Goal: Task Accomplishment & Management: Use online tool/utility

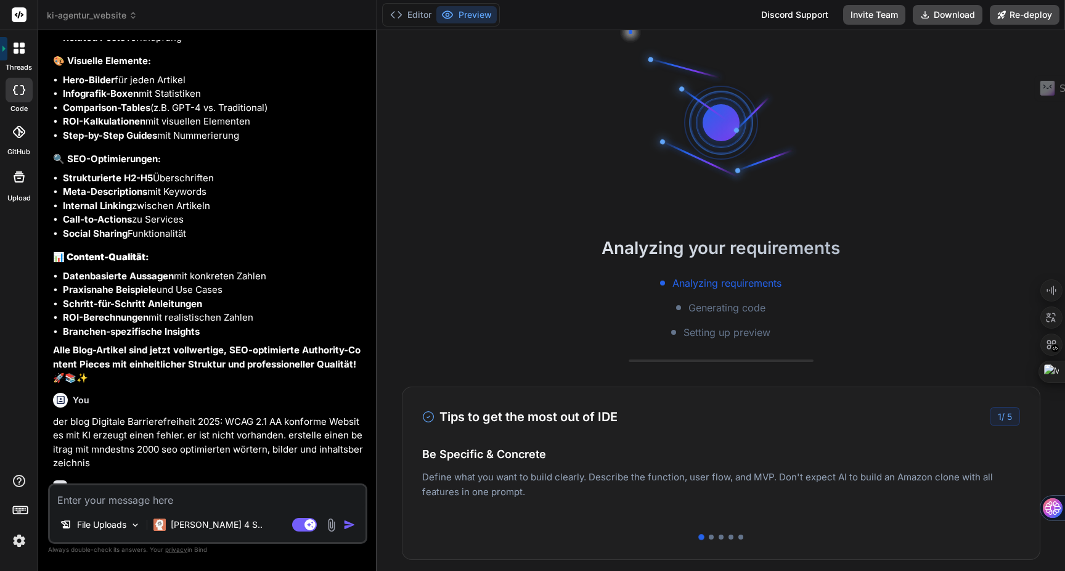
scroll to position [3378, 0]
click at [116, 15] on span "ki-agentur_website" at bounding box center [92, 15] width 91 height 12
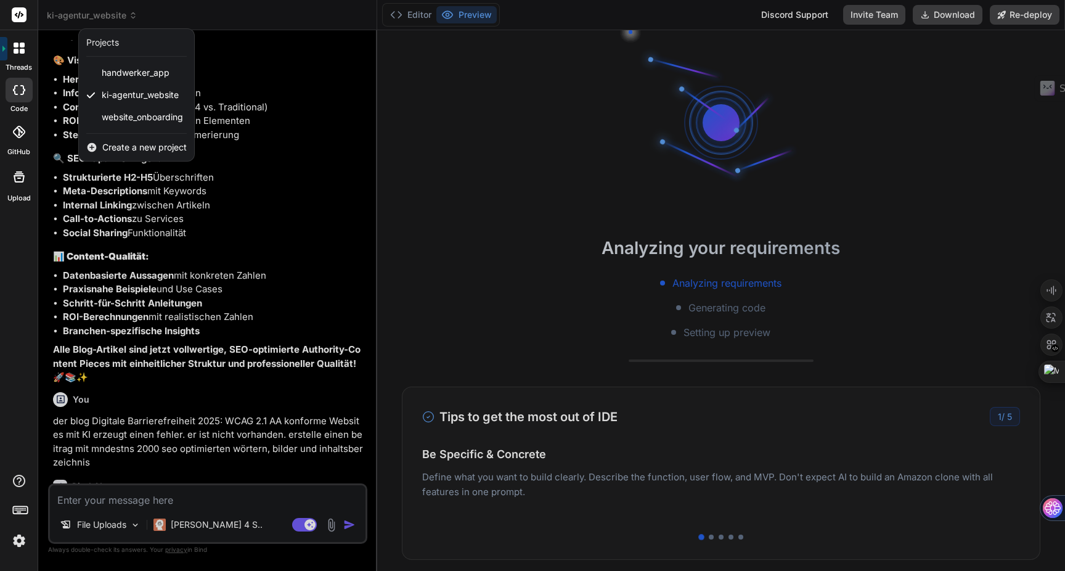
click at [496, 145] on div at bounding box center [532, 285] width 1065 height 571
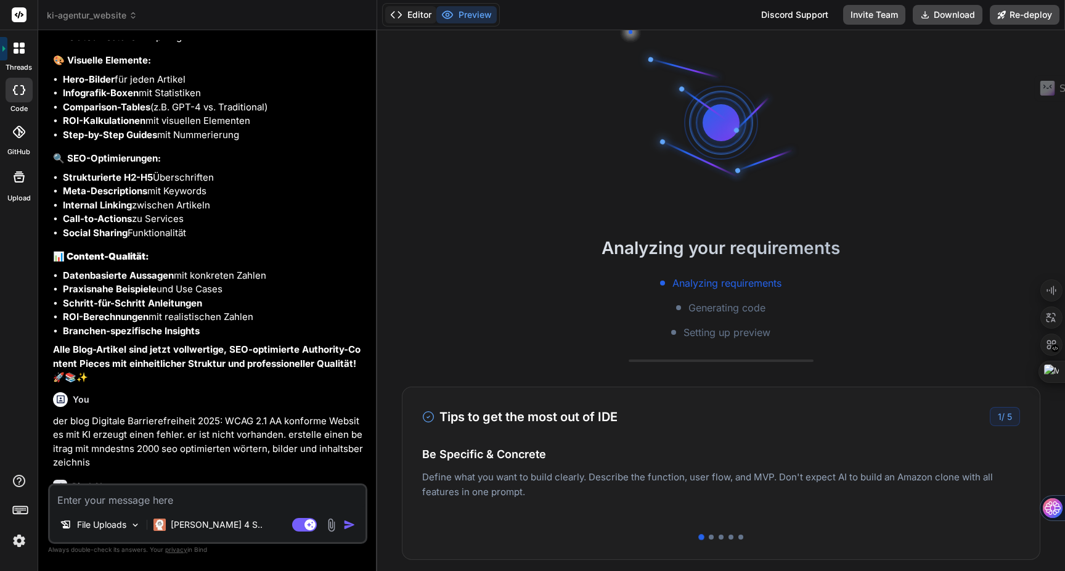
click at [409, 11] on button "Editor" at bounding box center [410, 14] width 51 height 17
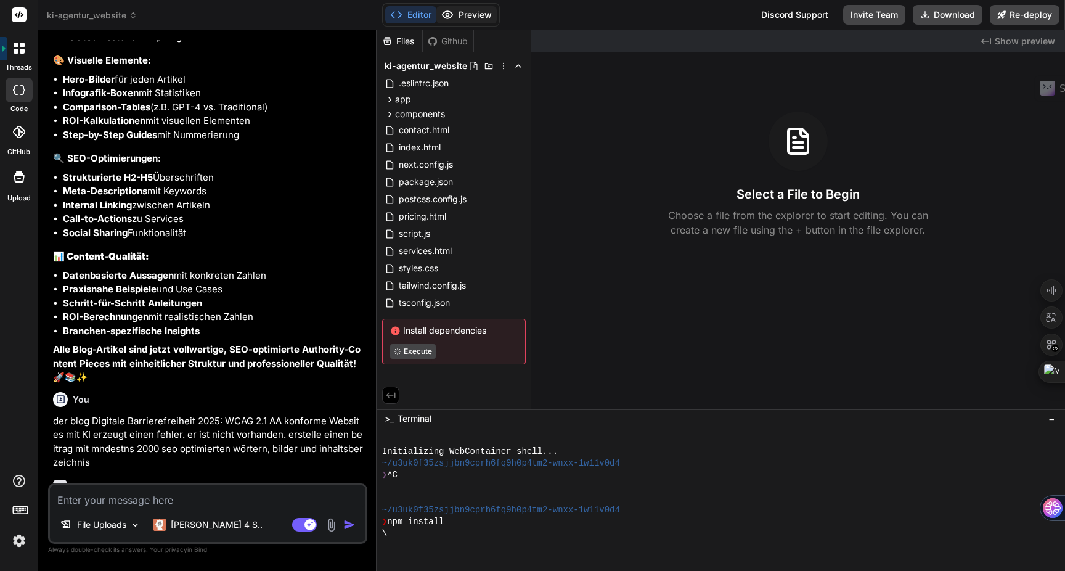
click at [459, 17] on button "Preview" at bounding box center [466, 14] width 60 height 17
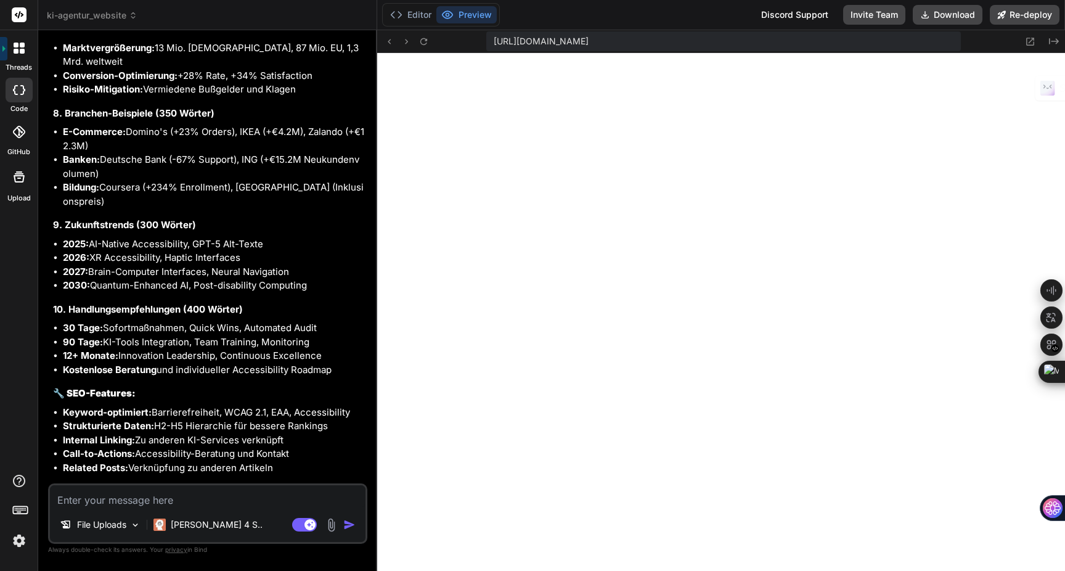
scroll to position [4695, 0]
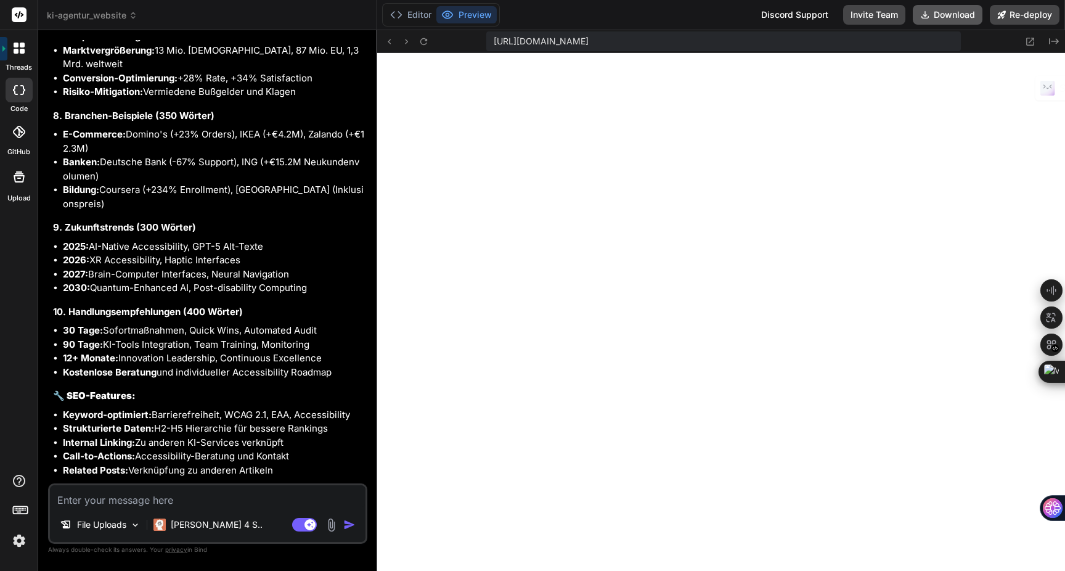
click at [929, 17] on icon at bounding box center [925, 15] width 10 height 10
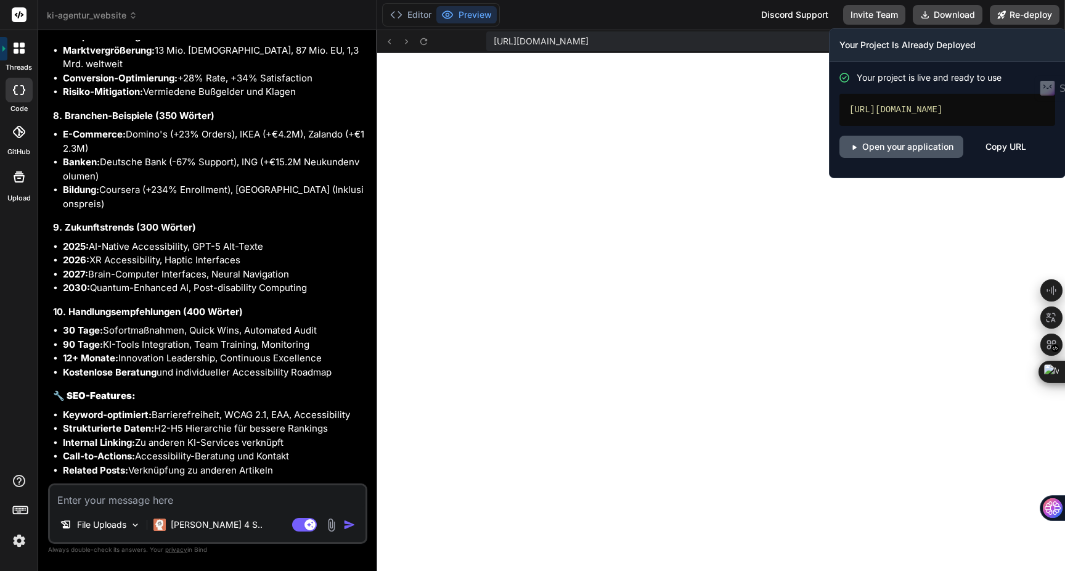
click at [914, 145] on link "Open your application" at bounding box center [901, 147] width 124 height 22
click at [1023, 16] on button "Re-deploy" at bounding box center [1025, 15] width 70 height 20
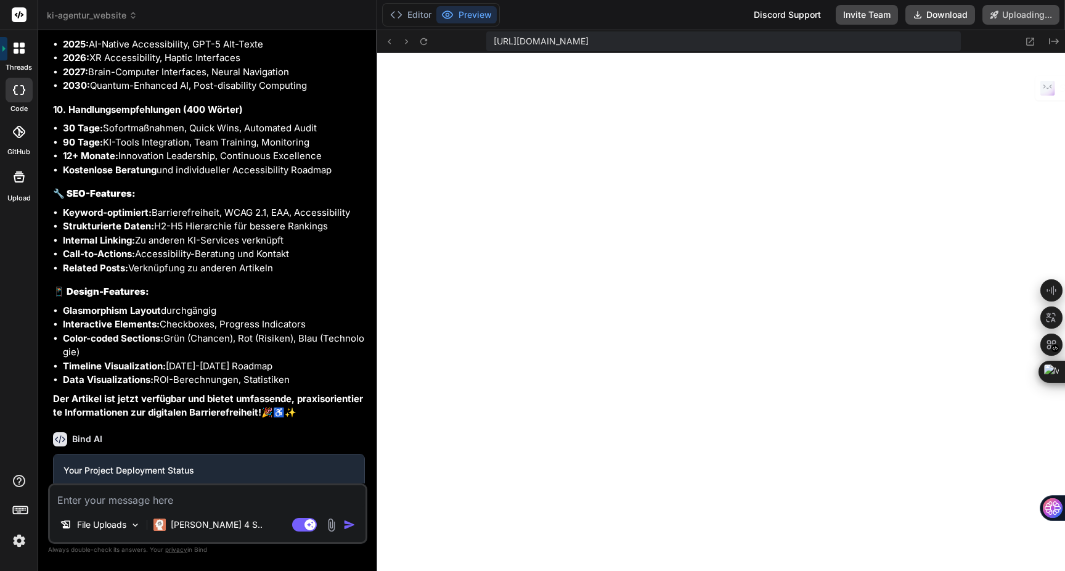
scroll to position [4902, 0]
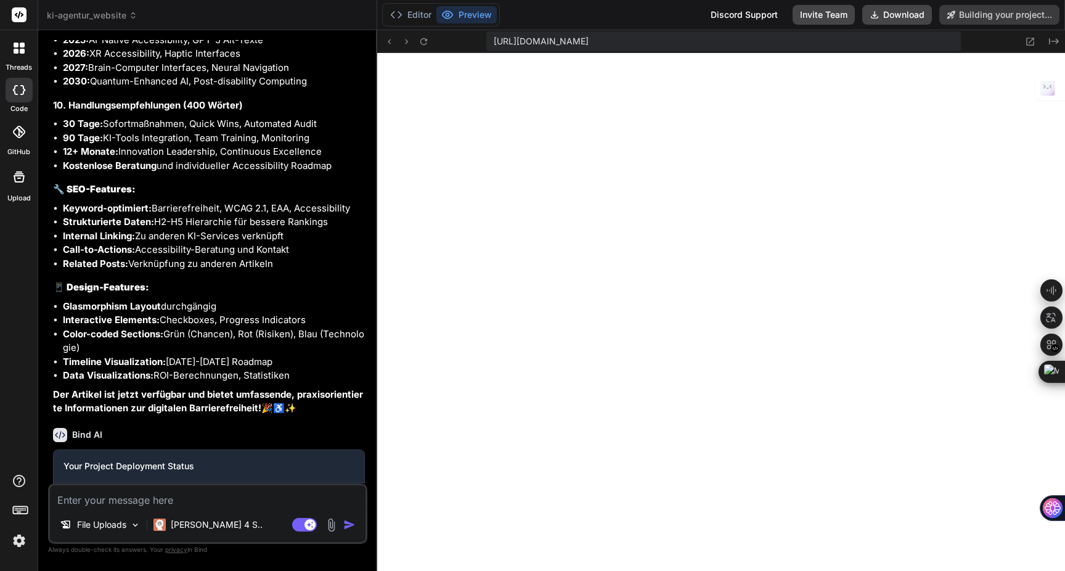
type textarea "x"
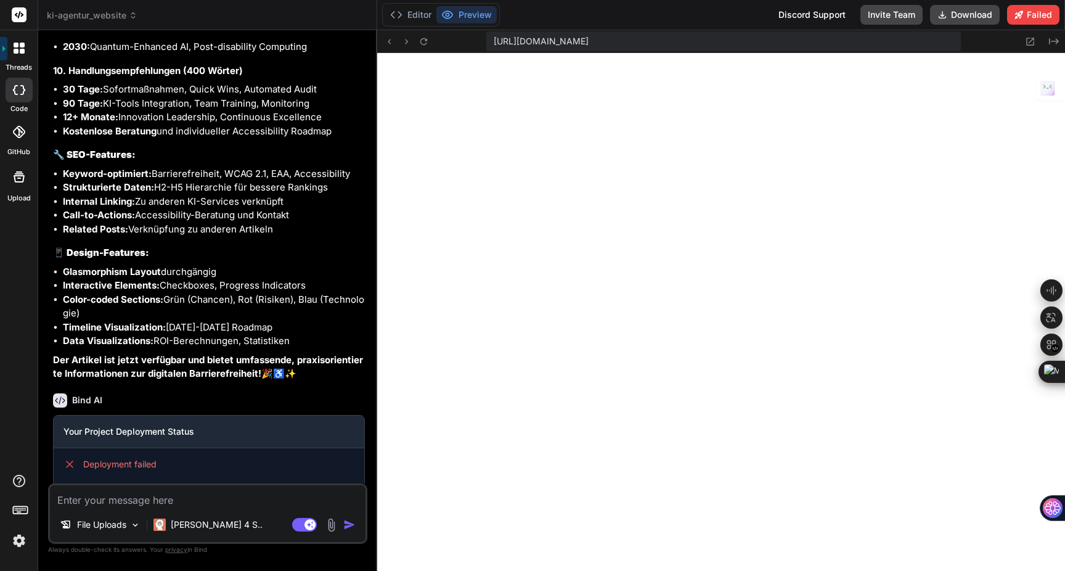
click at [124, 480] on p "Deployment failed" at bounding box center [208, 487] width 291 height 15
click at [124, 458] on span "Deployment failed" at bounding box center [119, 464] width 73 height 12
click at [812, 12] on div "Discord Support" at bounding box center [812, 15] width 82 height 20
click at [105, 494] on textarea at bounding box center [207, 496] width 315 height 22
type textarea "i"
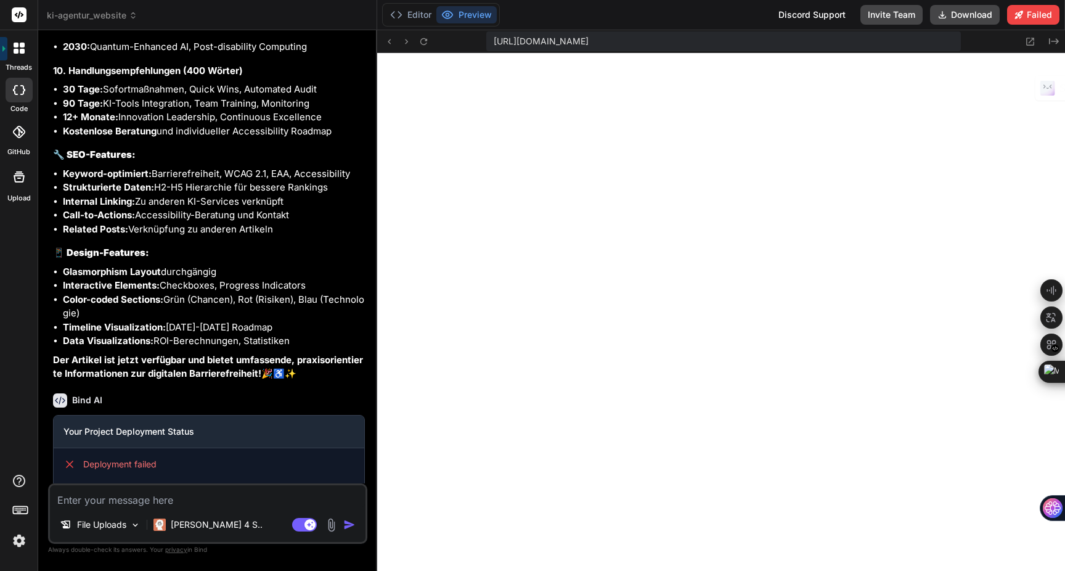
type textarea "x"
type textarea "ic"
type textarea "x"
type textarea "ich"
type textarea "x"
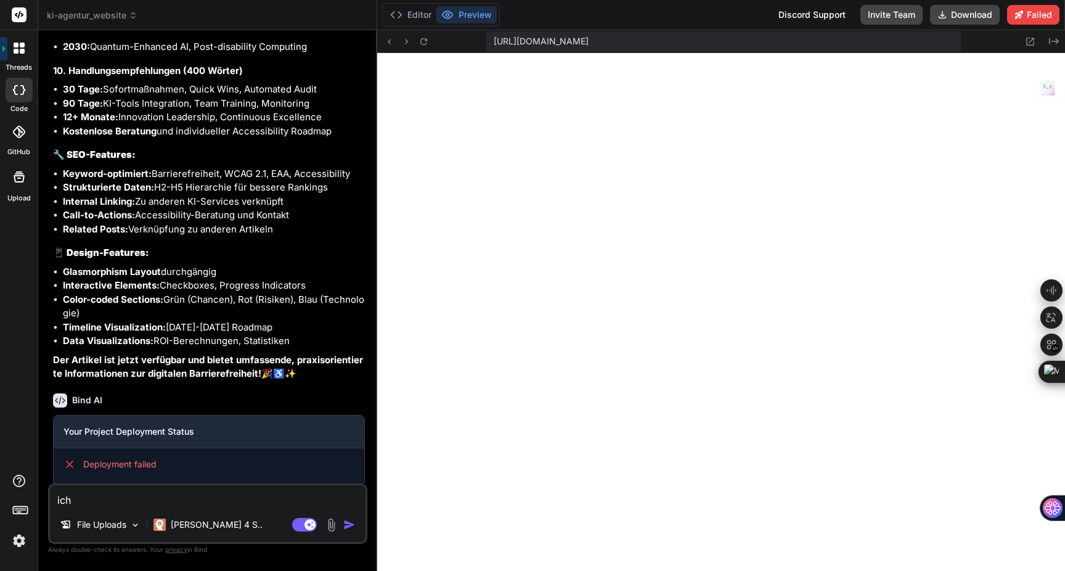
type textarea "ich"
type textarea "x"
type textarea "ich k"
type textarea "x"
type textarea "ich ka"
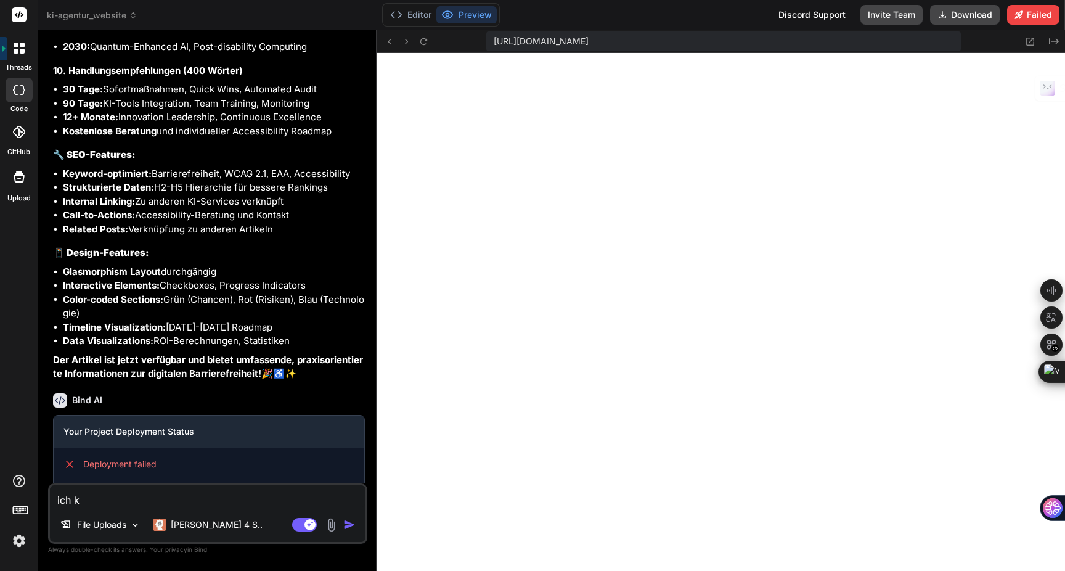
type textarea "x"
type textarea "ich kan"
type textarea "x"
type textarea "ich kann"
type textarea "x"
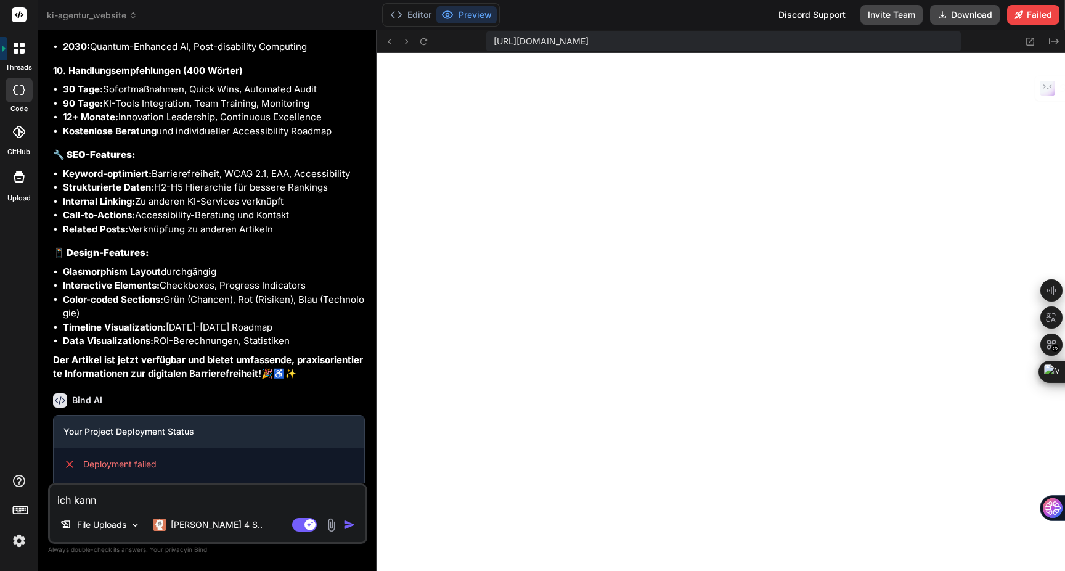
type textarea "ich kann"
type textarea "x"
type textarea "ich kann n"
type textarea "x"
type textarea "ich kann ni"
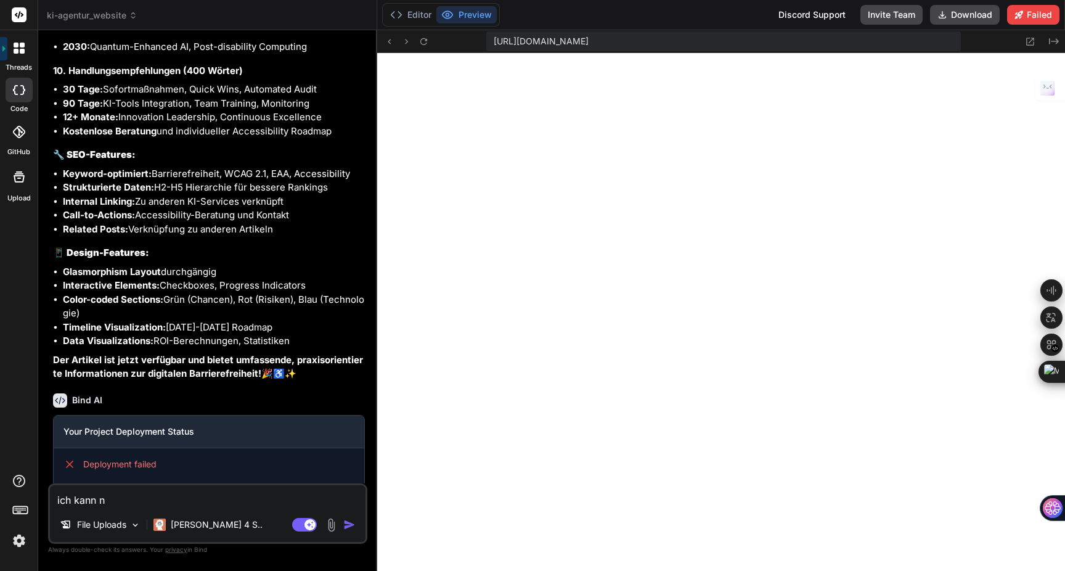
type textarea "x"
type textarea "ich kann nic"
type textarea "x"
type textarea "ich kann nich"
type textarea "x"
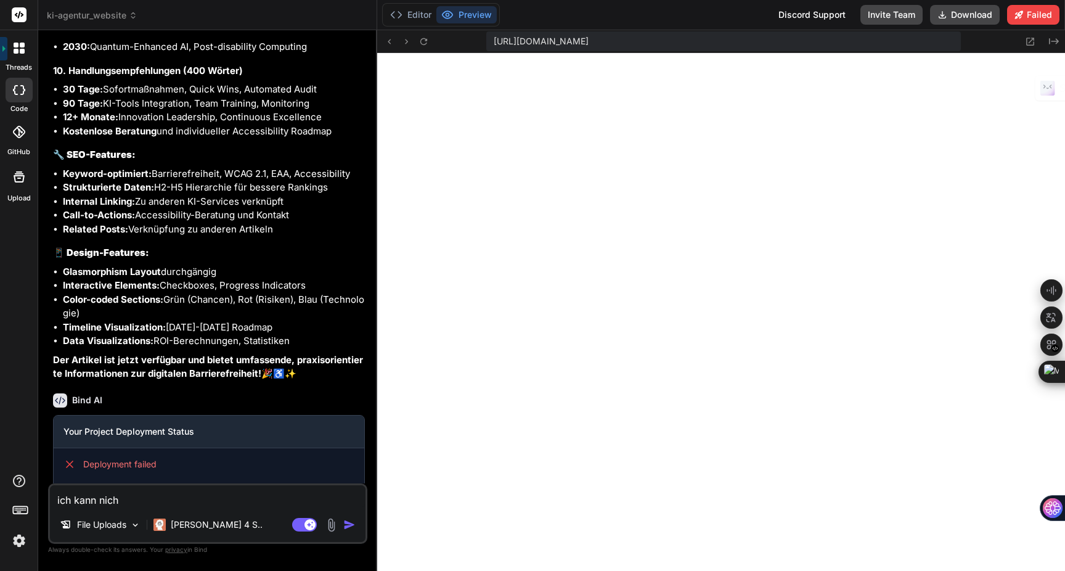
type textarea "ich kann nicht"
type textarea "x"
type textarea "ich kann nicht"
type textarea "x"
type textarea "ich kann nicht n"
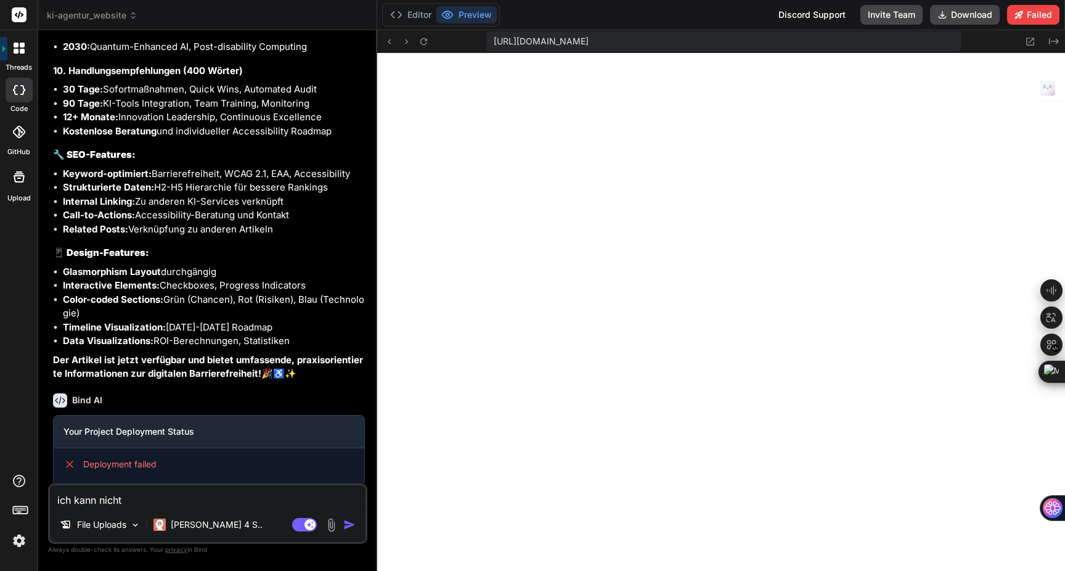
type textarea "x"
type textarea "ich kann nicht na"
type textarea "x"
type textarea "ich kann nicht nac"
type textarea "x"
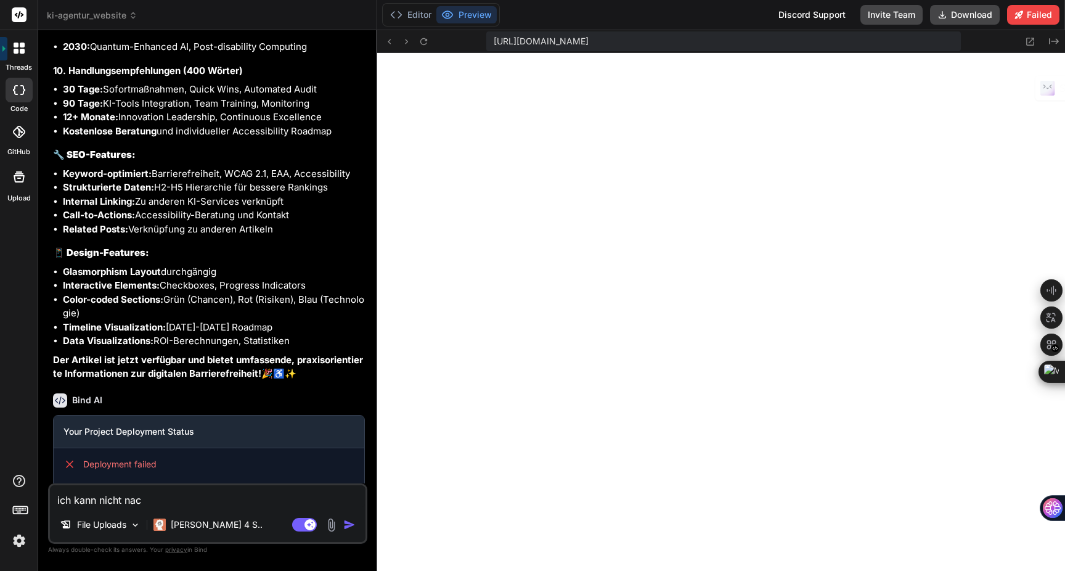
type textarea "ich kann nicht nach"
type textarea "x"
type textarea "ich kann nicht nach"
type textarea "x"
type textarea "ich kann nicht nach v"
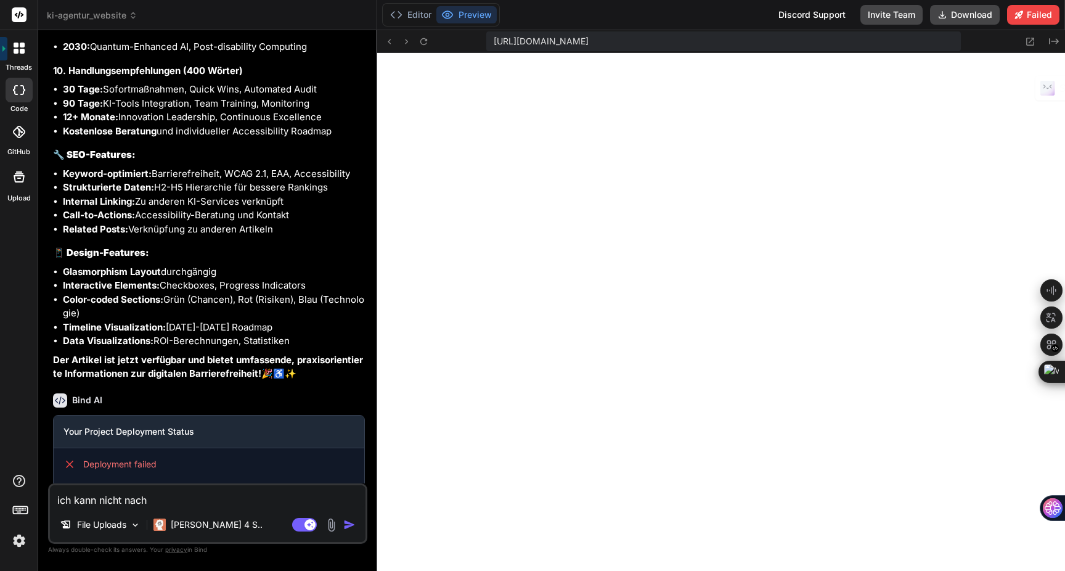
type textarea "x"
type textarea "ich kann nicht nach ve"
type textarea "x"
type textarea "ich kann nicht nach ver"
type textarea "x"
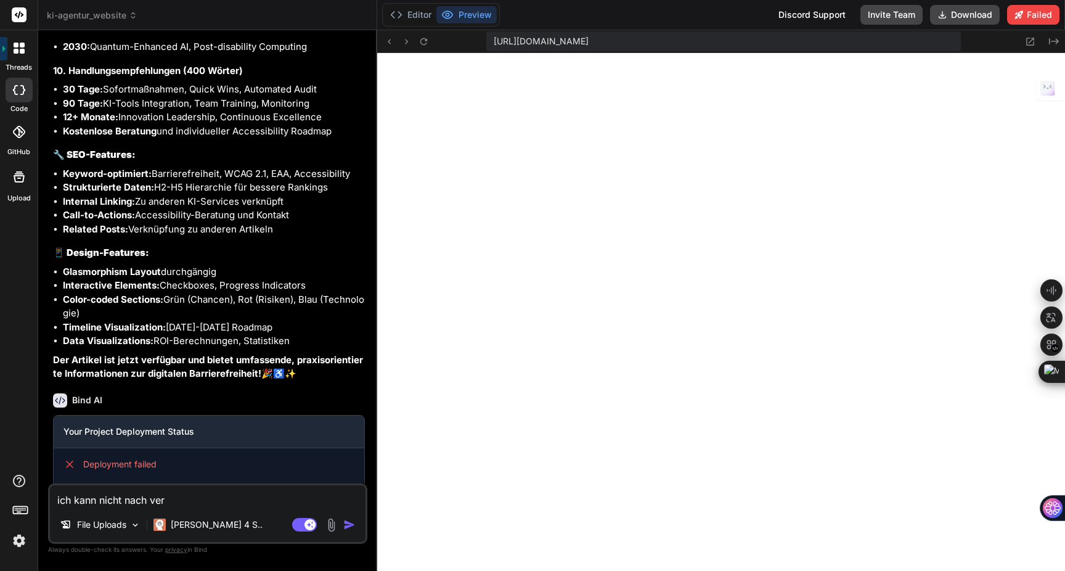
type textarea "ich kann nicht nach verc"
type textarea "x"
type textarea "ich kann nicht nach verce"
type textarea "x"
type textarea "ich kann nicht nach vercel"
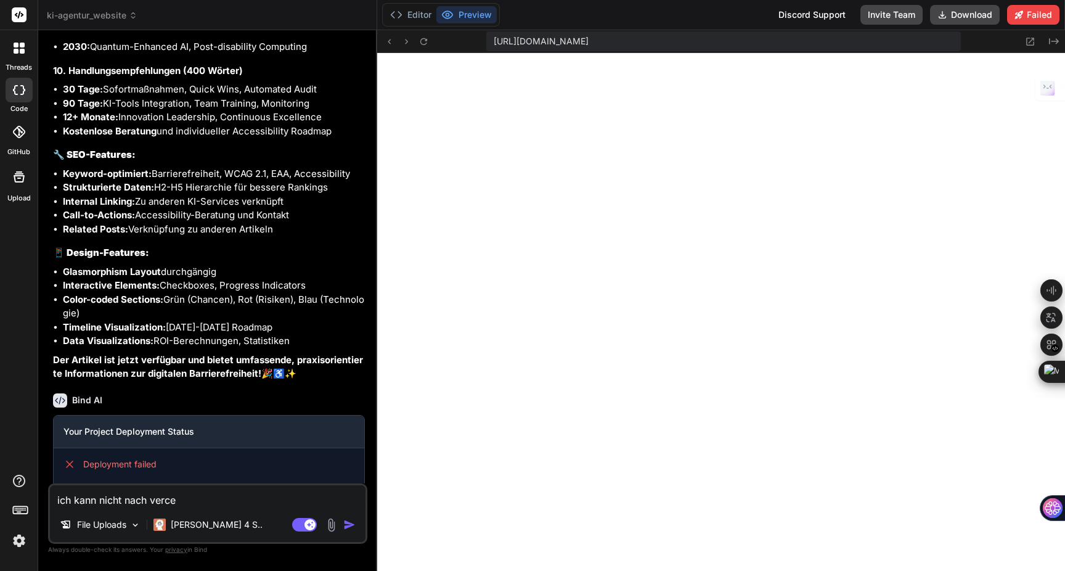
type textarea "x"
type textarea "ich kann nicht nach vercel"
type textarea "x"
type textarea "ich kann nicht nach vercel d"
type textarea "x"
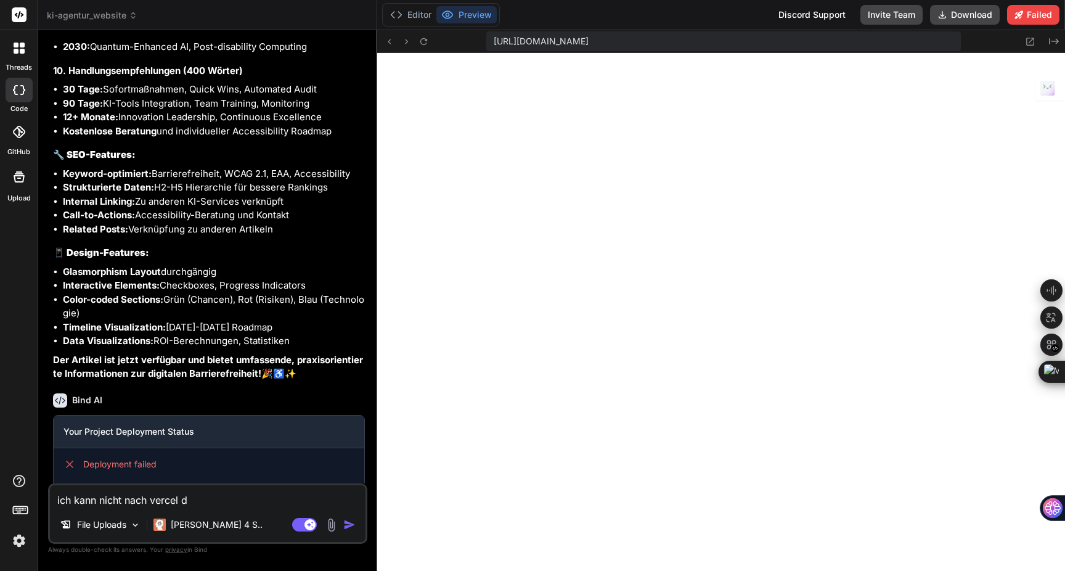
type textarea "ich kann nicht nach vercel de"
type textarea "x"
type textarea "ich kann nicht nach vercel dep"
type textarea "x"
type textarea "ich kann nicht nach vercel depl"
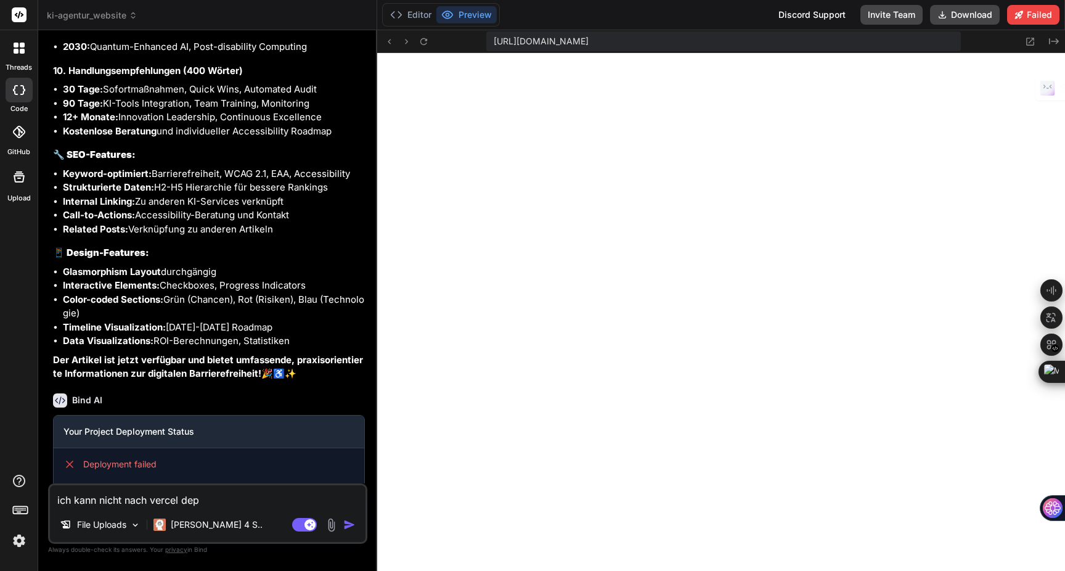
type textarea "x"
type textarea "ich kann nicht nach vercel deplo"
type textarea "x"
type textarea "ich kann nicht nach vercel deploy"
type textarea "x"
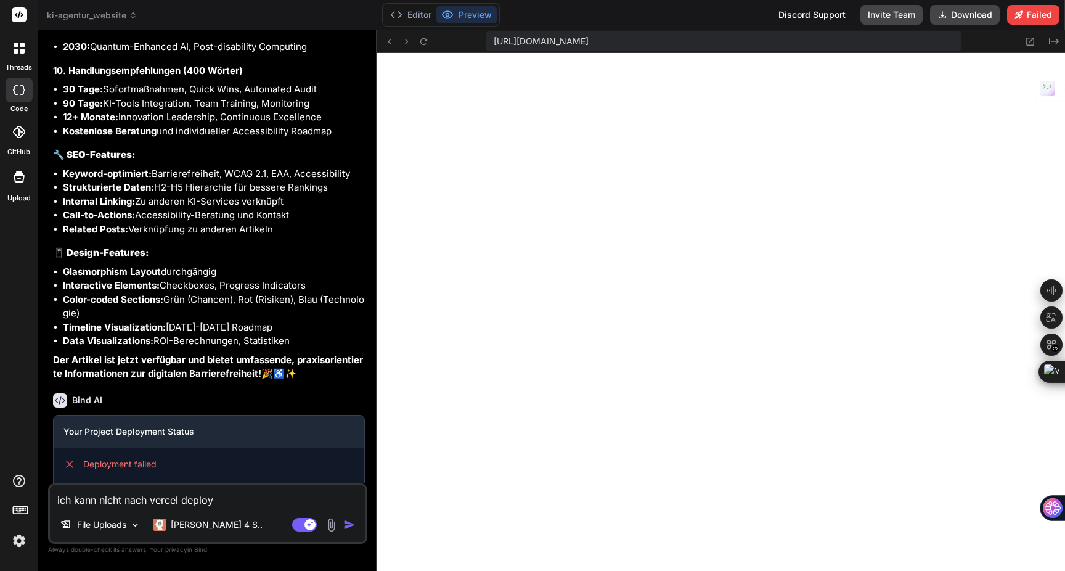
type textarea "ich kann nicht nach vercel deploye"
type textarea "x"
type textarea "ich kann nicht nach vercel deployen"
type textarea "x"
type textarea "ich kann nicht nach vercel deployen."
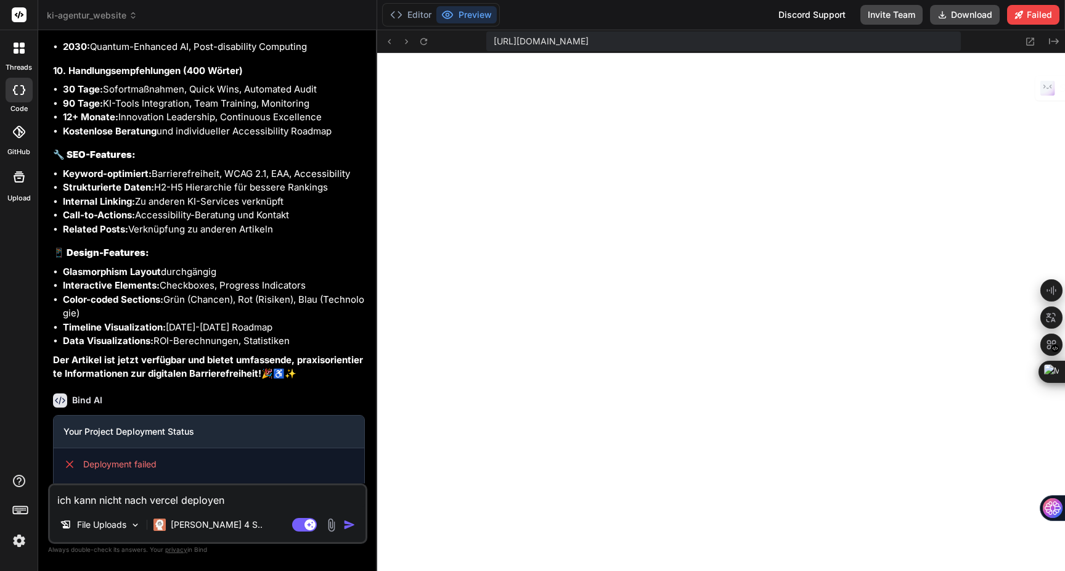
type textarea "x"
type textarea "ich kann nicht nach vercel deployen."
type textarea "x"
type textarea "ich kann nicht nach vercel deployen. e"
type textarea "x"
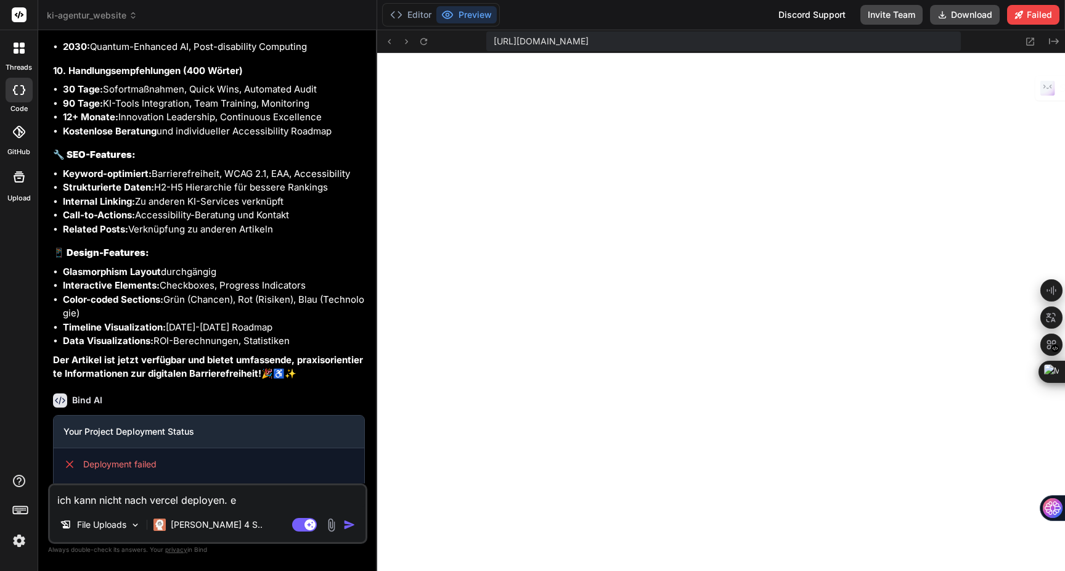
type textarea "ich kann nicht nach vercel deployen. es"
type textarea "x"
type textarea "ich kann nicht nach vercel deployen. es"
type textarea "x"
type textarea "ich kann nicht nach vercel deployen. es s"
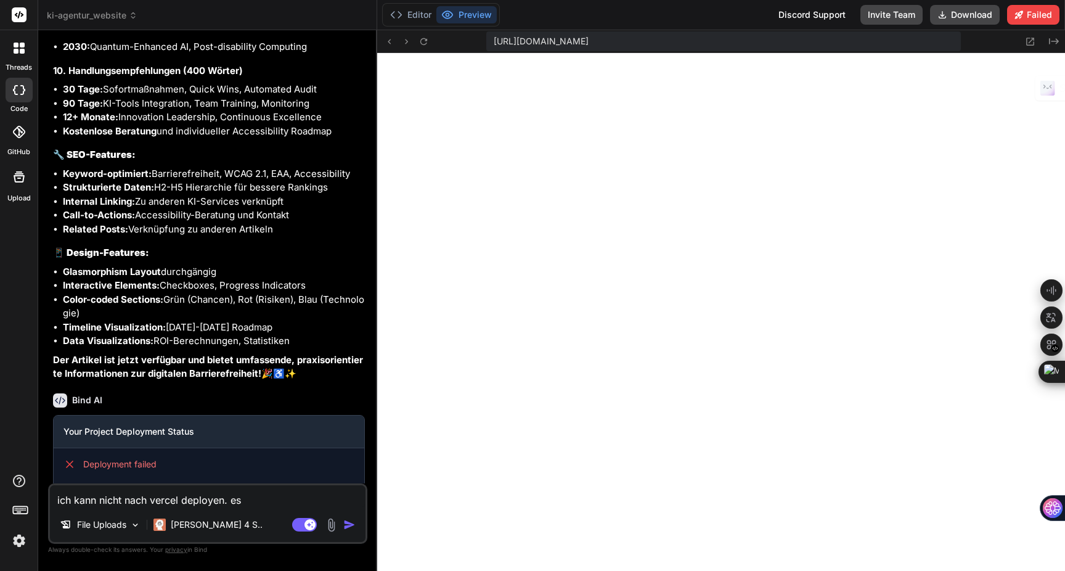
type textarea "x"
type textarea "ich kann nicht nach vercel deployen. es sc"
type textarea "x"
type textarea "ich kann nicht nach vercel deployen. es sch"
type textarea "x"
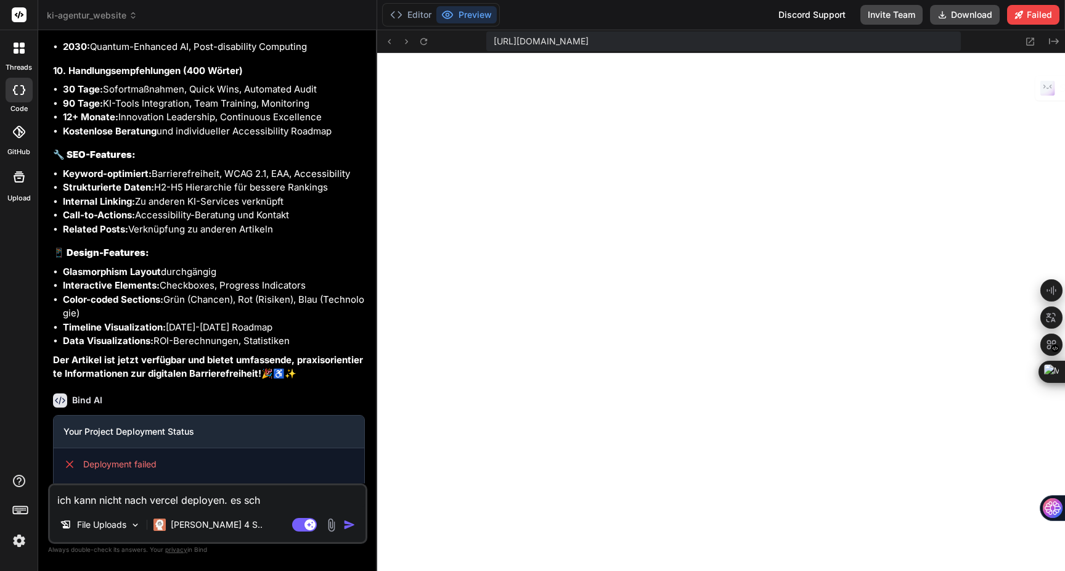
type textarea "ich kann nicht nach vercel deployen. es schl"
type textarea "x"
type textarea "ich kann nicht nach vercel deployen. es schlä"
type textarea "x"
type textarea "ich kann nicht nach vercel deployen. es schläg"
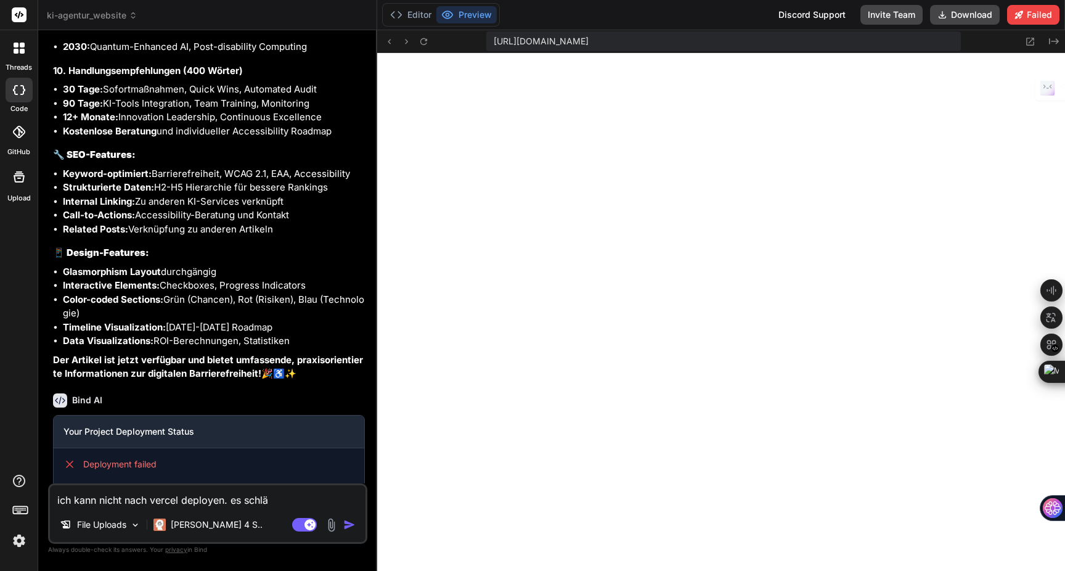
type textarea "x"
type textarea "ich kann nicht nach vercel deployen. es schlägt"
type textarea "x"
type textarea "ich kann nicht nach vercel deployen. es schlägt"
type textarea "x"
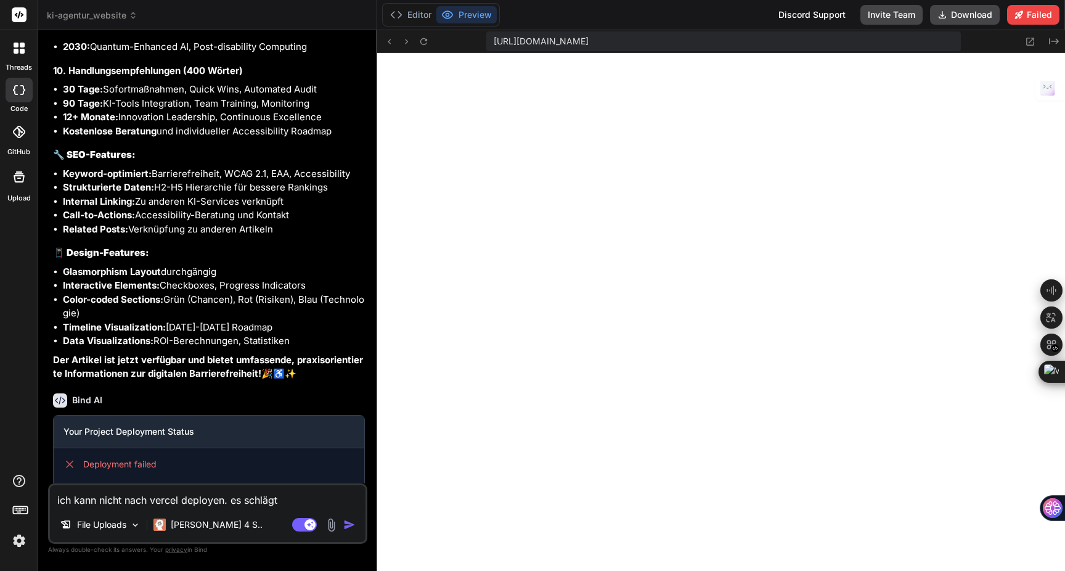
type textarea "ich kann nicht nach vercel deployen. es schlägt f"
type textarea "x"
type textarea "ich kann nicht nach vercel deployen. es schlägt fe"
type textarea "x"
type textarea "ich kann nicht nach vercel deployen. es schlägt feh"
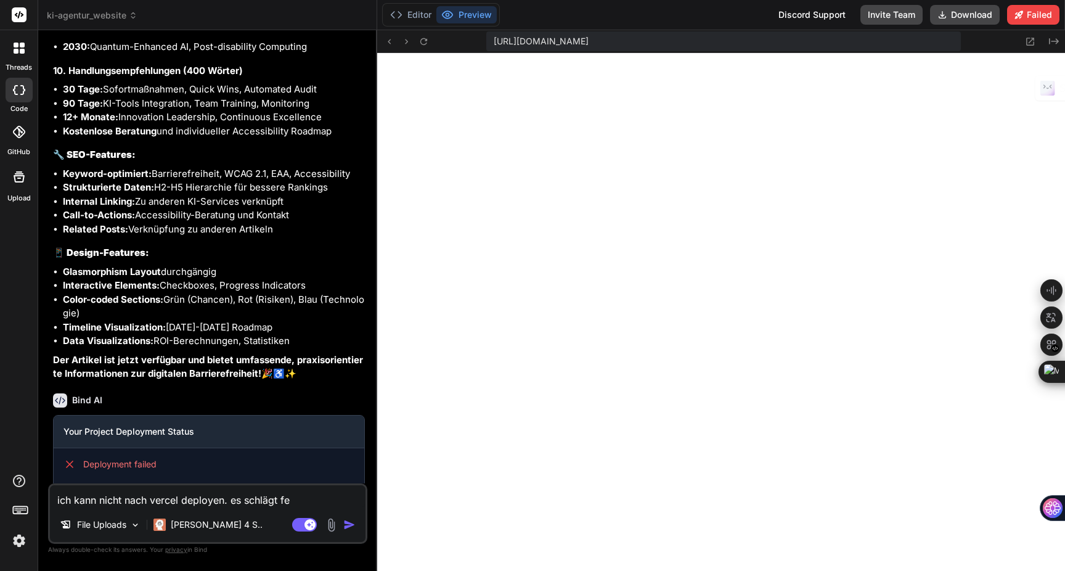
type textarea "x"
type textarea "ich kann nicht nach vercel deployen. es schlägt fehl"
type textarea "x"
type textarea "ich kann nicht nach vercel deployen. es schlägt fehl,"
type textarea "x"
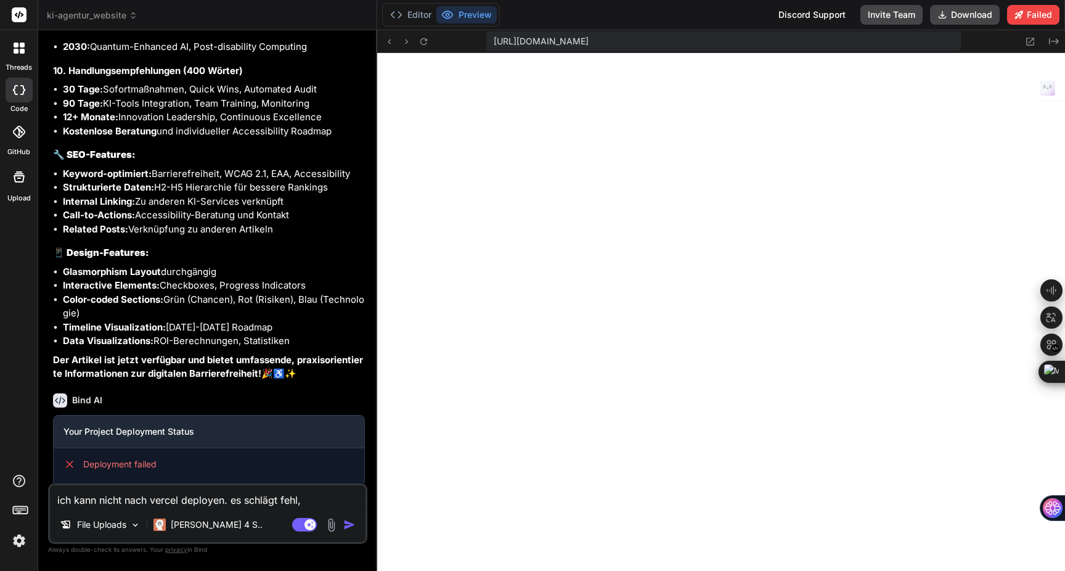
type textarea "ich kann nicht nach vercel deployen. es schlägt fehl,"
type textarea "x"
type textarea "ich kann nicht nach vercel deployen. es schlägt fehl, w"
type textarea "x"
type textarea "ich kann nicht nach vercel deployen. es schlägt fehl, wa"
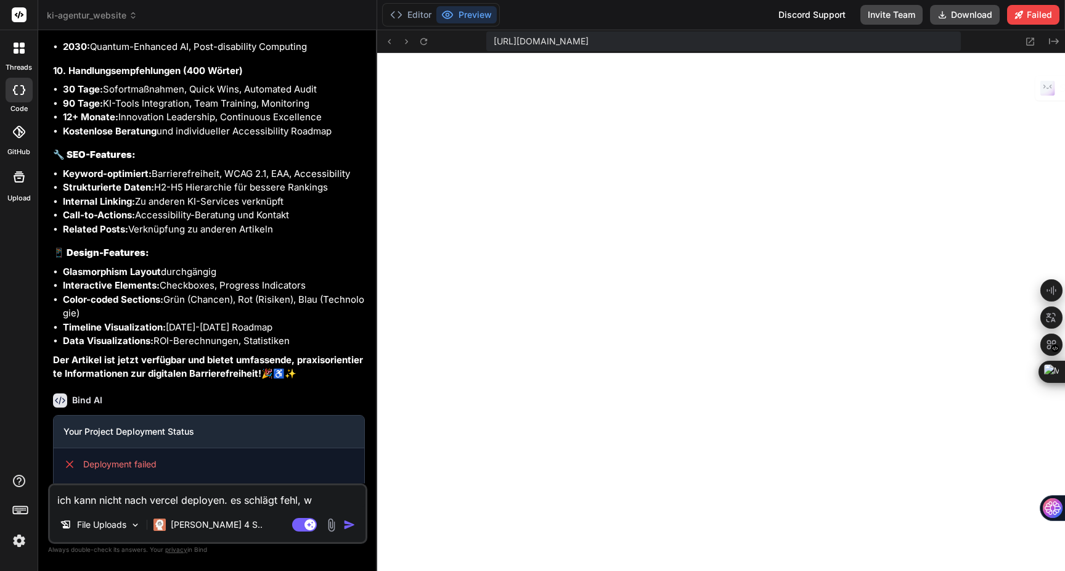
type textarea "x"
type textarea "ich kann nicht nach vercel deployen. es schlägt fehl, war"
type textarea "x"
type textarea "ich kann nicht nach vercel deployen. es schlägt fehl, waru"
type textarea "x"
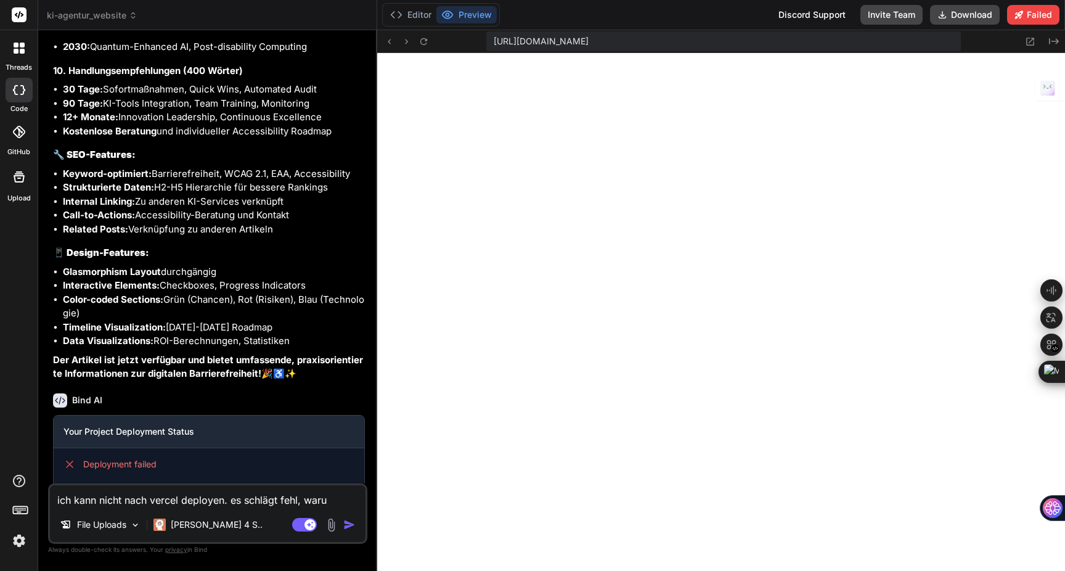
type textarea "ich kann nicht nach vercel deployen. es schlägt fehl, warum"
type textarea "x"
type textarea "ich kann nicht nach vercel deployen. es schlägt fehl, warum?"
type textarea "x"
type textarea "ich kann nicht nach vercel deployen. es schlägt fehl, warum?"
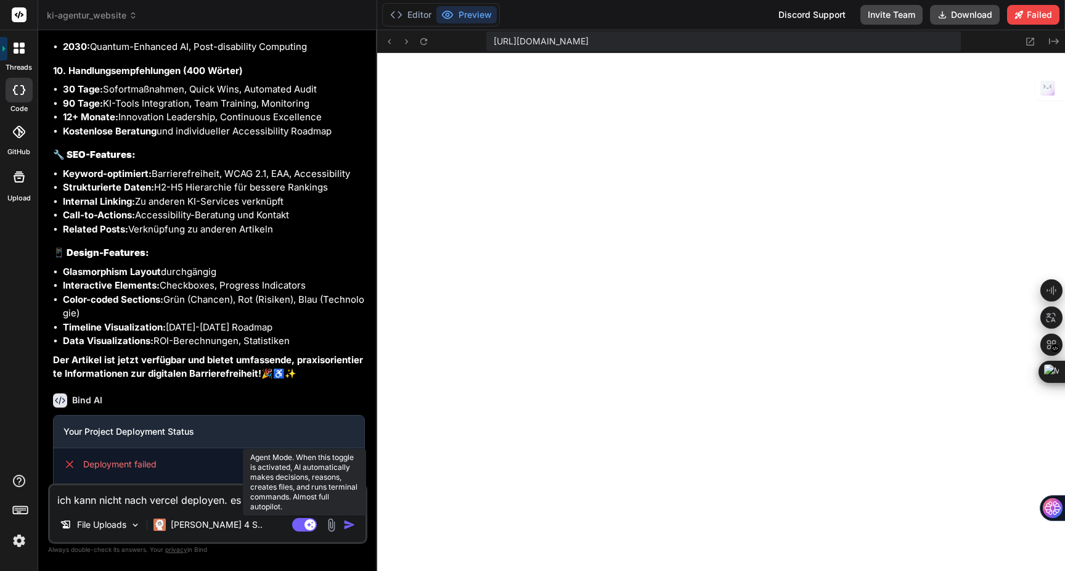
click at [302, 527] on rect at bounding box center [304, 525] width 25 height 14
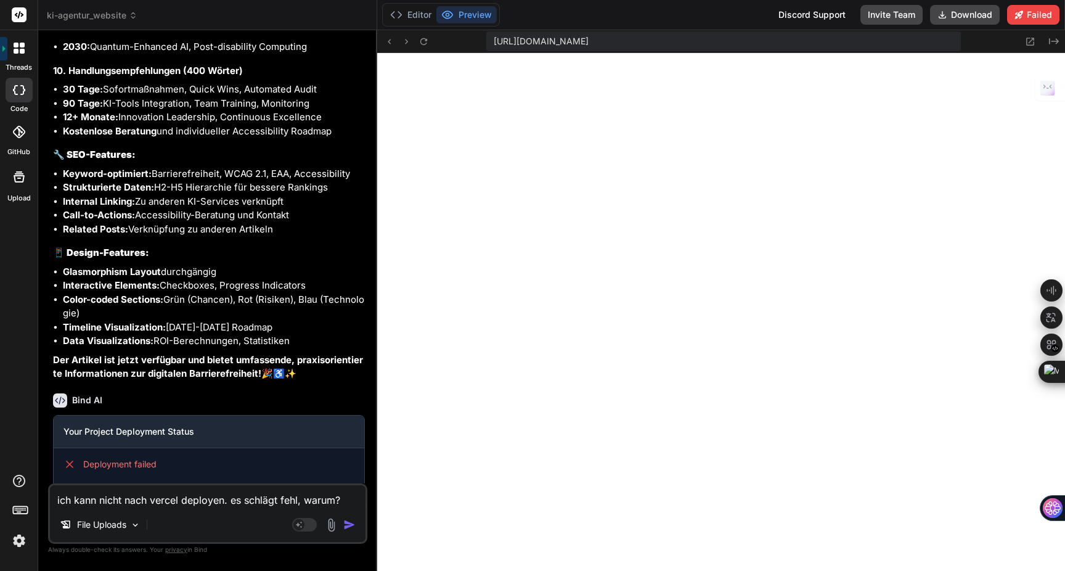
click at [341, 500] on textarea "ich kann nicht nach vercel deployen. es schlägt fehl, warum?" at bounding box center [207, 496] width 315 height 22
type textarea "x"
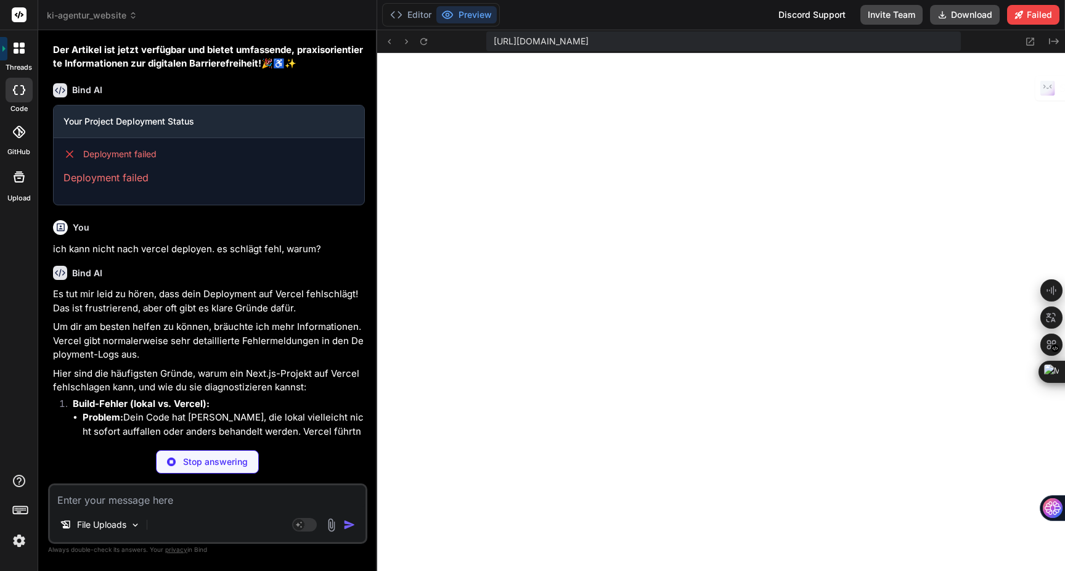
scroll to position [5268, 0]
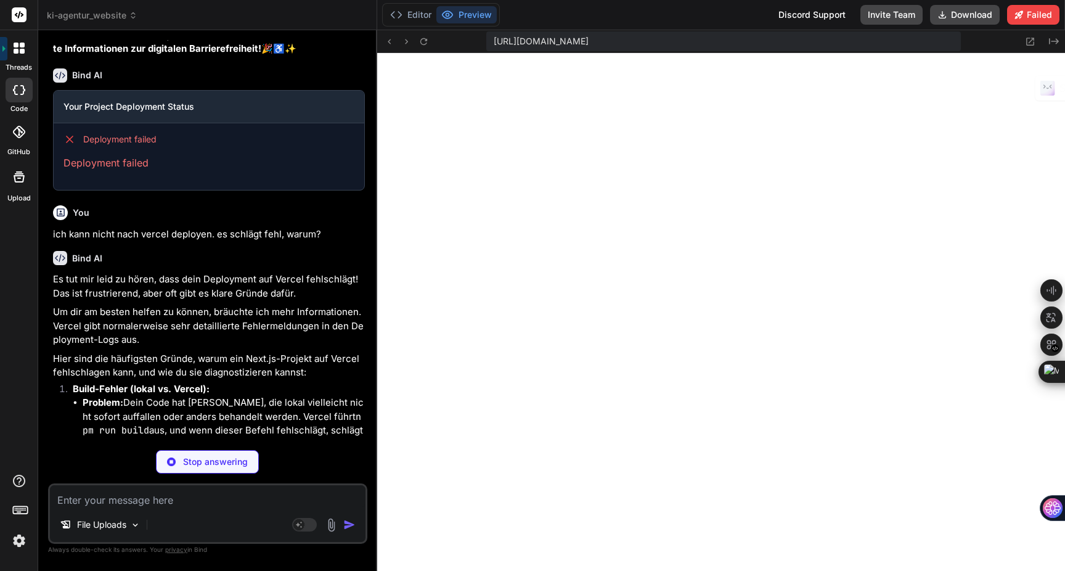
type textarea "x"
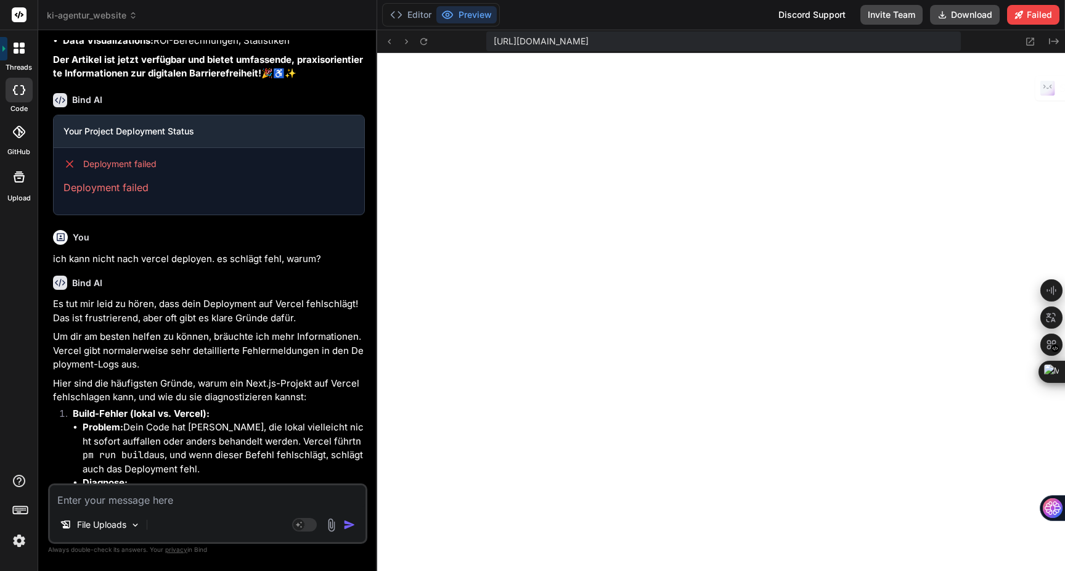
scroll to position [5230, 0]
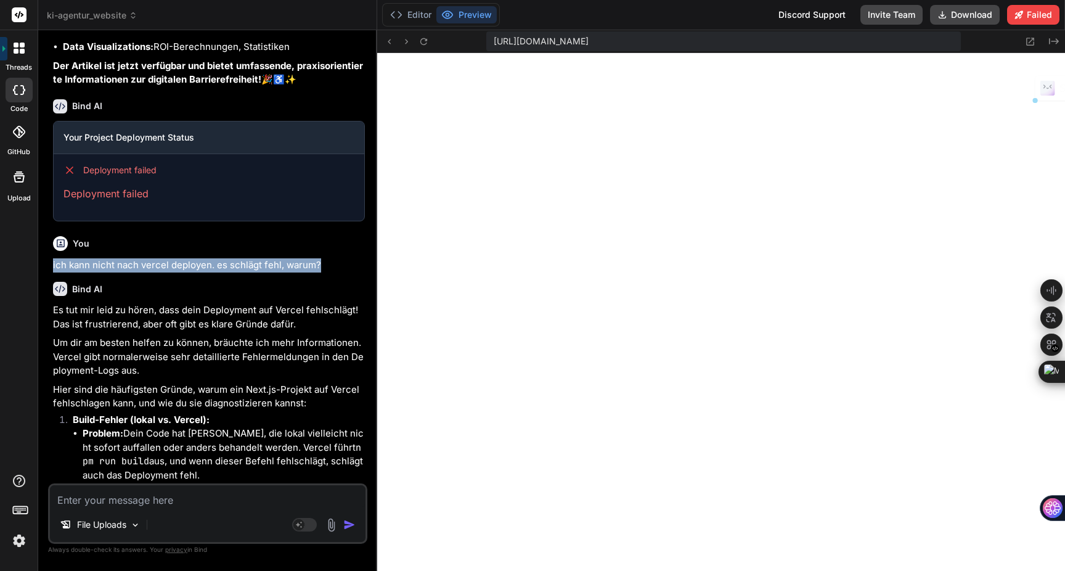
drag, startPoint x: 324, startPoint y: 221, endPoint x: 47, endPoint y: 221, distance: 277.3
click at [47, 221] on div "Bind AI Web Search Created with Pixso. Code Generator You an der headernavigati…" at bounding box center [207, 300] width 339 height 540
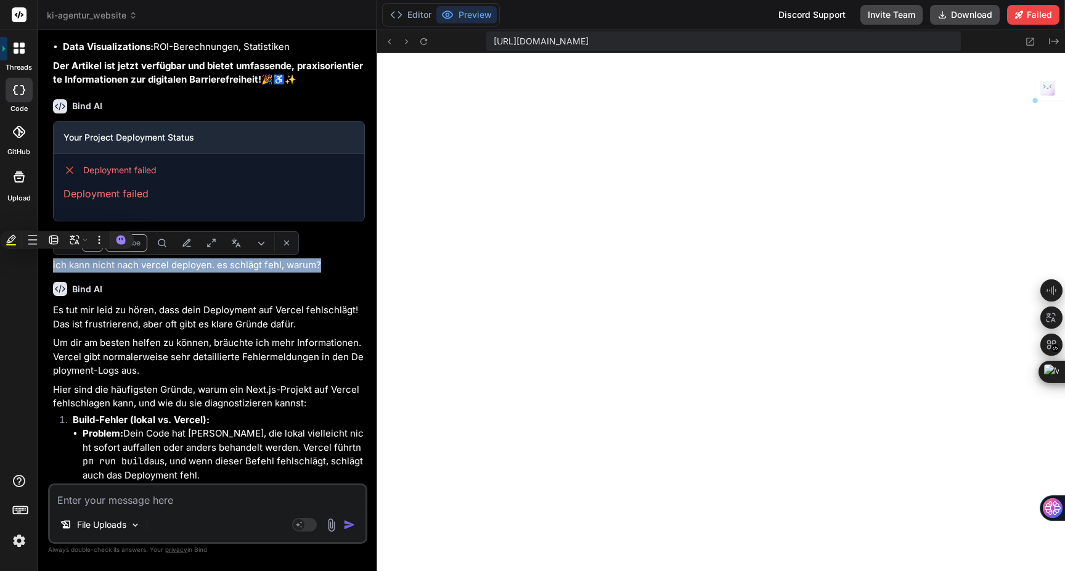
copy p "ich kann nicht nach vercel deployen. es schlägt fehl, warum?"
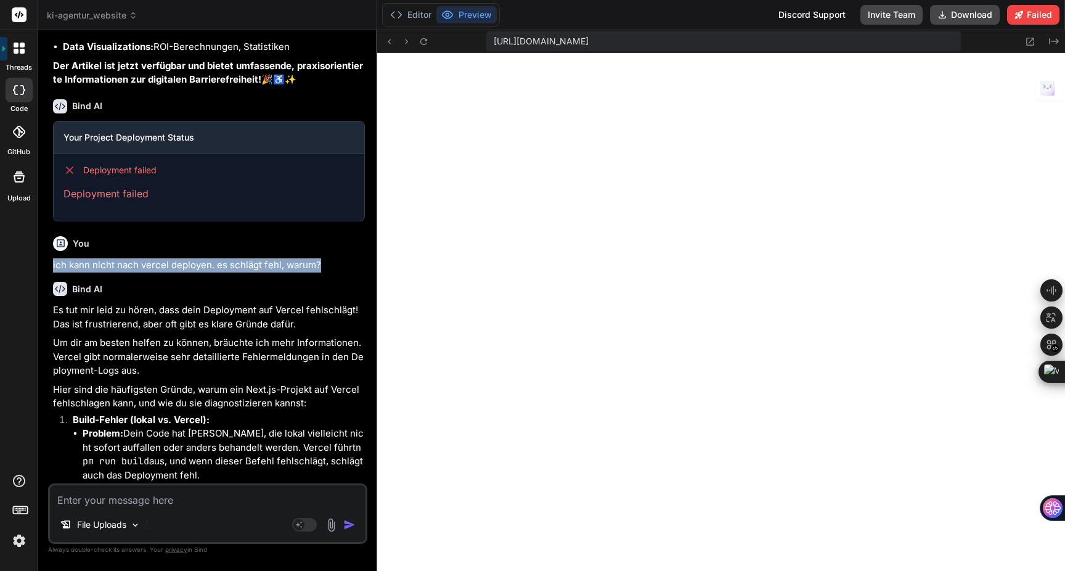
click at [108, 499] on textarea at bounding box center [207, 496] width 315 height 22
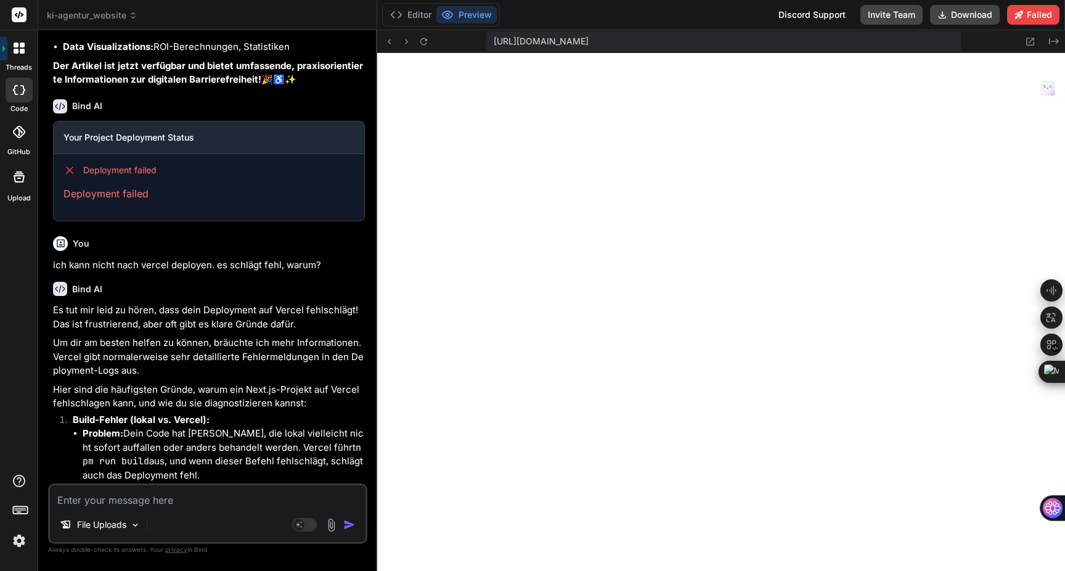
paste textarea "ich kann nicht nach vercel deployen. es schlägt fehl, warum?"
type textarea "ich kann nicht nach vercel deployen. es schlägt fehl, warum?"
type textarea "x"
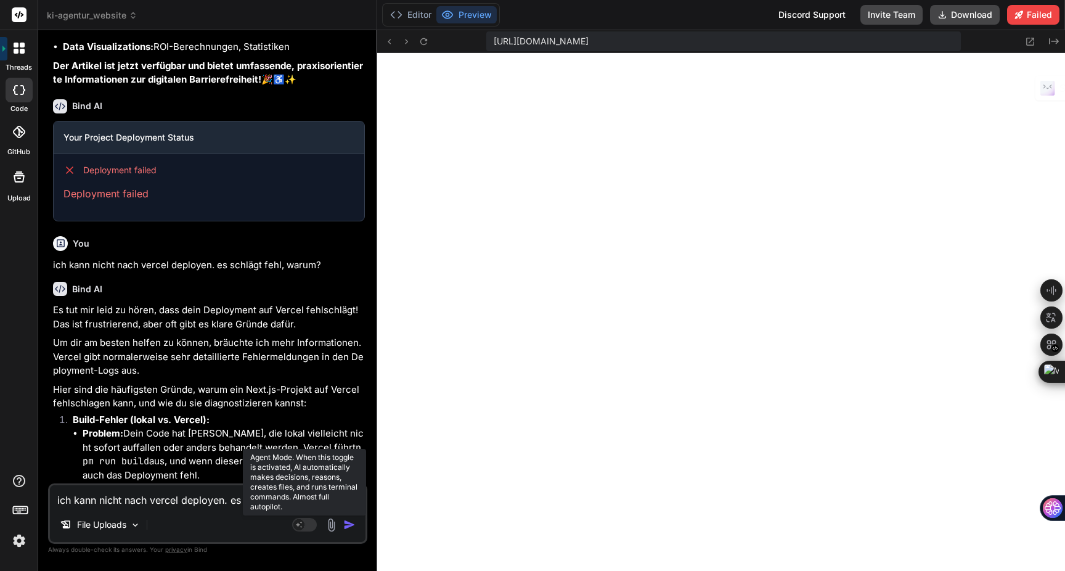
type textarea "ich kann nicht nach vercel deployen. es schlägt fehl, warum?"
click at [307, 526] on rect at bounding box center [304, 525] width 25 height 14
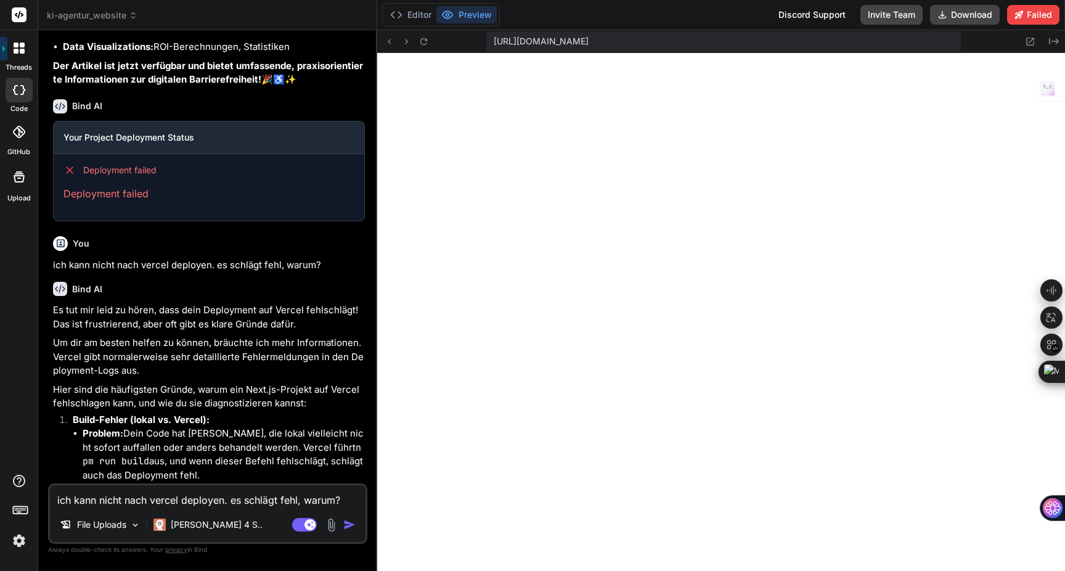
click at [349, 524] on img "button" at bounding box center [349, 524] width 12 height 12
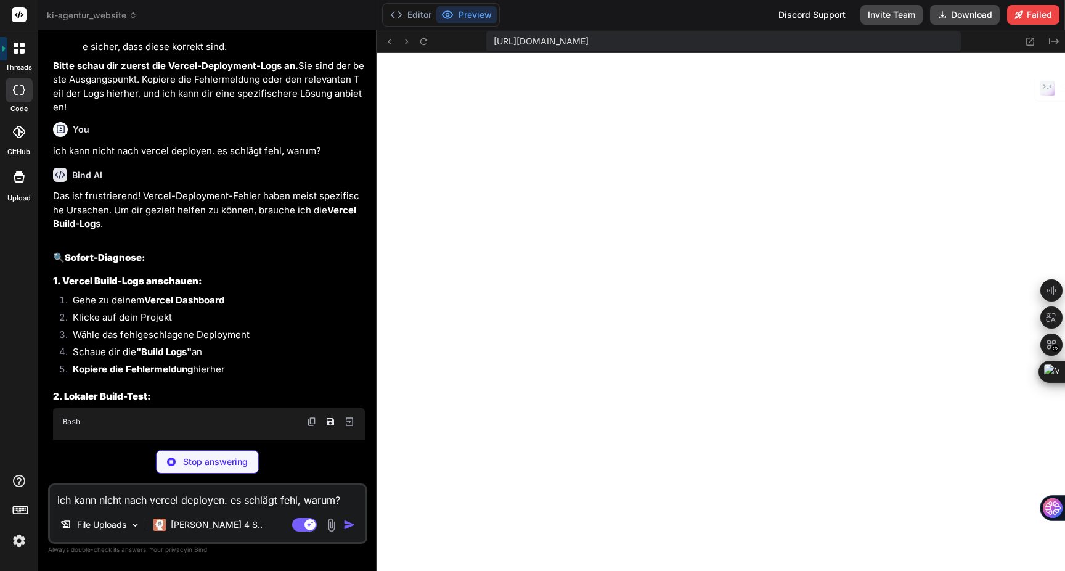
scroll to position [6334, 0]
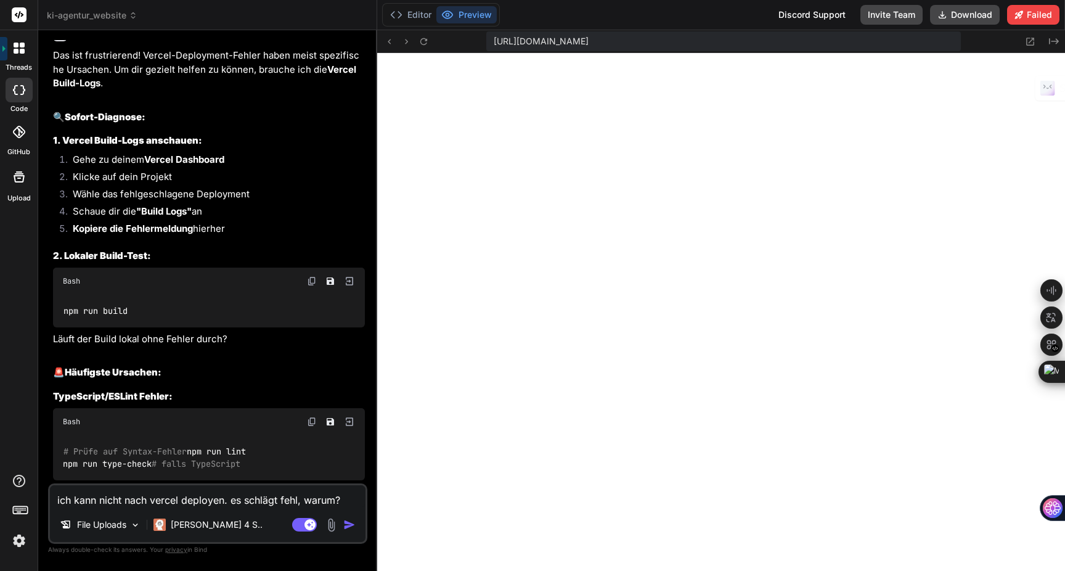
type textarea "x"
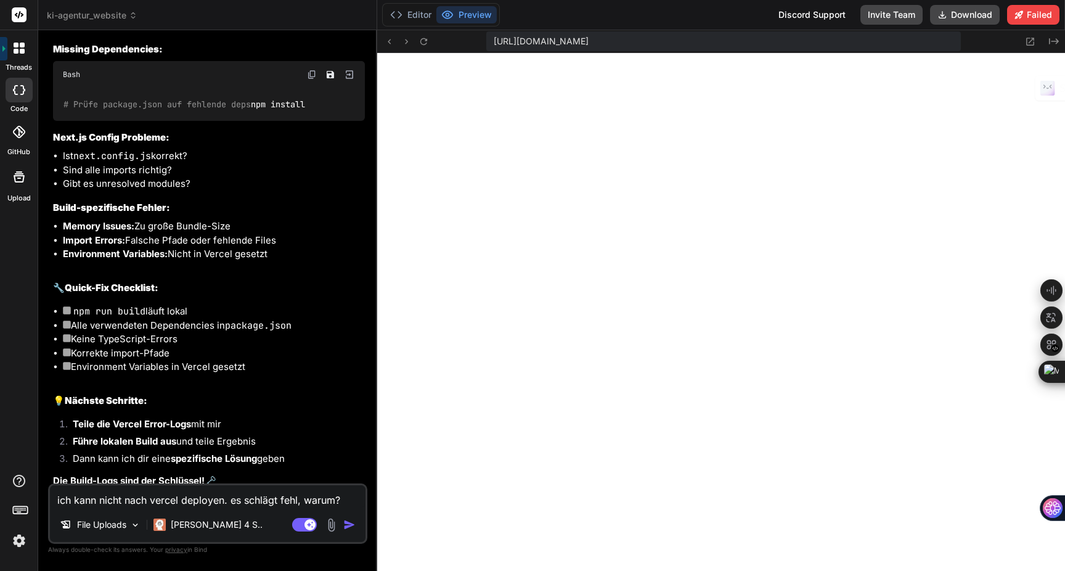
scroll to position [6924, 0]
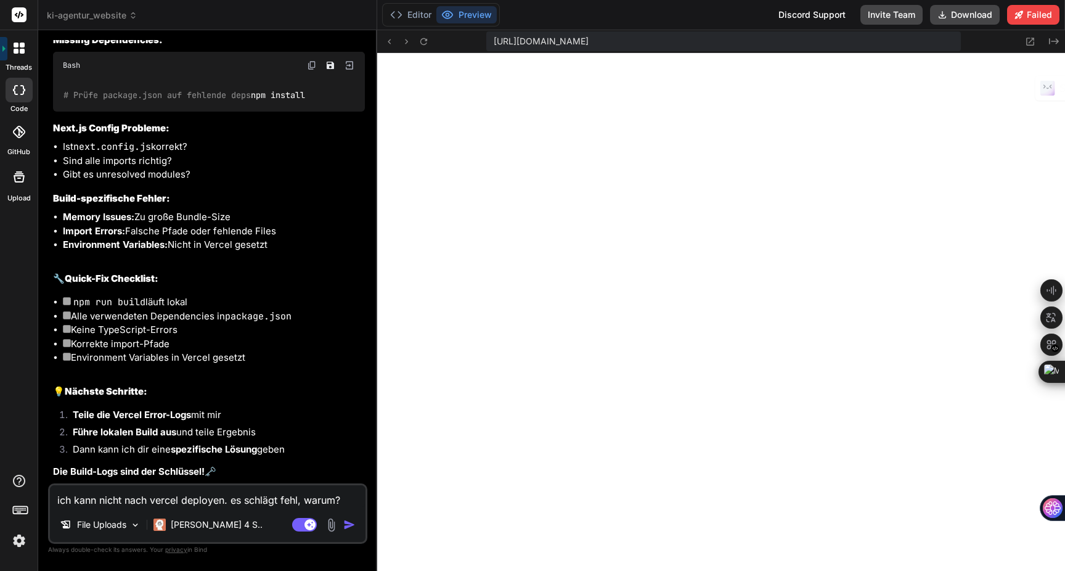
click at [128, 499] on textarea "ich kann nicht nach vercel deployen. es schlägt fehl, warum?" at bounding box center [207, 496] width 315 height 22
type textarea "b"
type textarea "x"
type textarea "bi"
type textarea "x"
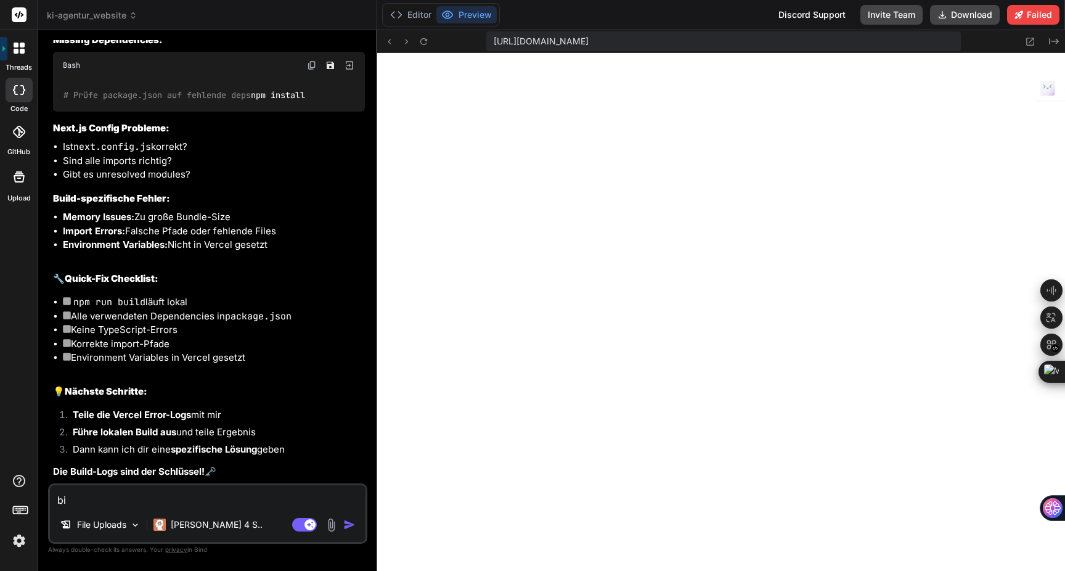
type textarea "bin"
type textarea "x"
type textarea "bind"
type textarea "x"
type textarea "bind"
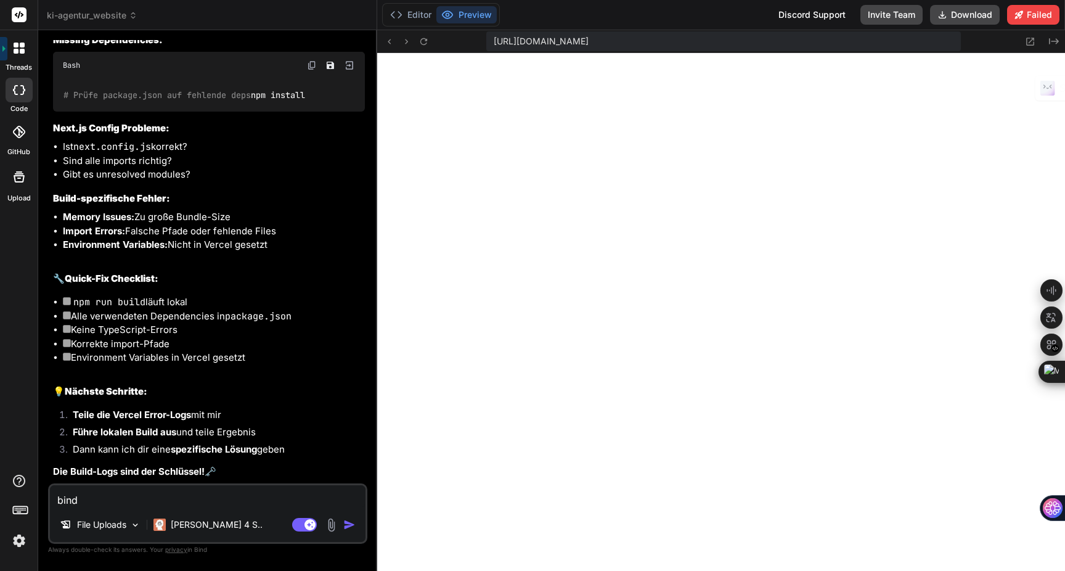
type textarea "x"
type textarea "bind z"
type textarea "x"
type textarea "bind ze"
type textarea "x"
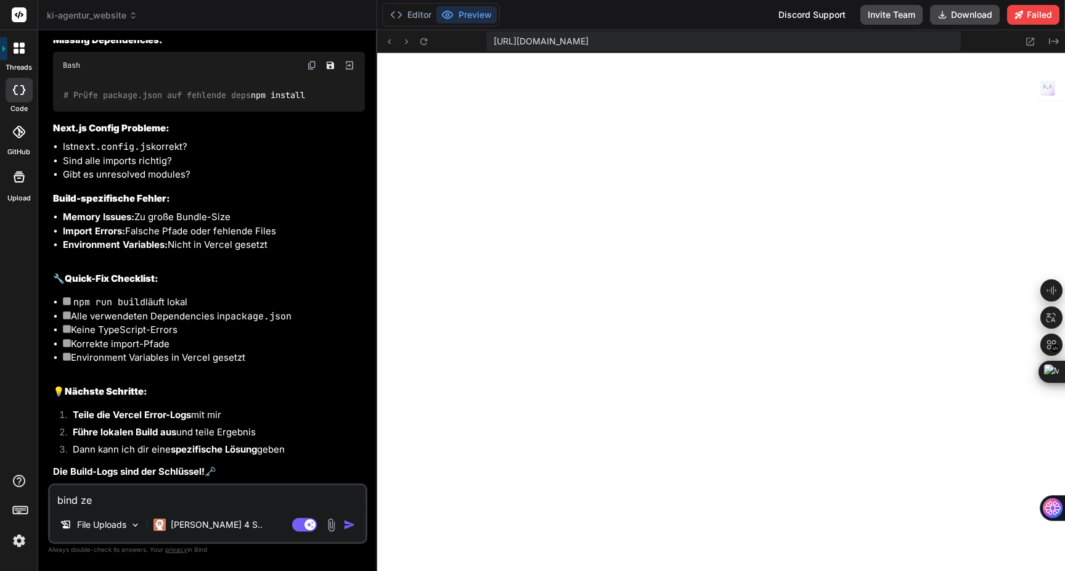
type textarea "bind zei"
type textarea "x"
type textarea "bind zeig"
type textarea "x"
type textarea "bind zeigt"
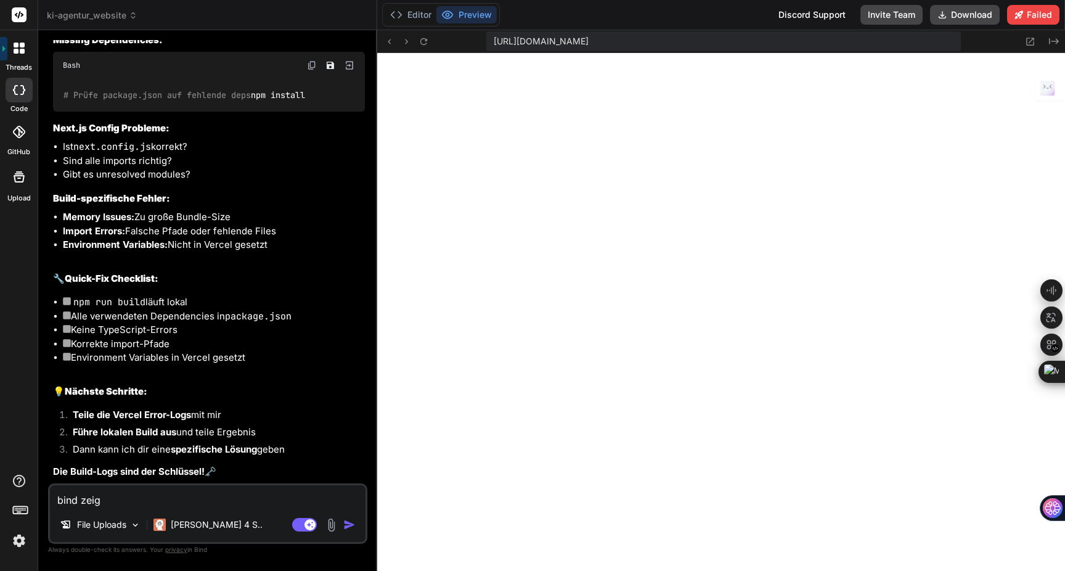
type textarea "x"
type textarea "bind zeigt"
type textarea "x"
type textarea "bind zeigt m"
type textarea "x"
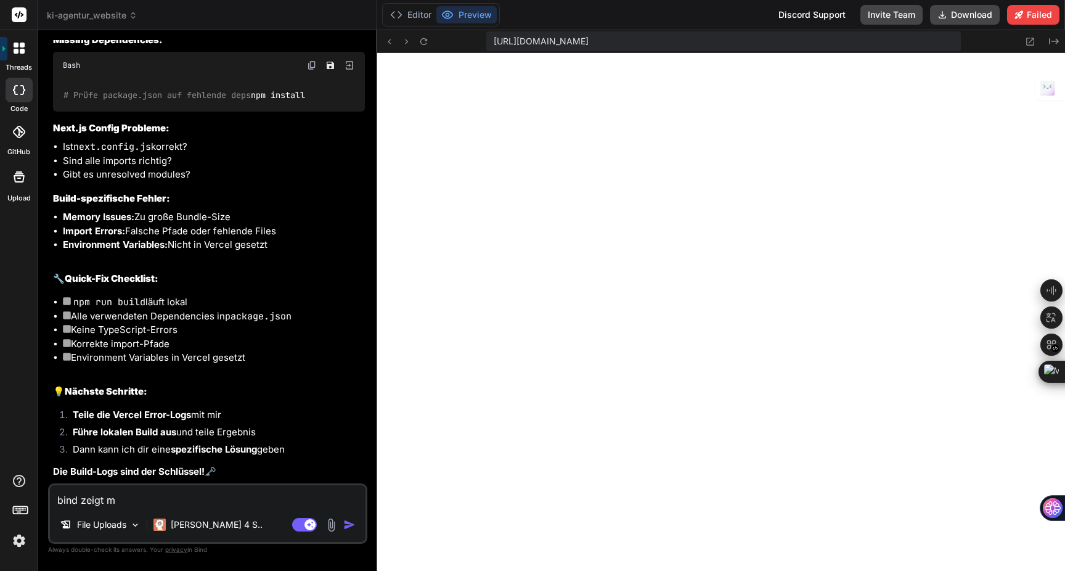
type textarea "bind zeigt mi"
type textarea "x"
type textarea "bind zeigt mir"
type textarea "x"
type textarea "bind zeigt mir"
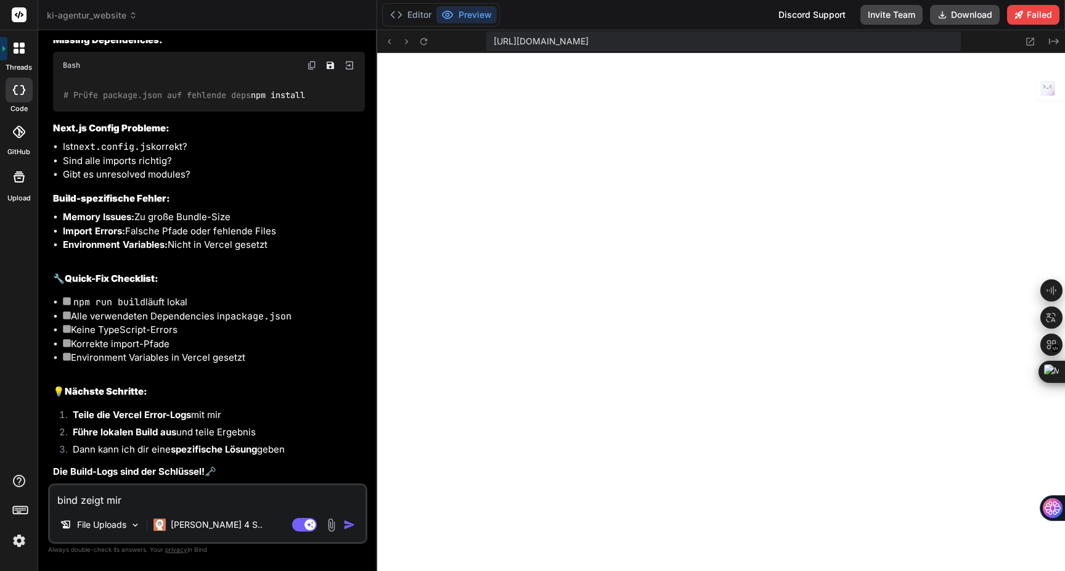
type textarea "x"
type textarea "bind zeigt mir k"
type textarea "x"
type textarea "bind zeigt mir ke"
type textarea "x"
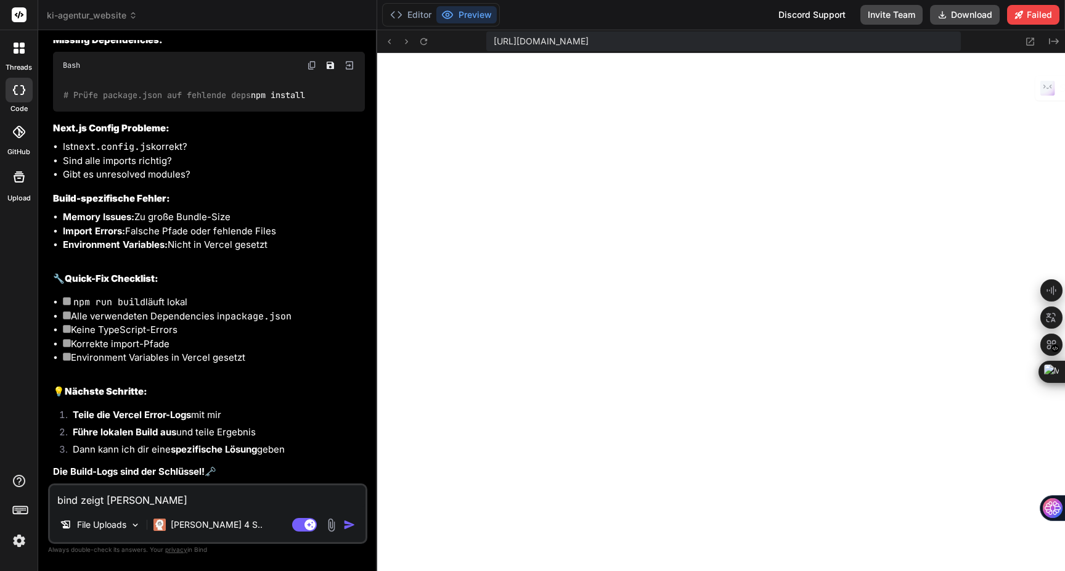
type textarea "bind zeigt mir kei"
type textarea "x"
type textarea "bind zeigt mir kein"
type textarea "x"
type textarea "bind zeigt mir keine"
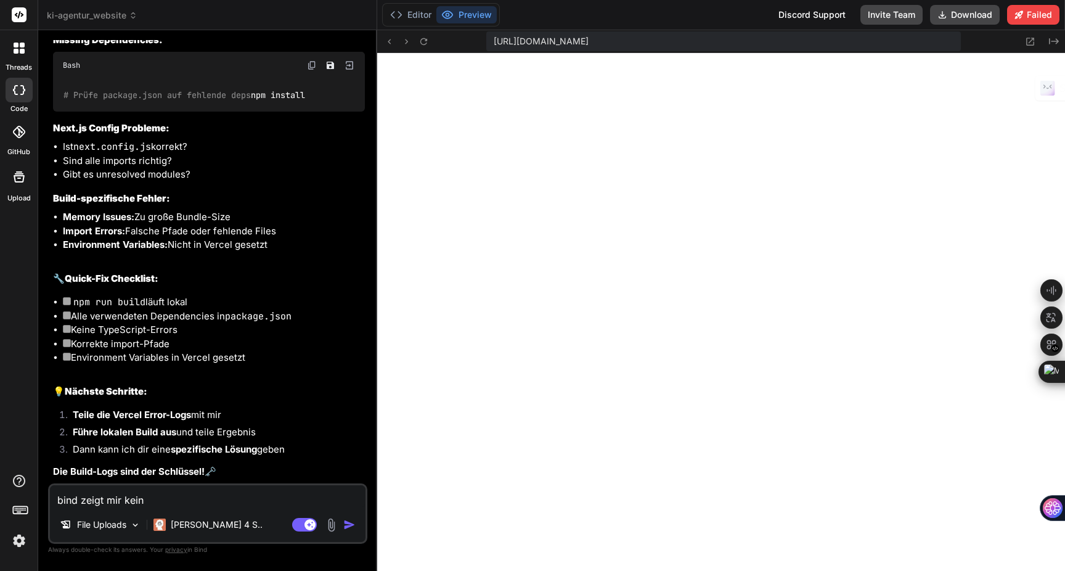
type textarea "x"
type textarea "bind zeigt mir keinen"
type textarea "x"
type textarea "bind zeigt mir keine"
type textarea "x"
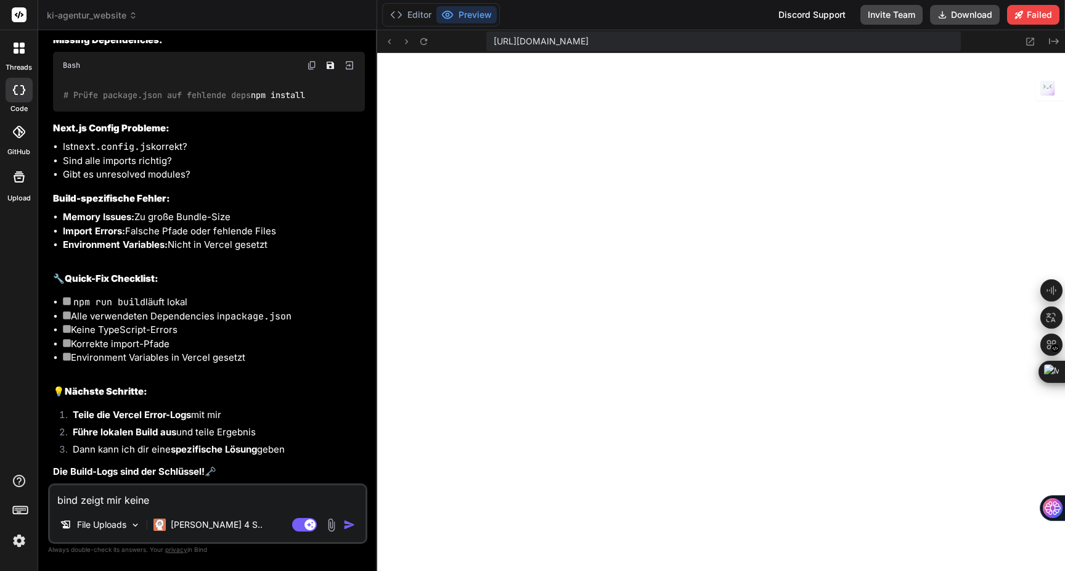
type textarea "bind zeigt mir keine"
type textarea "x"
type textarea "bind zeigt mir keine l"
type textarea "x"
type textarea "bind zeigt mir keine lo"
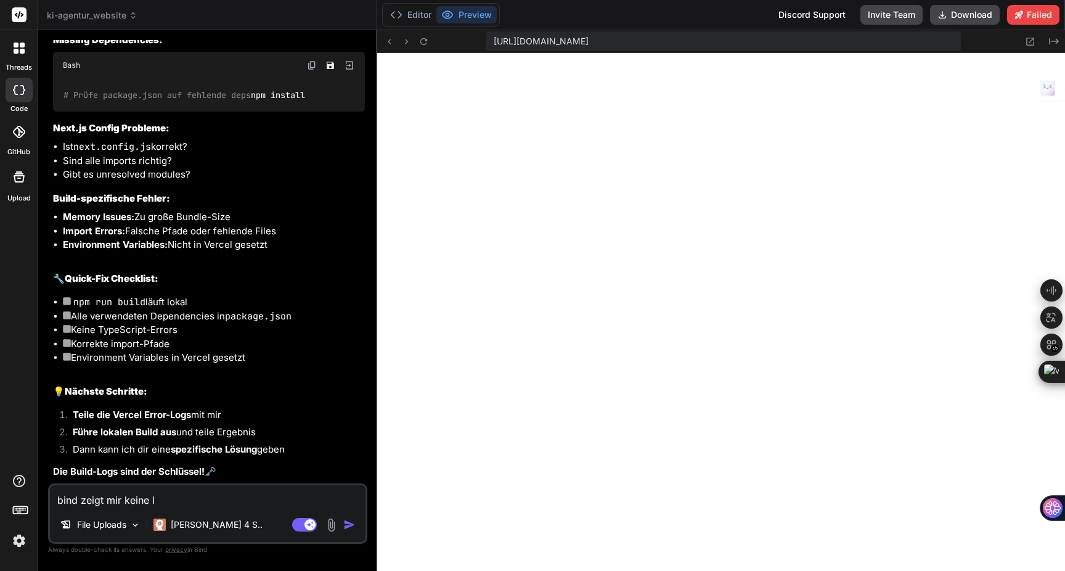
type textarea "x"
type textarea "bind zeigt mir keine log"
type textarea "x"
type textarea "bind zeigt mir keine logs"
type textarea "x"
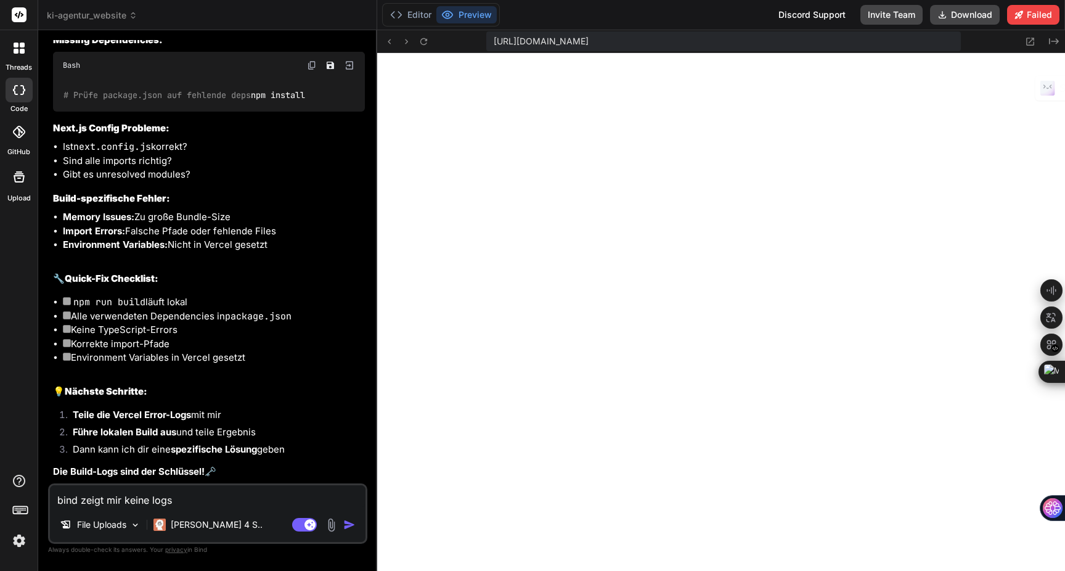
type textarea "bind zeigt mir keine logs."
type textarea "x"
type textarea "bind zeigt mir keine logs."
type textarea "x"
type textarea "bind zeigt mir keine logs. s"
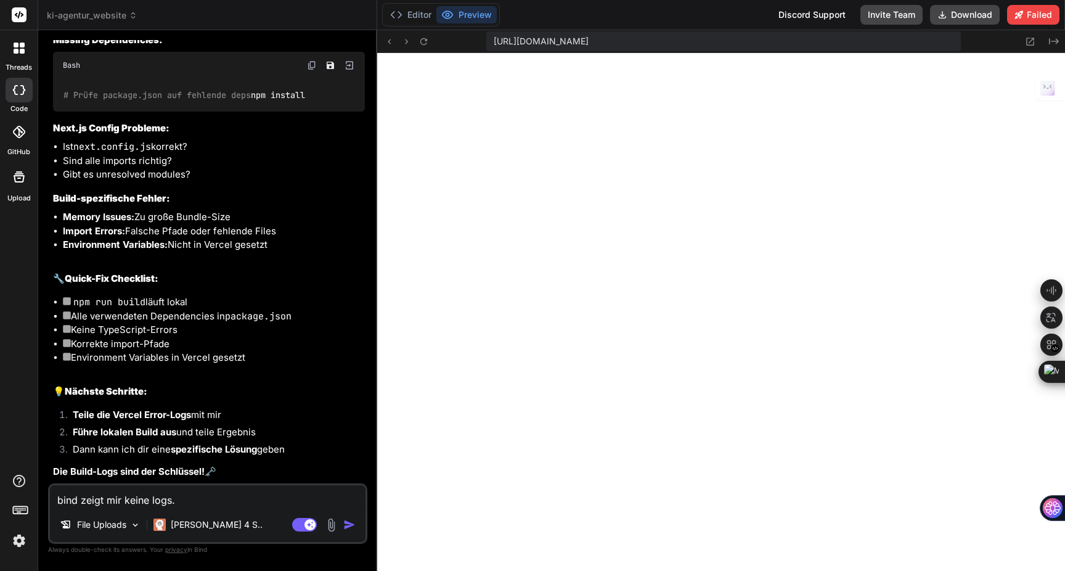
type textarea "x"
type textarea "bind zeigt mir keine logs. sc"
type textarea "x"
type textarea "bind zeigt mir keine logs. sch"
type textarea "x"
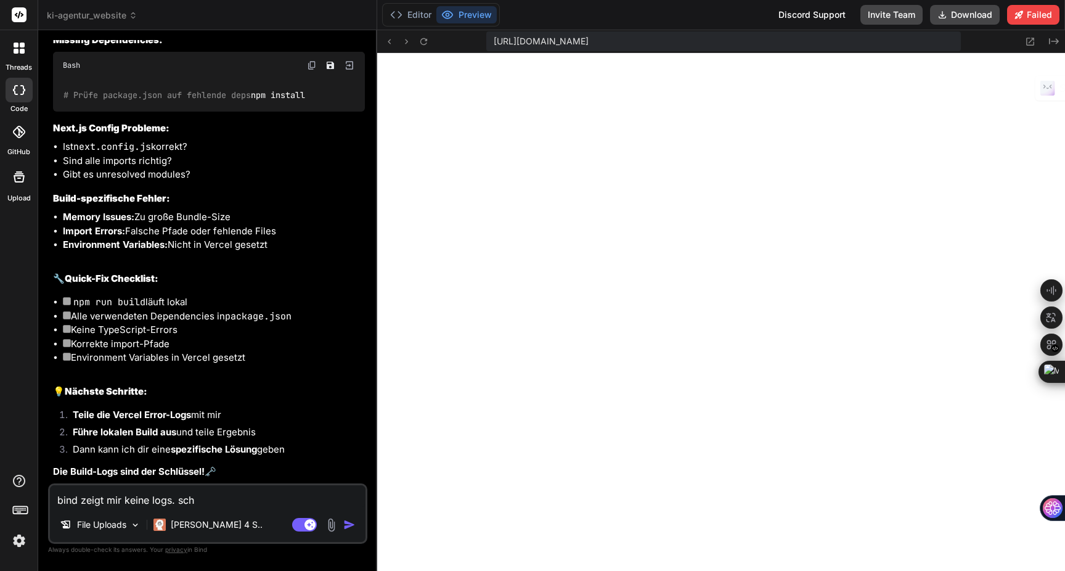
type textarea "bind zeigt mir keine logs. scha"
type textarea "x"
type textarea "bind zeigt mir keine logs. schau"
type textarea "x"
type textarea "bind zeigt mir keine logs. schaue"
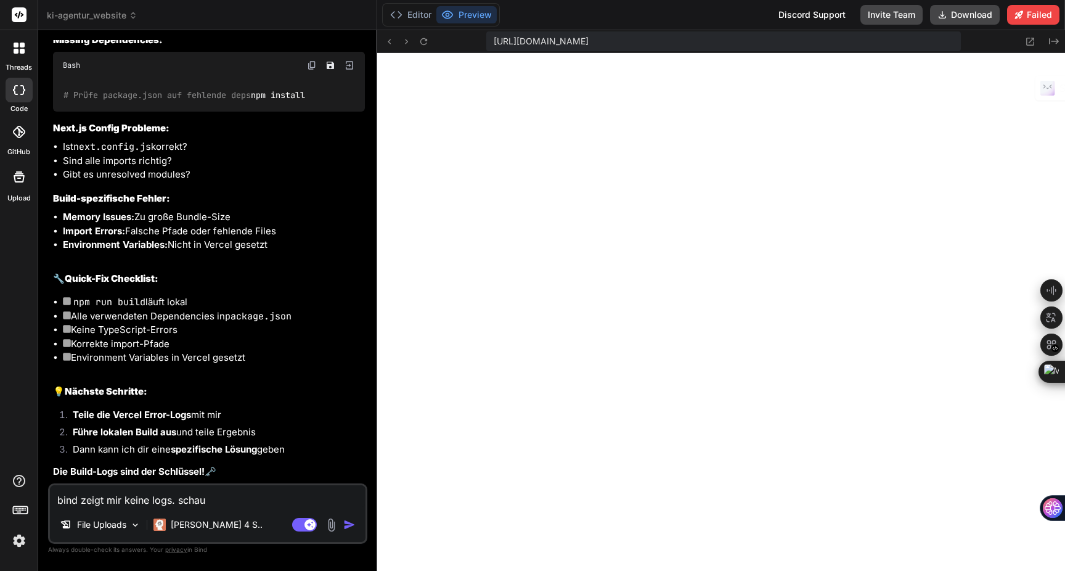
type textarea "x"
type textarea "bind zeigt mir keine logs. schaue"
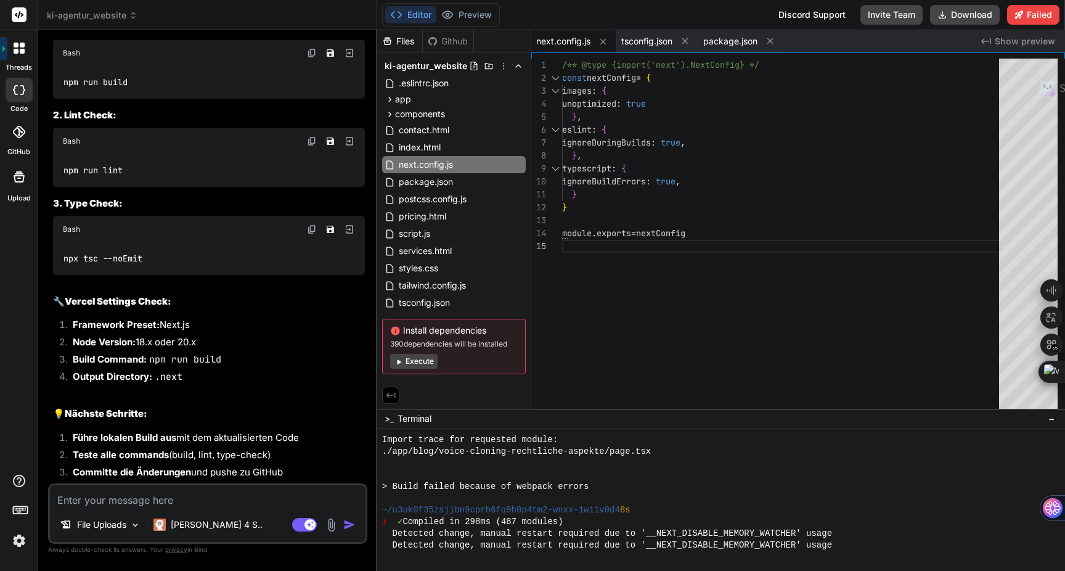
scroll to position [8767, 0]
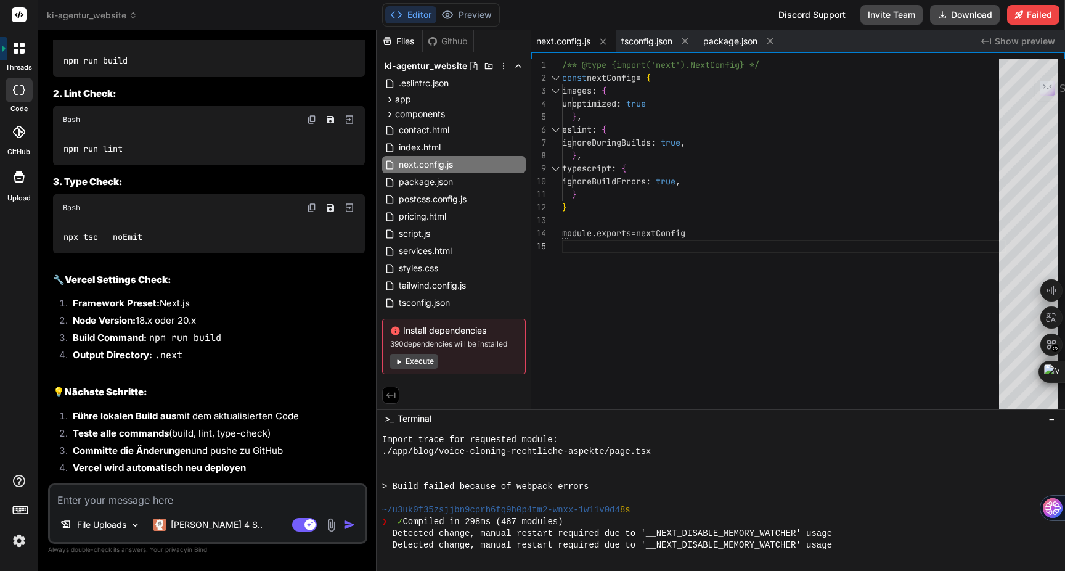
click at [430, 365] on button "Execute" at bounding box center [413, 361] width 47 height 15
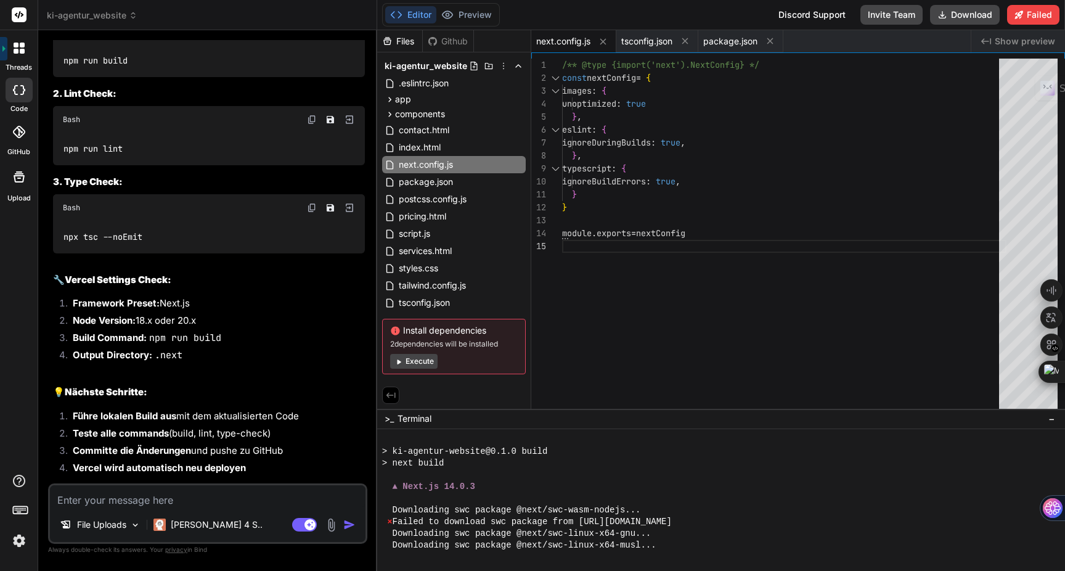
scroll to position [2505, 0]
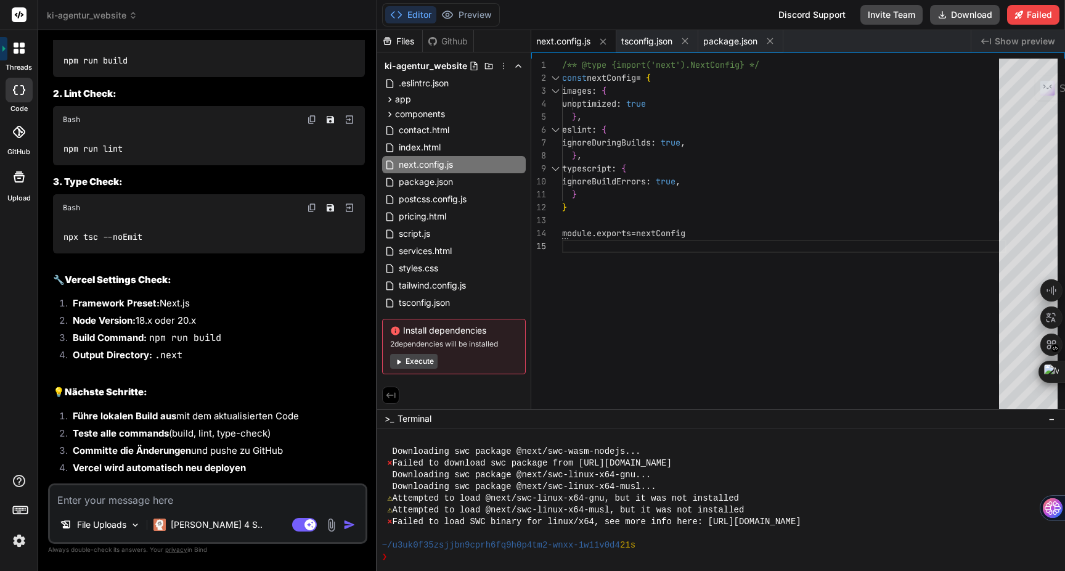
click at [450, 45] on div "Github" at bounding box center [448, 41] width 51 height 12
click at [441, 43] on div "Github" at bounding box center [448, 41] width 51 height 12
click at [405, 41] on div "Files" at bounding box center [399, 41] width 45 height 12
click at [460, 41] on div "Github" at bounding box center [448, 41] width 51 height 12
click at [418, 14] on button "Editor" at bounding box center [410, 14] width 51 height 17
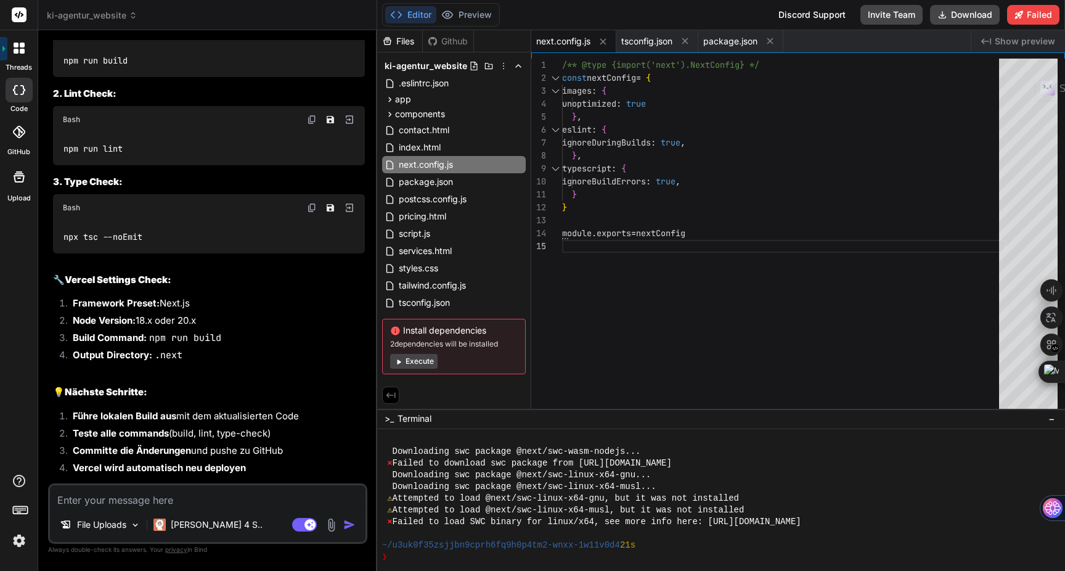
click at [415, 363] on button "Execute" at bounding box center [413, 361] width 47 height 15
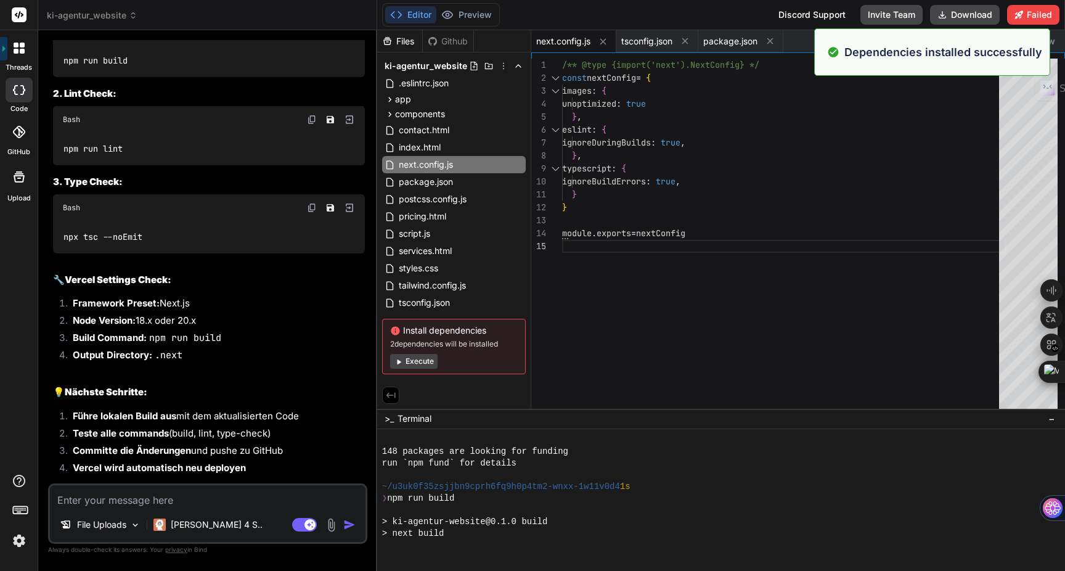
scroll to position [2810, 0]
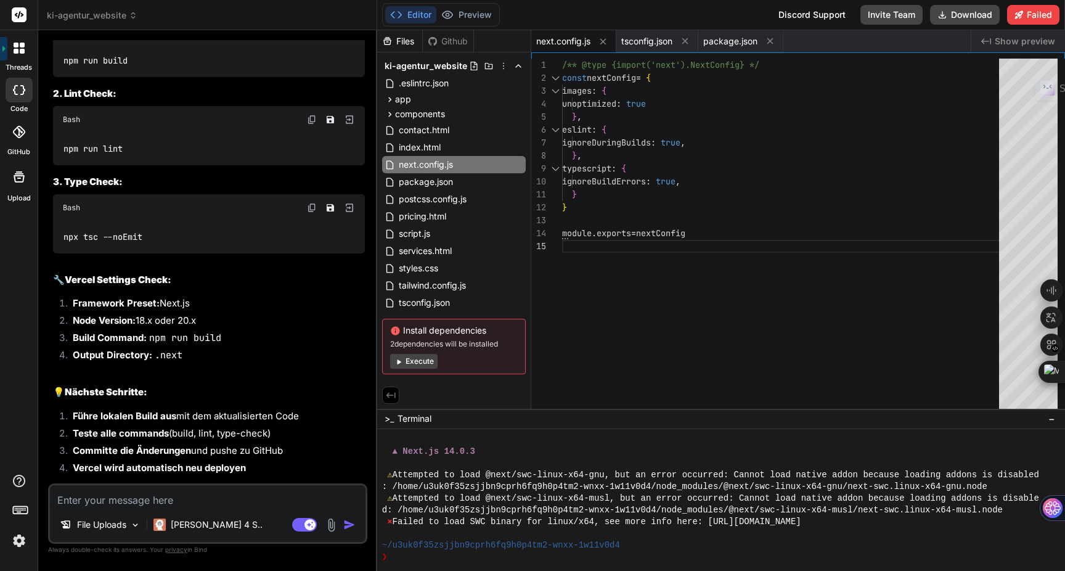
click at [185, 495] on textarea at bounding box center [207, 496] width 315 height 22
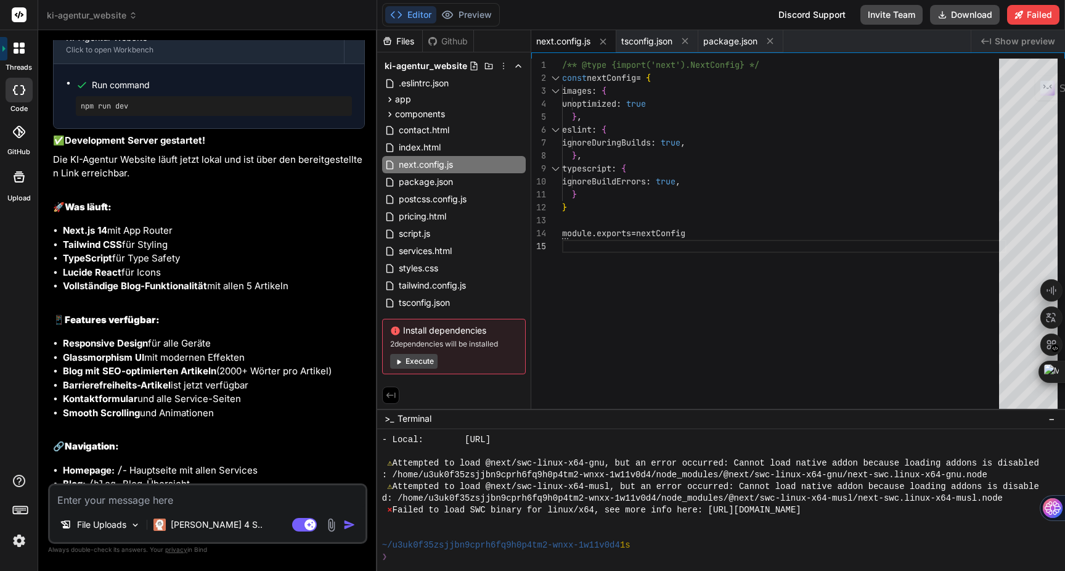
scroll to position [9371, 0]
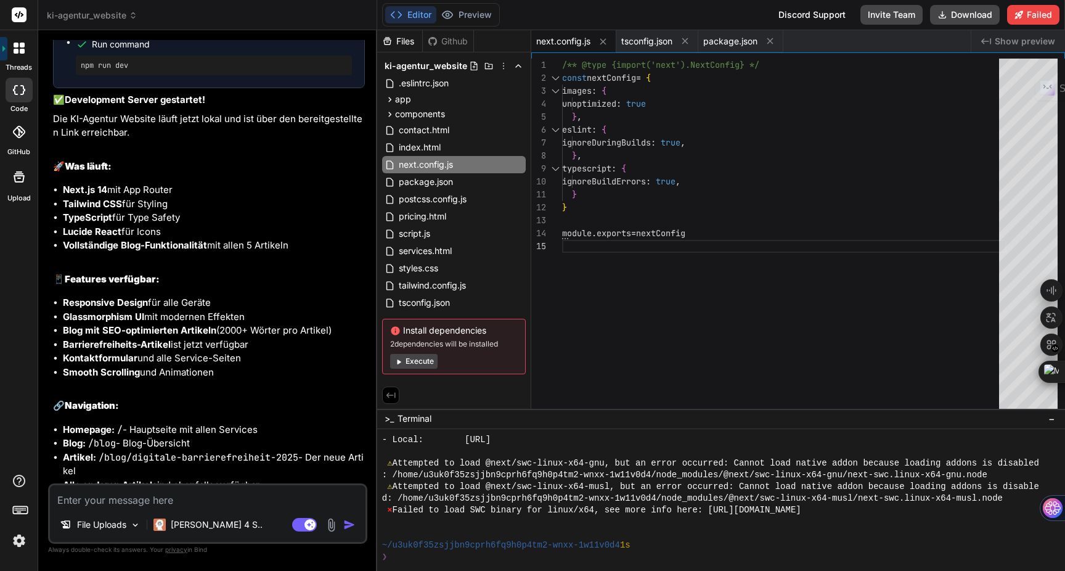
click at [412, 361] on button "Execute" at bounding box center [413, 361] width 47 height 15
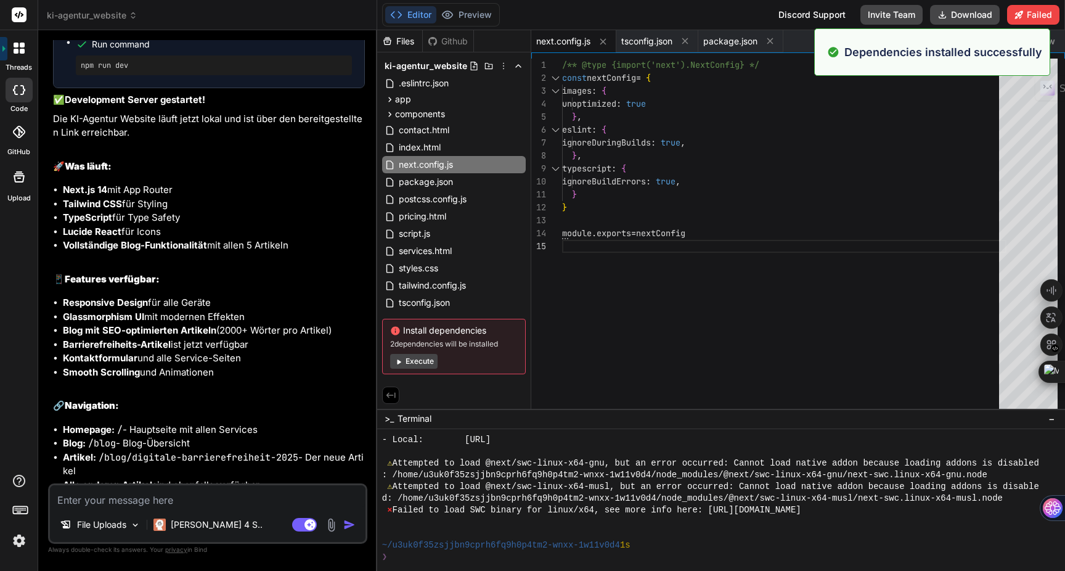
scroll to position [3372, 0]
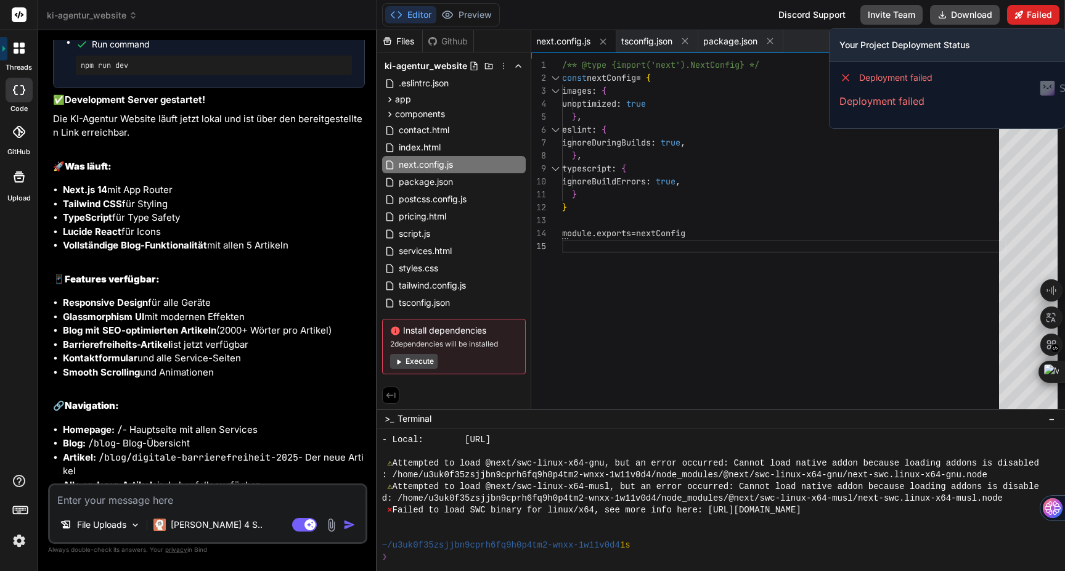
click at [1028, 18] on button "Failed" at bounding box center [1033, 15] width 52 height 20
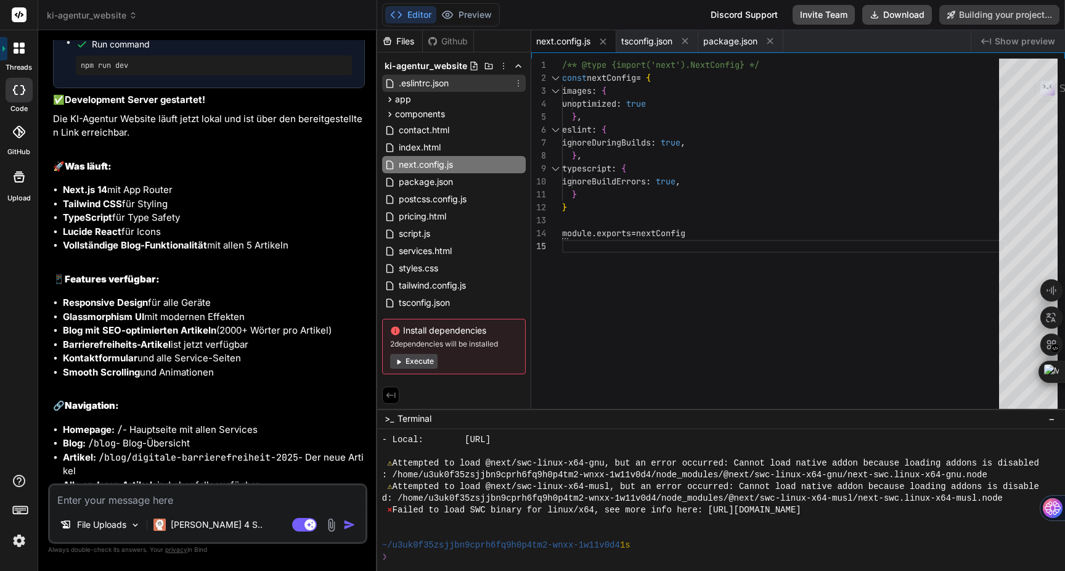
scroll to position [9371, 0]
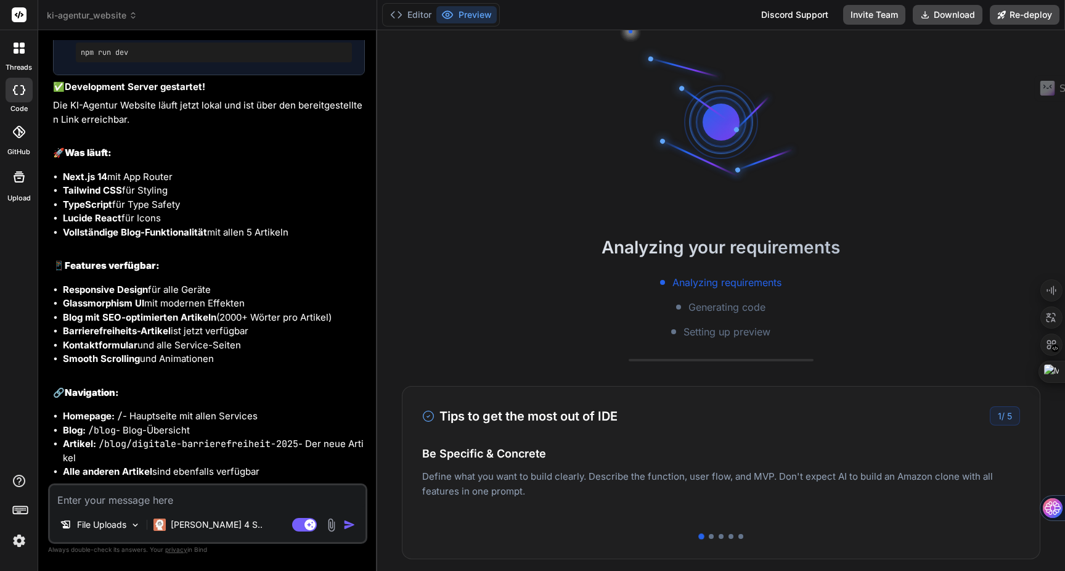
scroll to position [152, 0]
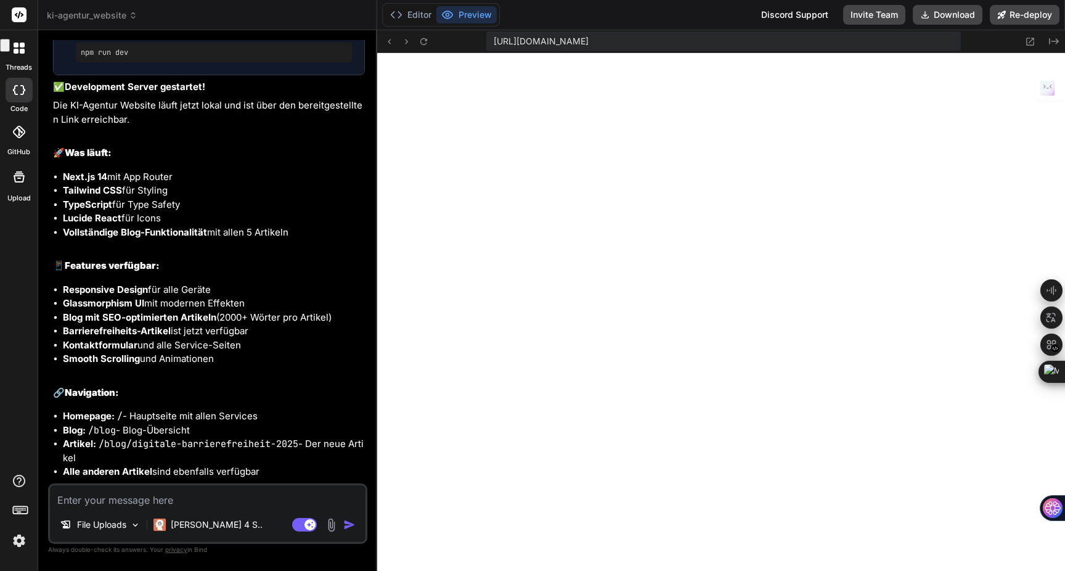
type textarea "x"
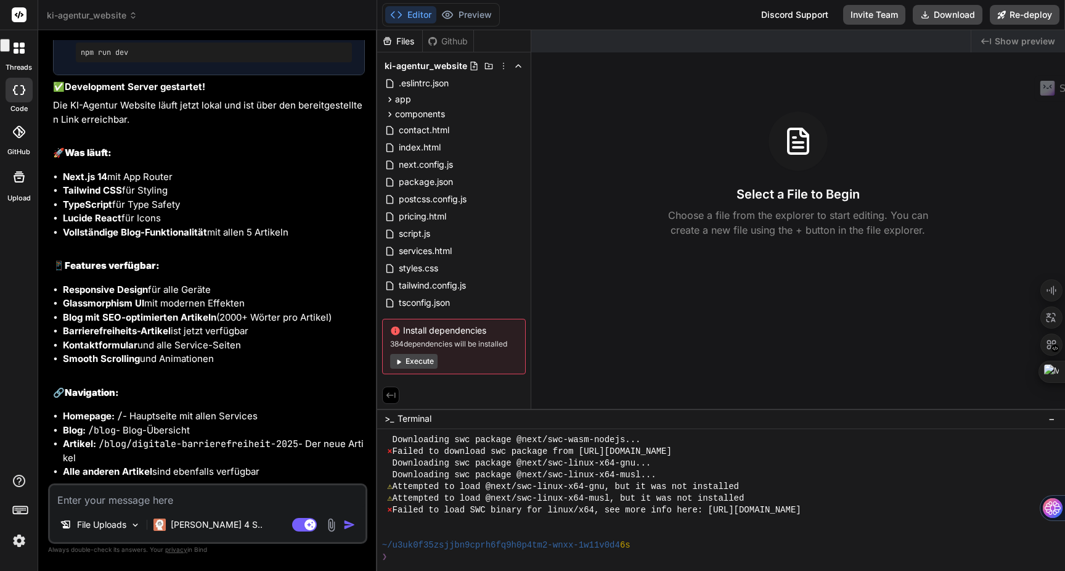
click at [115, 501] on textarea at bounding box center [207, 496] width 315 height 22
type textarea "d"
type textarea "x"
type textarea "da"
type textarea "x"
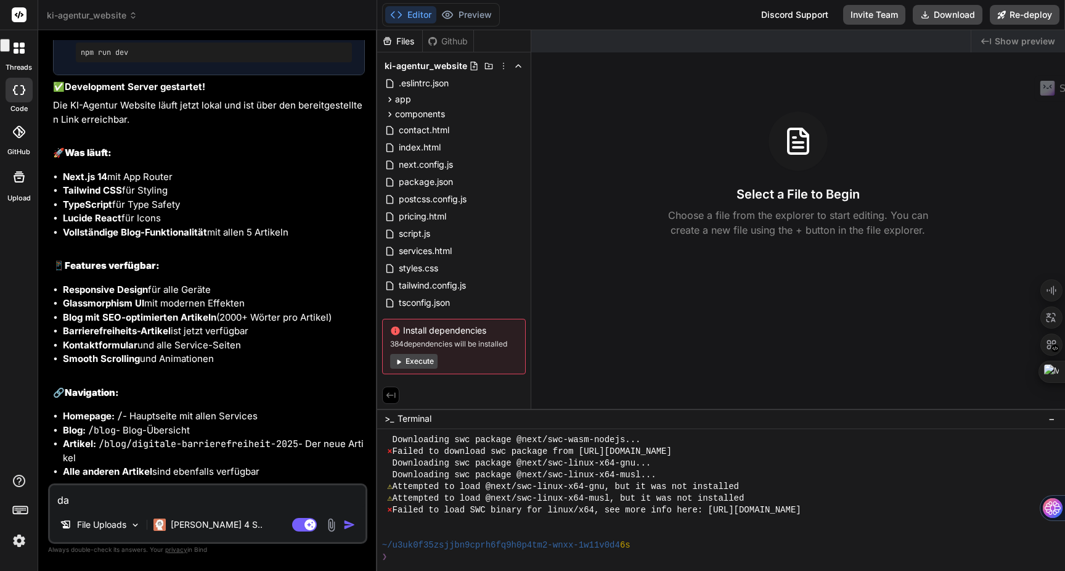
type textarea "das"
type textarea "x"
type textarea "das"
type textarea "x"
type textarea "das p"
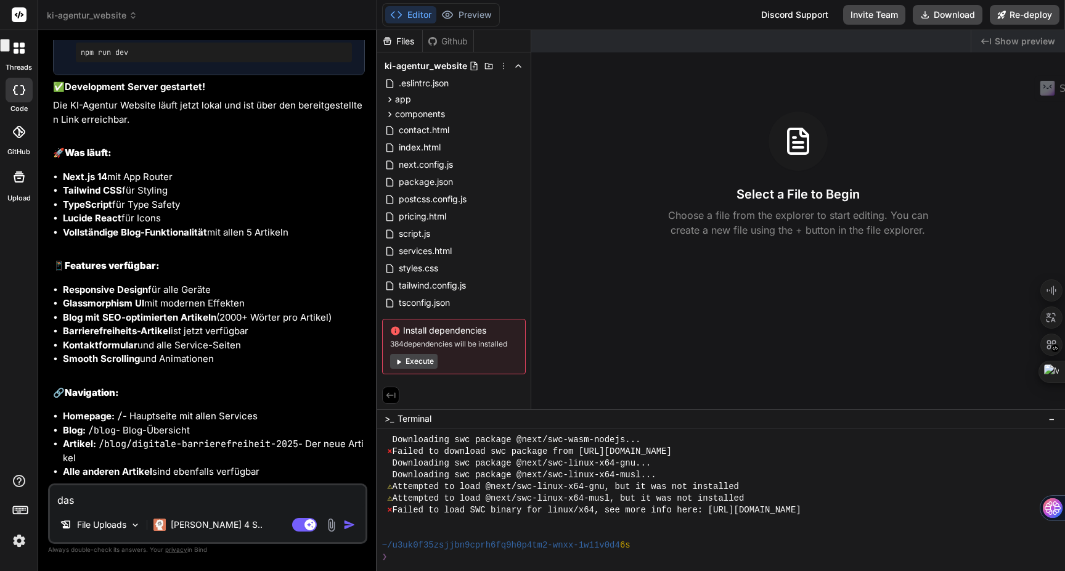
type textarea "x"
type textarea "das pr"
type textarea "x"
type textarea "das pre"
type textarea "x"
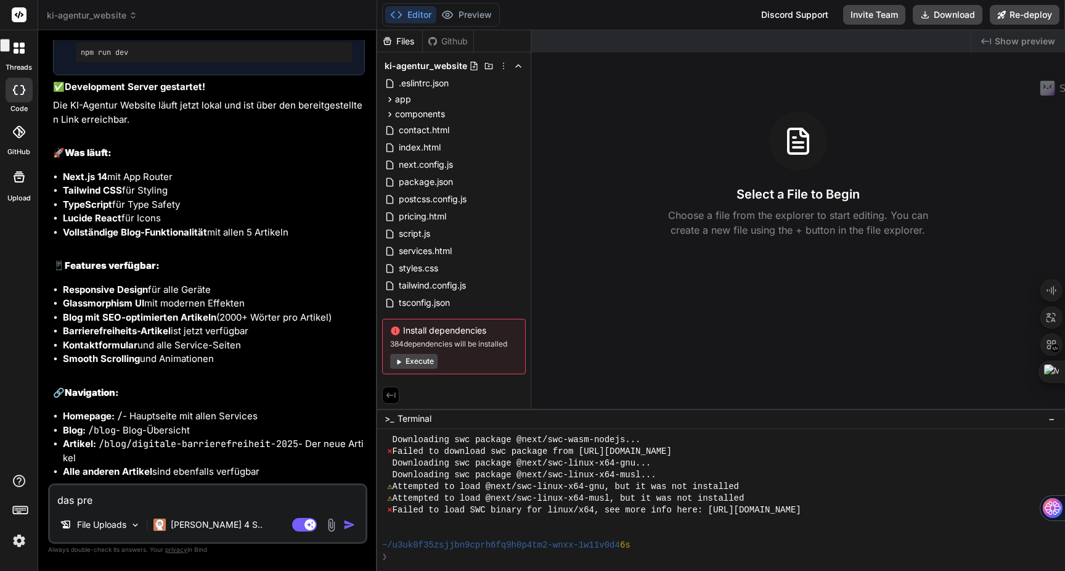
type textarea "das prev"
type textarea "x"
type textarea "das previ"
type textarea "x"
type textarea "das previe"
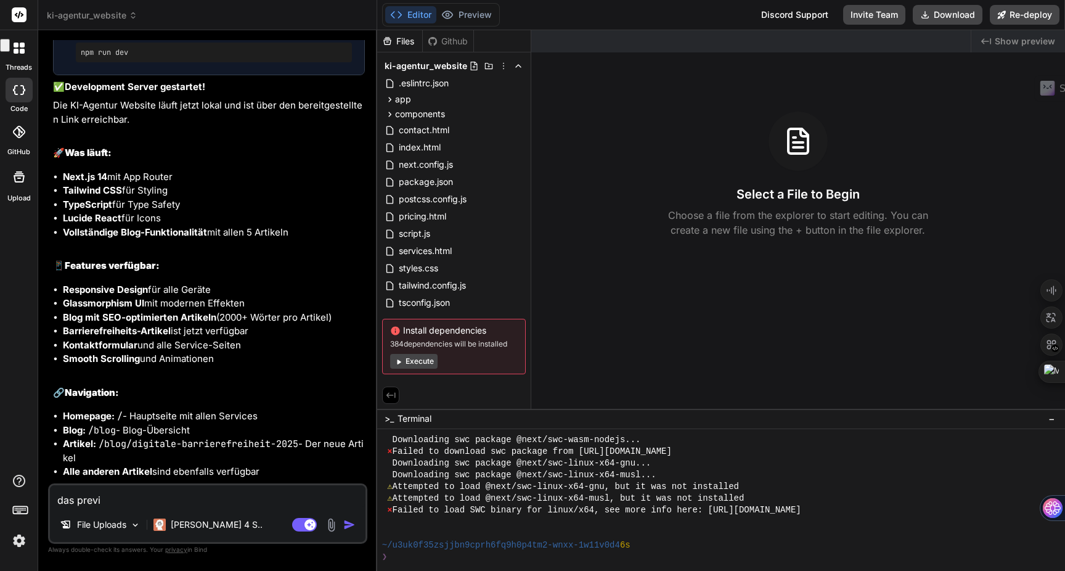
type textarea "x"
type textarea "das preview"
type textarea "x"
type textarea "das preview"
type textarea "x"
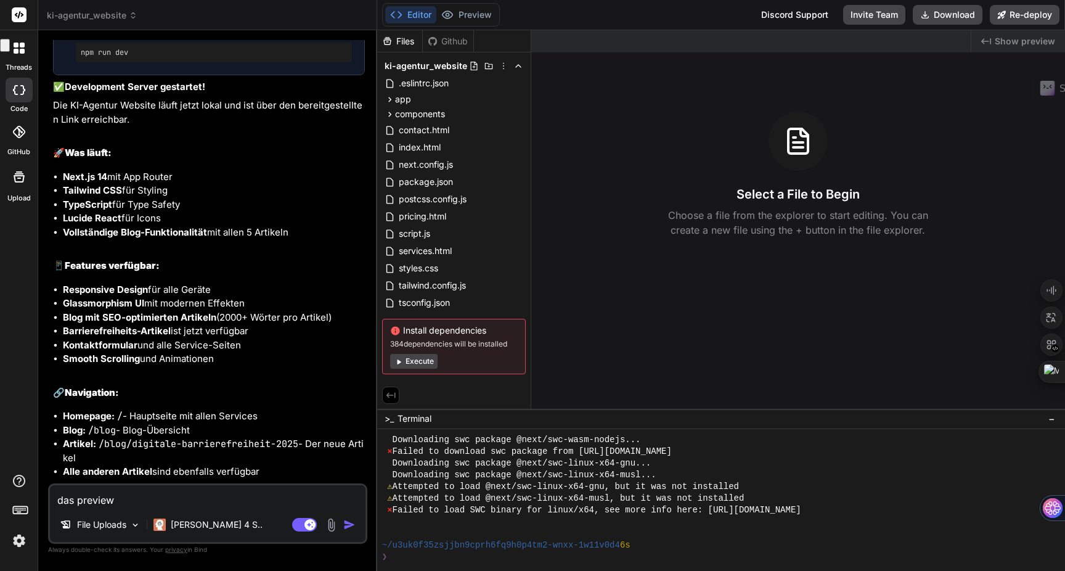
type textarea "das preview s"
type textarea "x"
type textarea "das preview st"
type textarea "x"
type textarea "das preview sta"
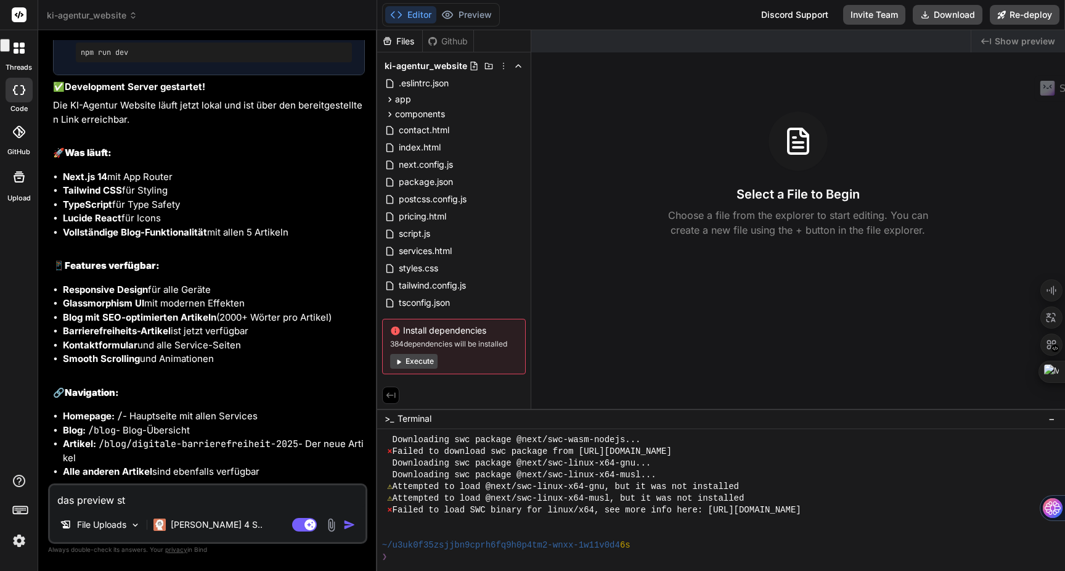
type textarea "x"
type textarea "das preview star"
type textarea "x"
type textarea "das preview start"
type textarea "x"
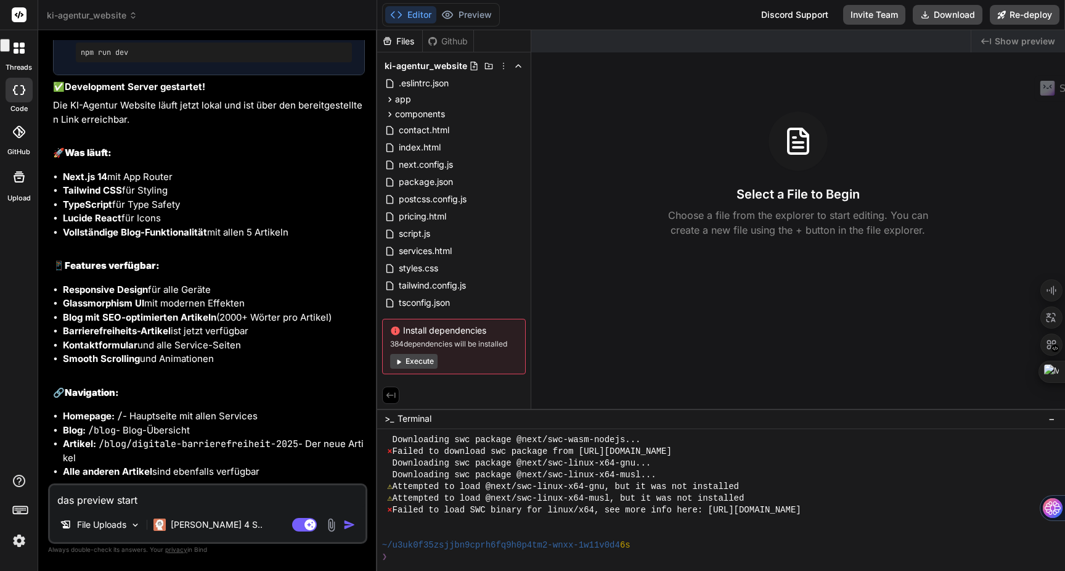
type textarea "das preview starte"
type textarea "x"
type textarea "das preview startet"
type textarea "x"
type textarea "das preview startet"
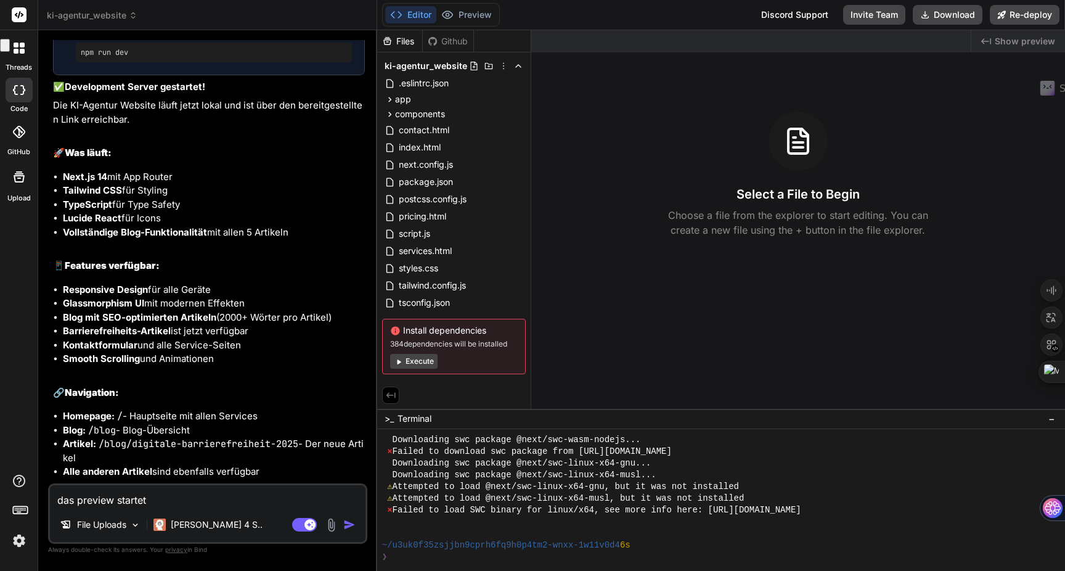
type textarea "x"
type textarea "das preview startet n"
type textarea "x"
type textarea "das preview startet ni"
type textarea "x"
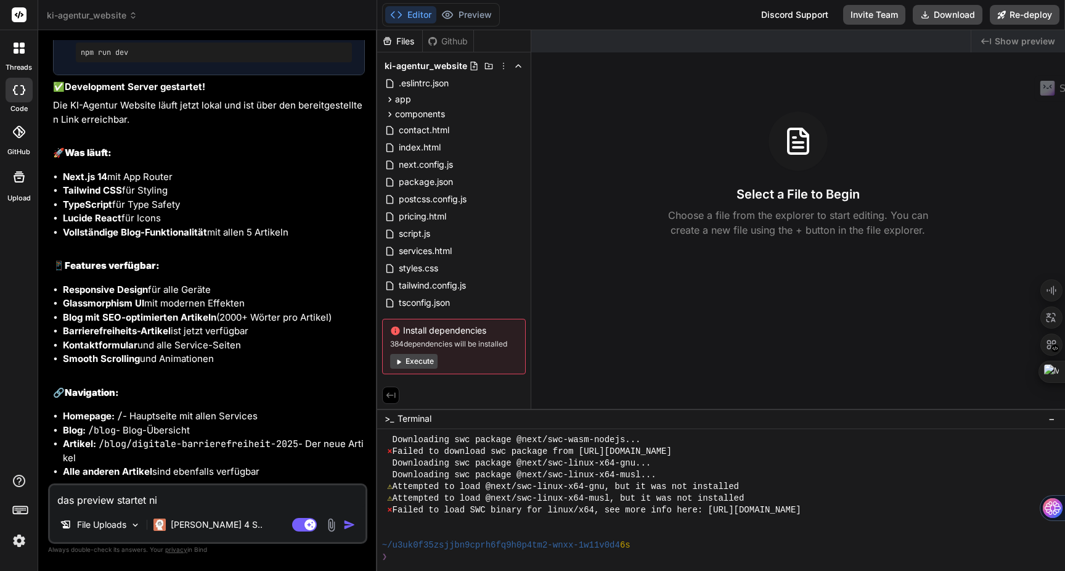
type textarea "das preview startet nic"
type textarea "x"
type textarea "das preview startet nich"
type textarea "x"
type textarea "das preview startet nicht"
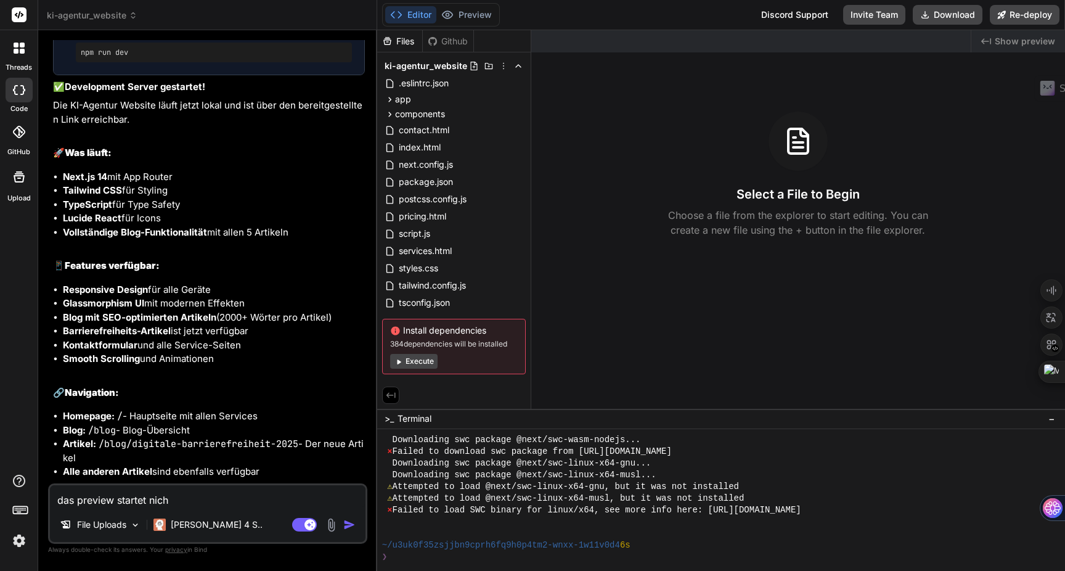
type textarea "x"
type textarea "das preview startet nicht,"
type textarea "x"
type textarea "das preview startet nicht,"
type textarea "x"
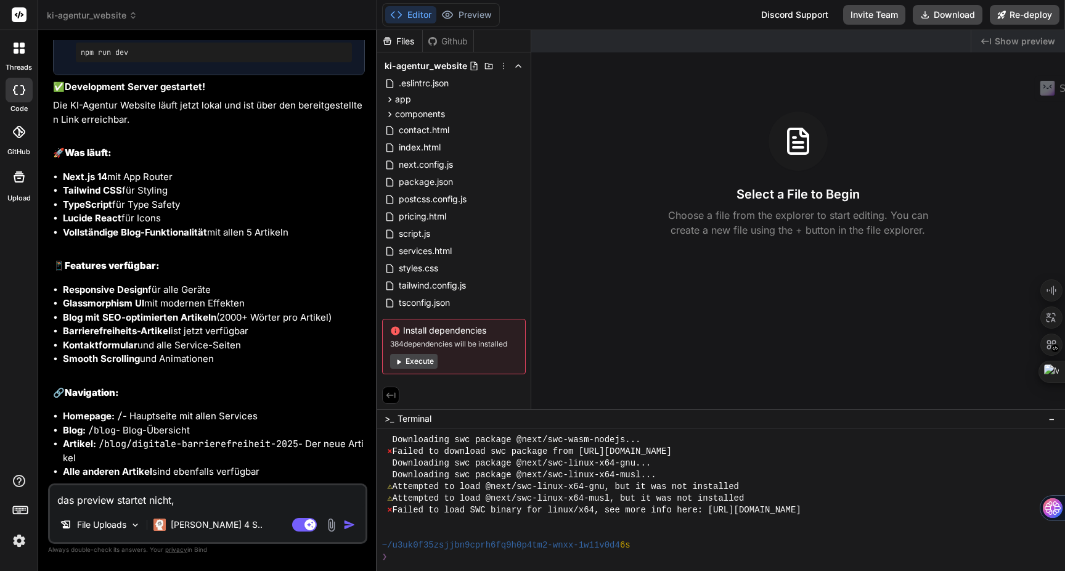
type textarea "das preview startet nicht, m"
type textarea "x"
type textarea "das preview startet nicht, ma"
type textarea "x"
type textarea "das preview startet nicht, mac"
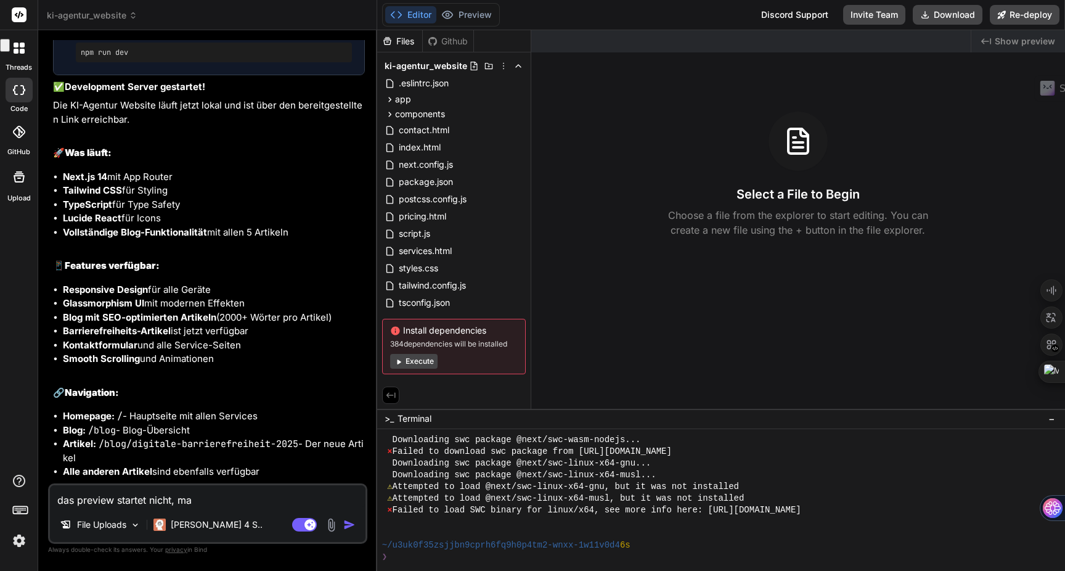
type textarea "x"
type textarea "das preview startet nicht, mach"
type textarea "x"
type textarea "das preview startet nicht, mache"
type textarea "x"
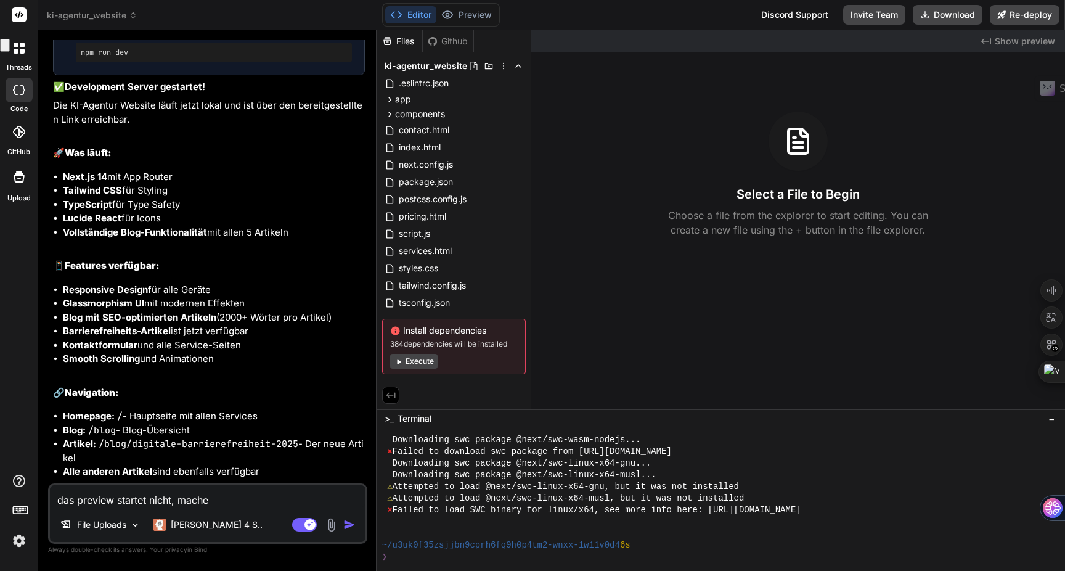
type textarea "das preview startet nicht, mache"
type textarea "x"
type textarea "das preview startet nicht, mache d"
type textarea "x"
type textarea "das preview startet nicht, mache di"
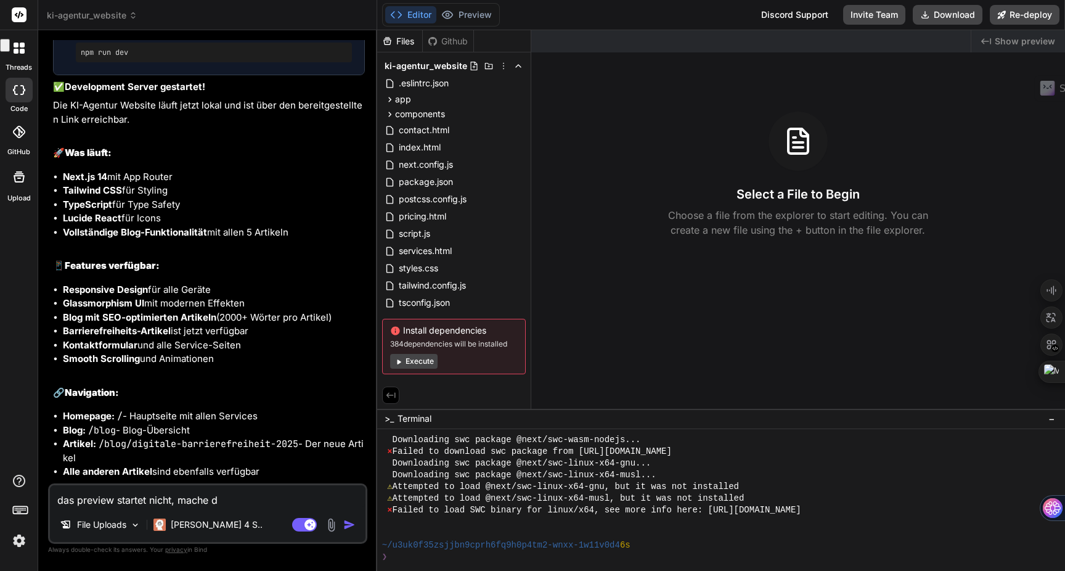
type textarea "x"
type textarea "das preview startet nicht, mache die"
type textarea "x"
type textarea "das preview startet nicht, mache die"
type textarea "x"
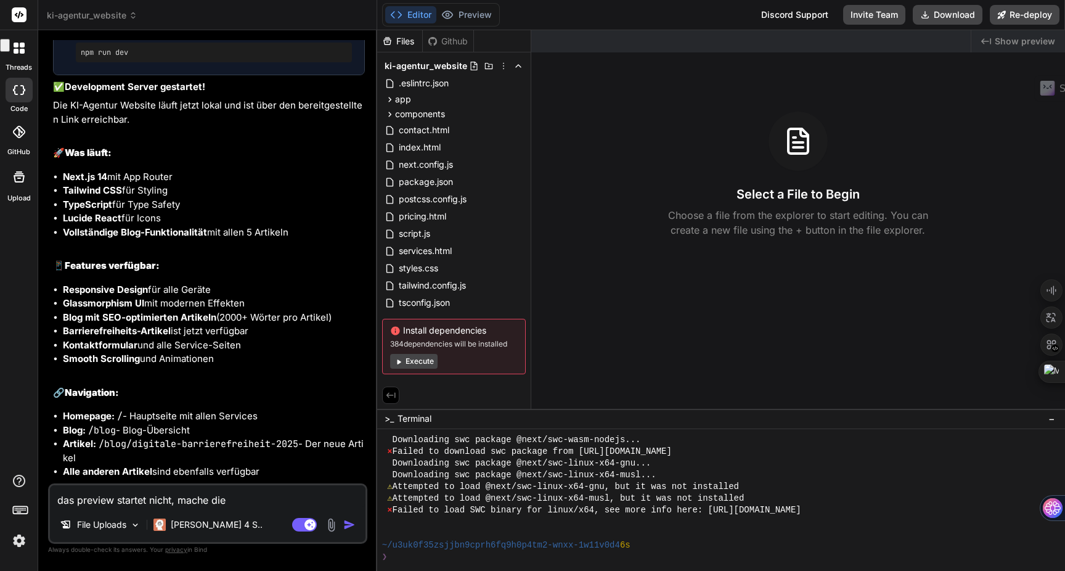
type textarea "das preview startet nicht, mache die l"
type textarea "x"
type textarea "das preview startet nicht, mache die le"
type textarea "x"
type textarea "das preview startet nicht, mache die let"
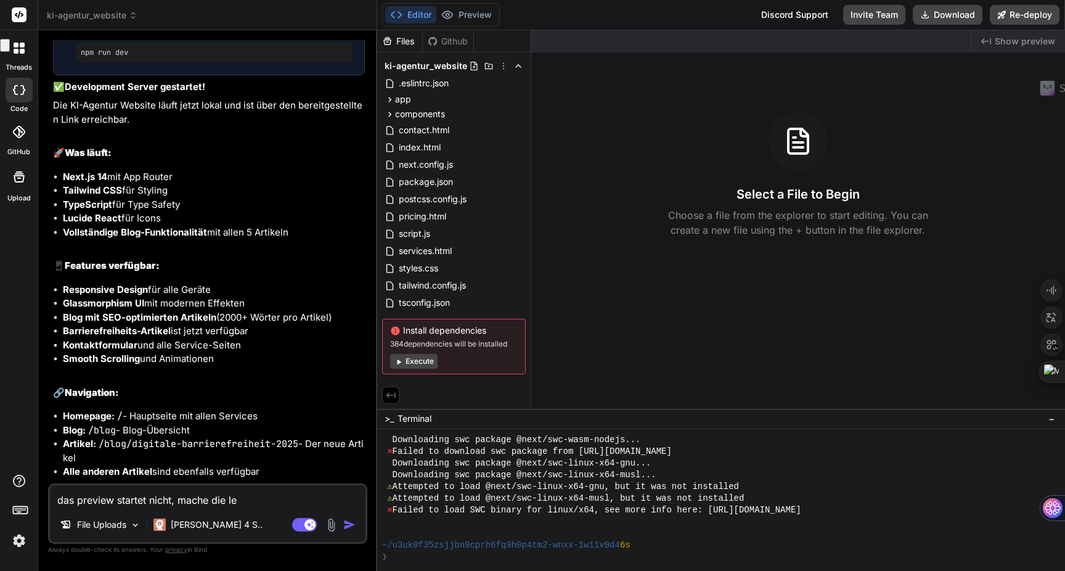
type textarea "x"
type textarea "das preview startet nicht, mache die letz"
type textarea "x"
type textarea "das preview startet nicht, mache die letzt"
type textarea "x"
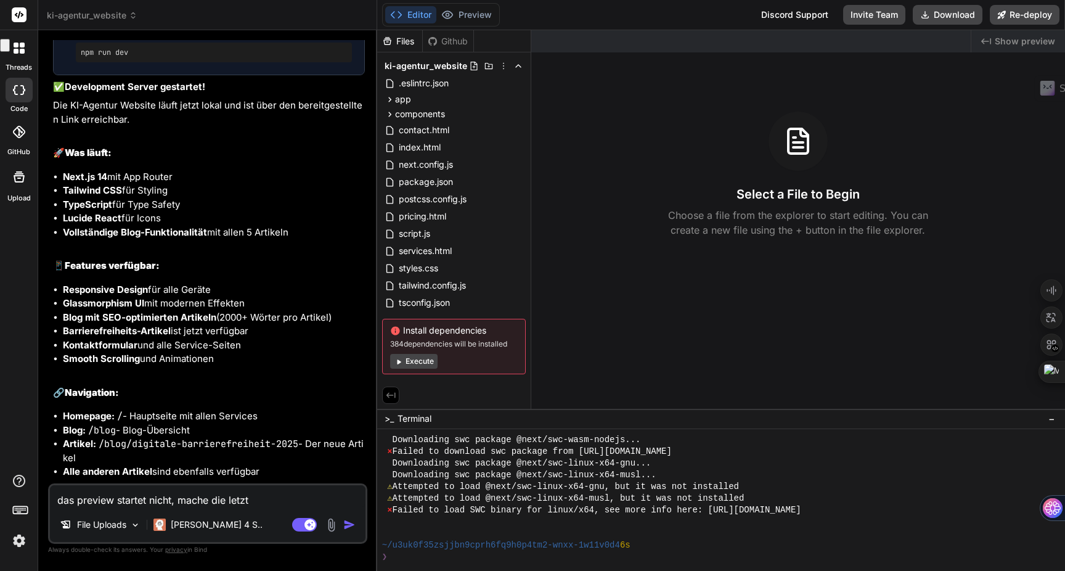
type textarea "das preview startet nicht, mache die letzte"
type textarea "x"
type textarea "das preview startet nicht, mache die letzte"
type textarea "x"
type textarea "das preview startet nicht, mache die letzte a"
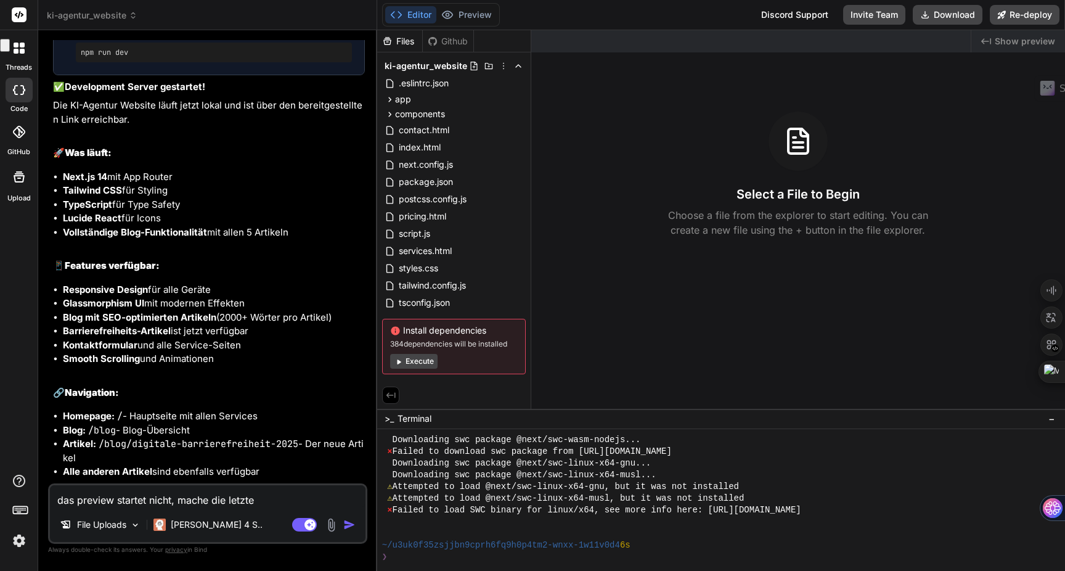
type textarea "x"
type textarea "das preview startet nicht, mache die letzte ak"
type textarea "x"
type textarea "das preview startet nicht, mache die letzte akt"
type textarea "x"
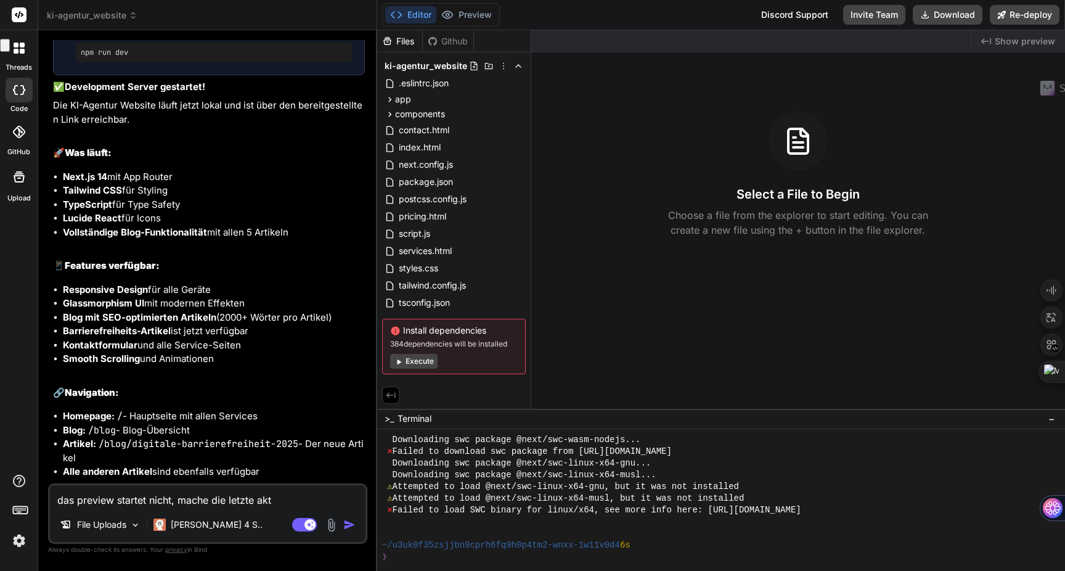
type textarea "das preview startet nicht, mache die letzte akti"
type textarea "x"
type textarea "das preview startet nicht, mache die letzte aktio"
type textarea "x"
type textarea "das preview startet nicht, mache die letzte aktion"
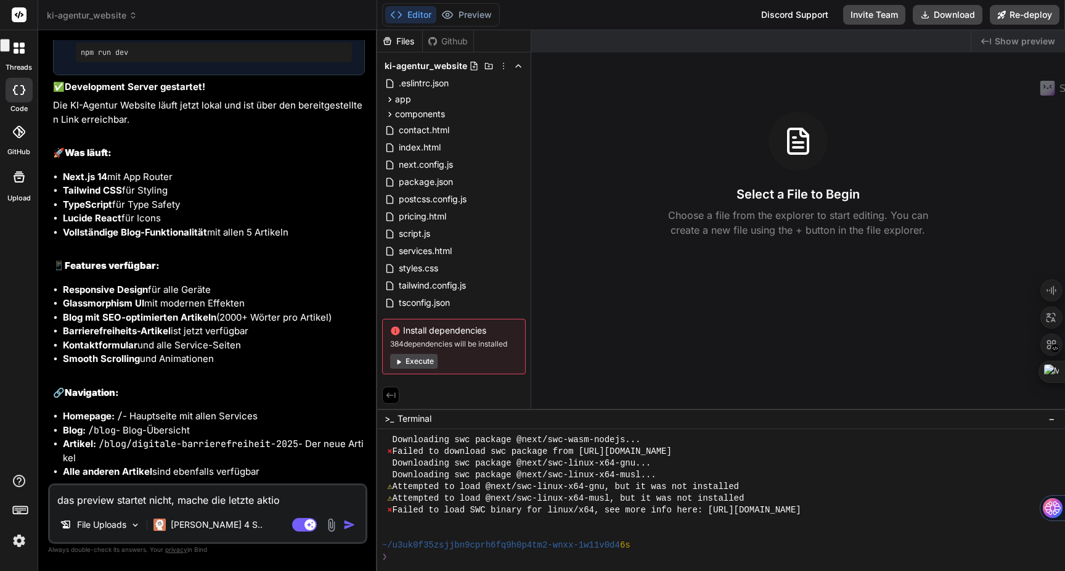
type textarea "x"
type textarea "das preview startet nicht, mache die letzte aktion"
type textarea "x"
type textarea "das preview startet nicht, mache die letzte aktion r"
type textarea "x"
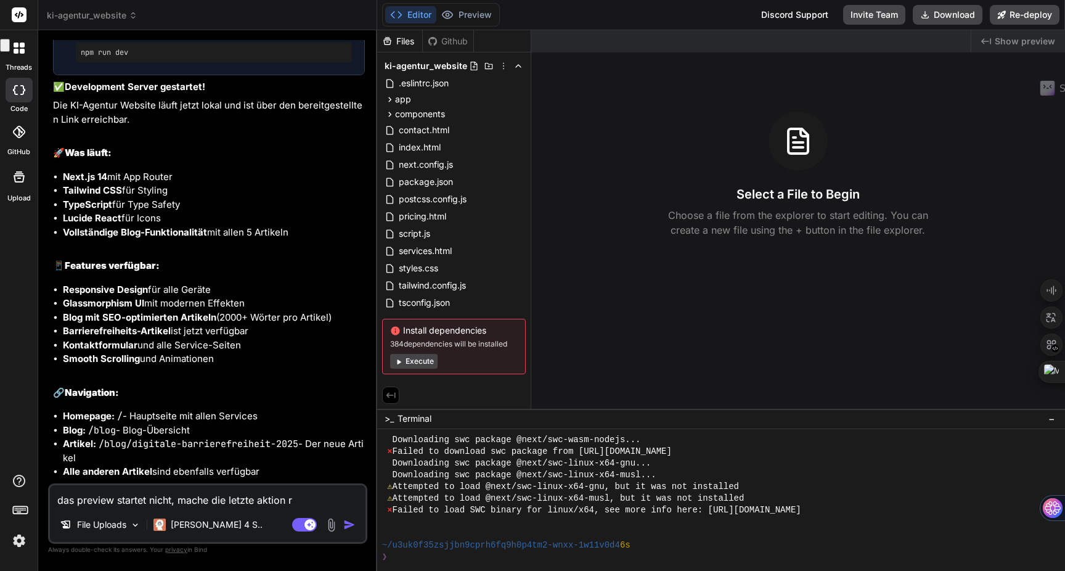
type textarea "das preview startet nicht, mache die letzte aktion rü"
type textarea "x"
type textarea "das preview startet nicht, mache die letzte aktion rüc"
type textarea "x"
type textarea "das preview startet nicht, mache die letzte aktion rück"
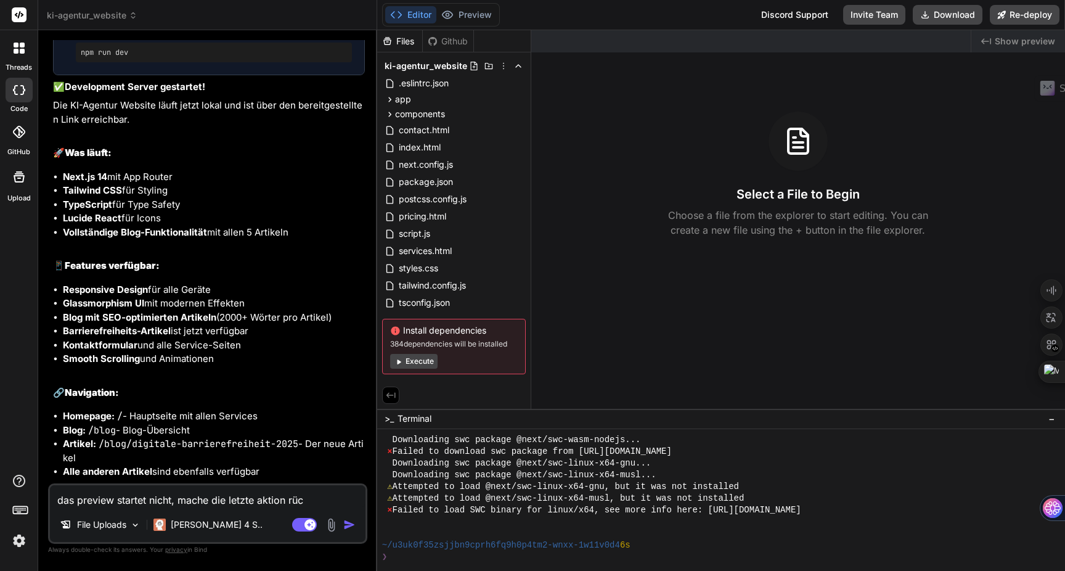
type textarea "x"
type textarea "das preview startet nicht, mache die letzte aktion rückg"
type textarea "x"
type textarea "das preview startet nicht, mache die letzte aktion rückgä"
type textarea "x"
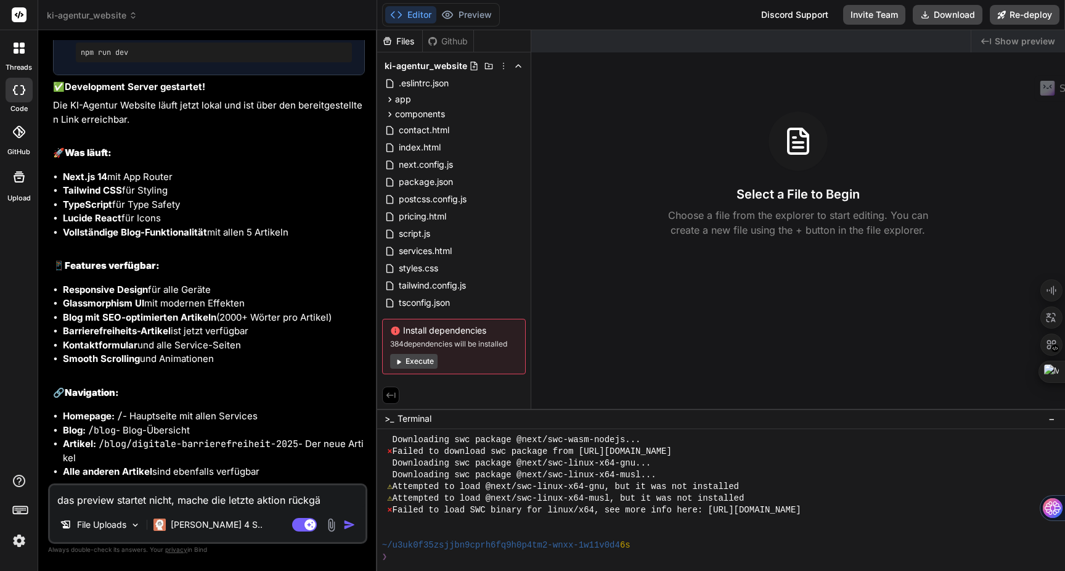
type textarea "das preview startet nicht, mache die letzte aktion rückgän"
type textarea "x"
type textarea "das preview startet nicht, mache die letzte aktion rückgäng"
type textarea "x"
type textarea "das preview startet nicht, mache die letzte aktion rückgängi"
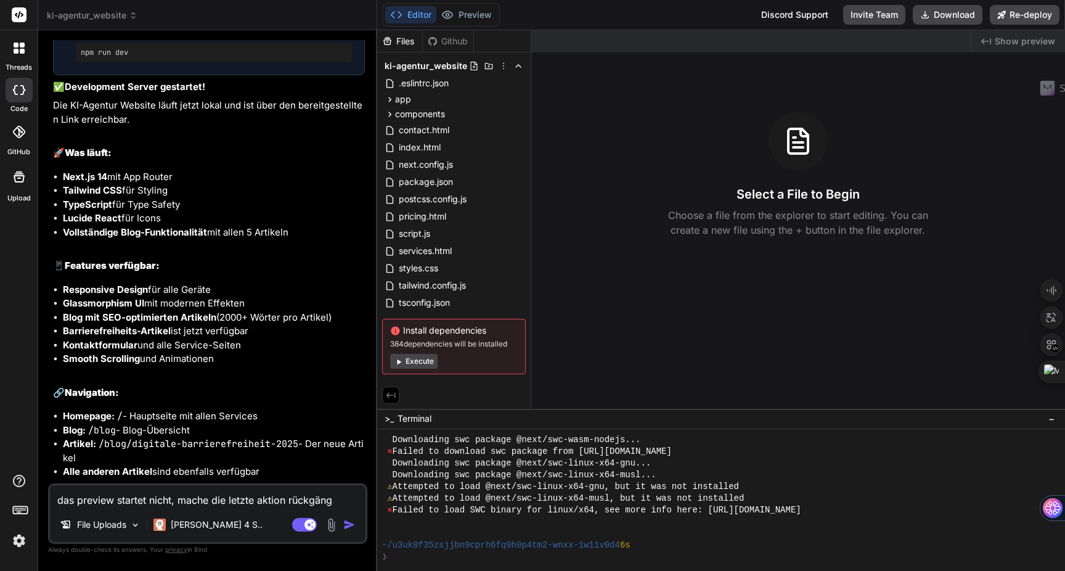
type textarea "x"
type textarea "das preview startet nicht, mache die letzte aktion rückgängig"
type textarea "x"
type textarea "das preview startet nicht, mache die letzte aktion rückgängig"
type textarea "x"
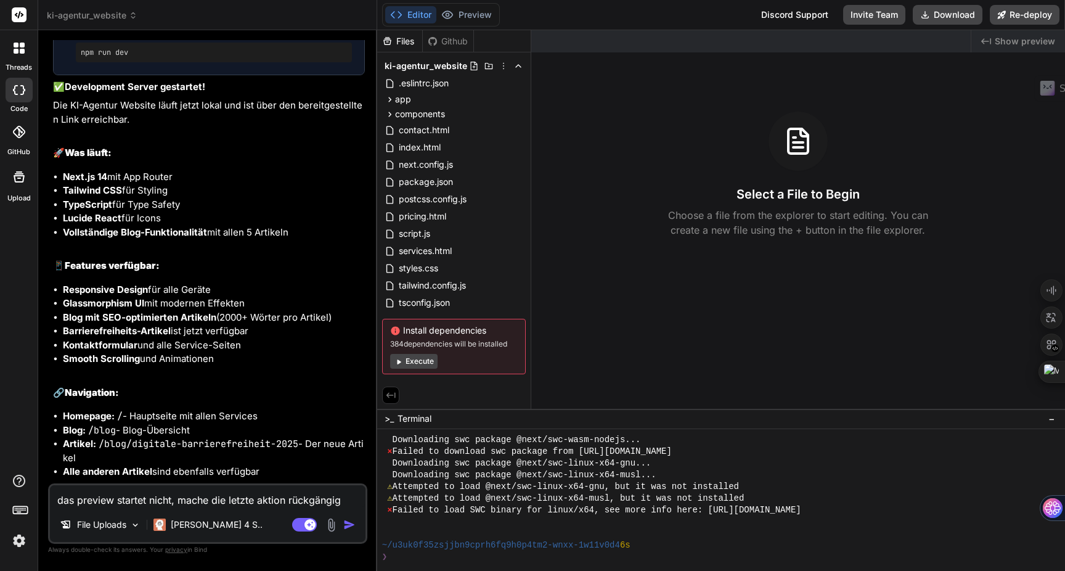
type textarea "das preview startet nicht, mache die letzte aktion rückgängig u"
type textarea "x"
type textarea "das preview startet nicht, mache die letzte aktion rückgängig un"
type textarea "x"
type textarea "das preview startet nicht, mache die letzte aktion rückgängig und"
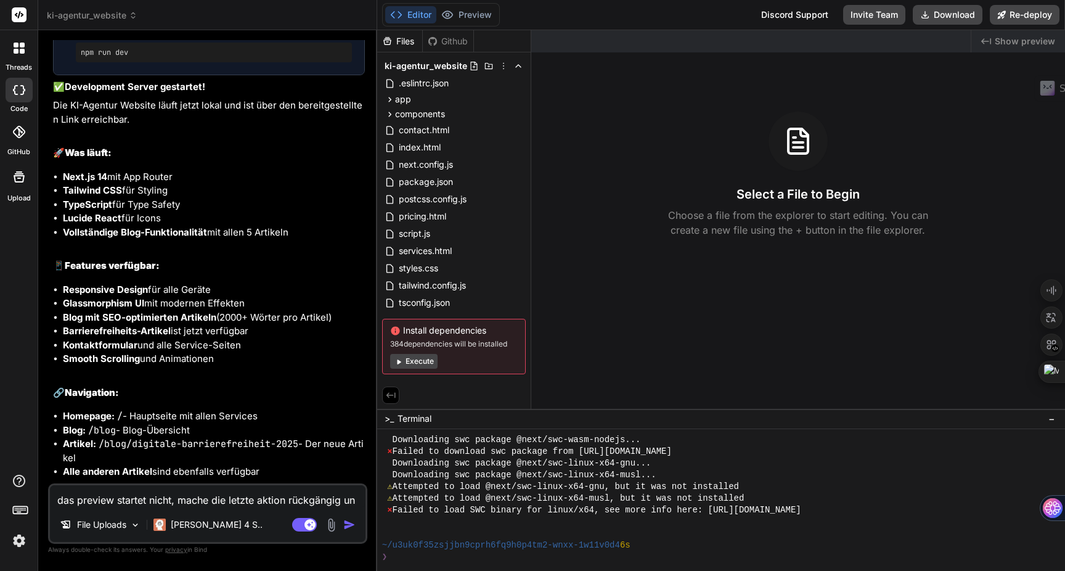
type textarea "x"
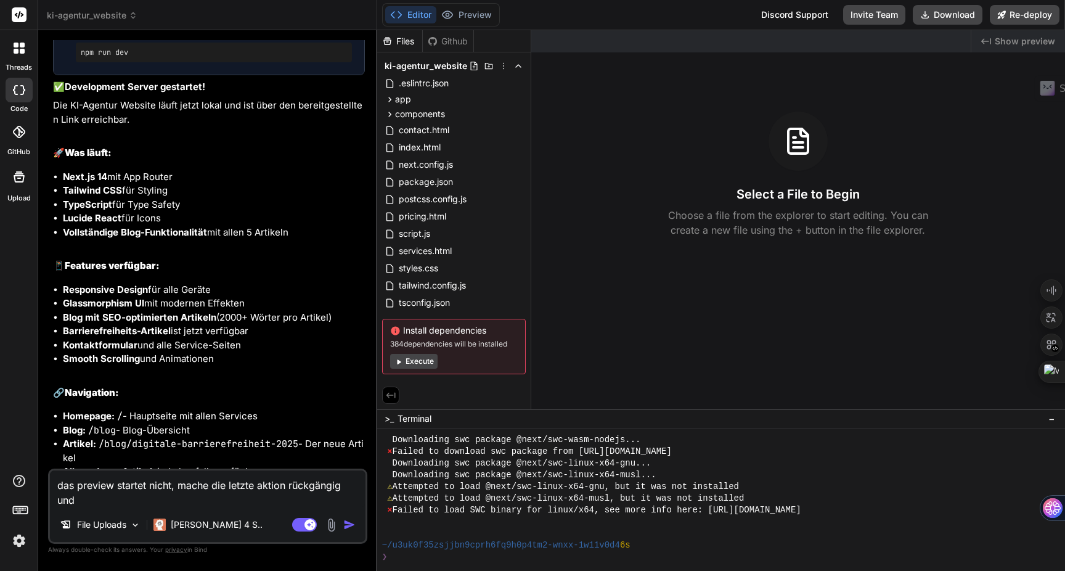
type textarea "das preview startet nicht, mache die letzte aktion rückgängig und"
type textarea "x"
type textarea "das preview startet nicht, mache die letzte aktion rückgängig und s"
type textarea "x"
type textarea "das preview startet nicht, mache die letzte aktion rückgängig und st"
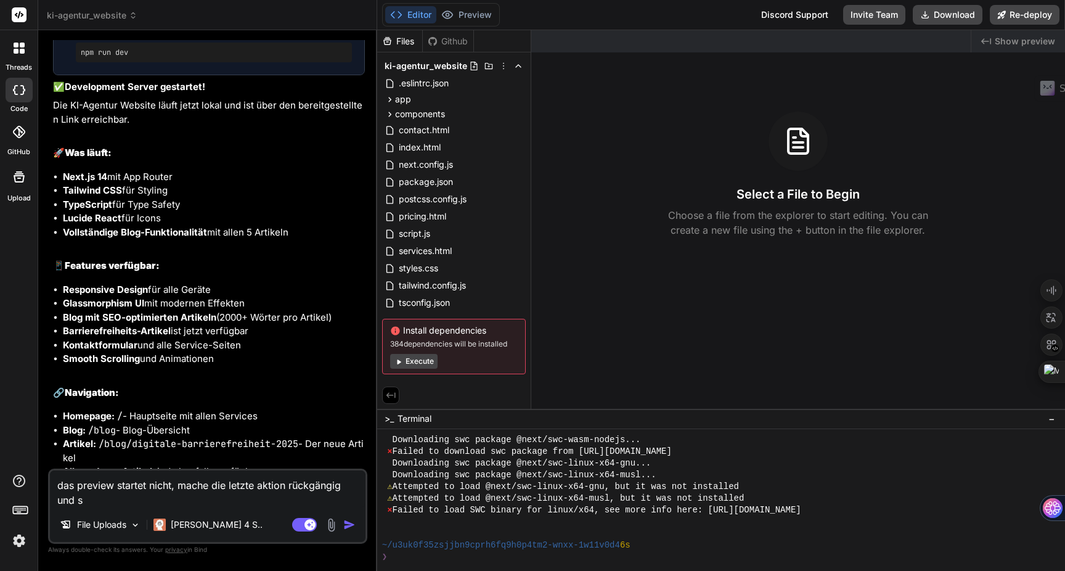
type textarea "x"
type textarea "das preview startet nicht, mache die letzte aktion rückgängig und sta"
type textarea "x"
type textarea "das preview startet nicht, mache die letzte aktion rückgängig und star"
type textarea "x"
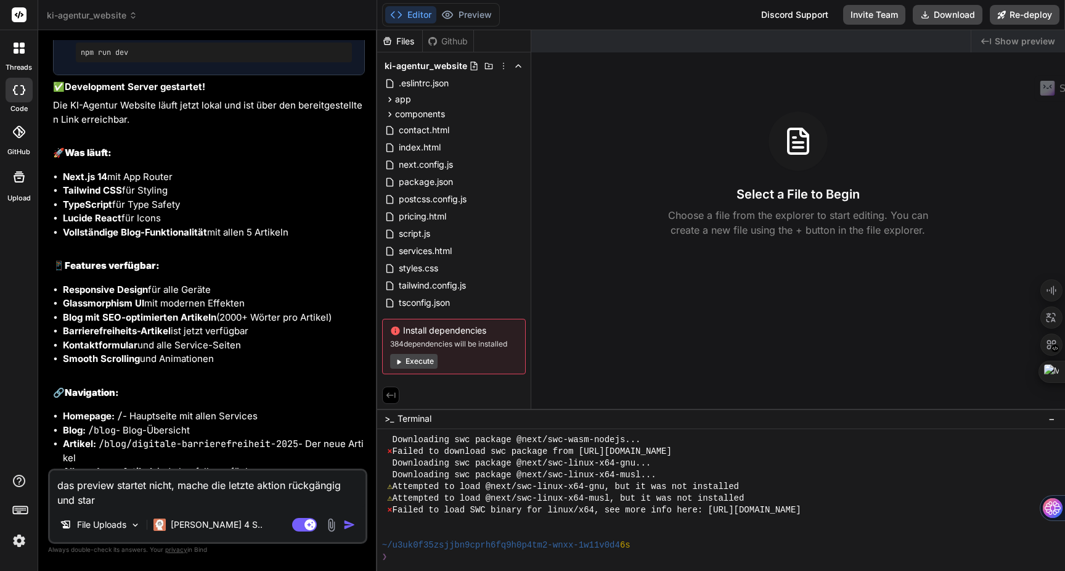
type textarea "das preview startet nicht, mache die letzte aktion rückgängig und start"
type textarea "x"
type textarea "das preview startet nicht, mache die letzte aktion rückgängig und starte"
type textarea "x"
type textarea "das preview startet nicht, mache die letzte aktion rückgängig und starte"
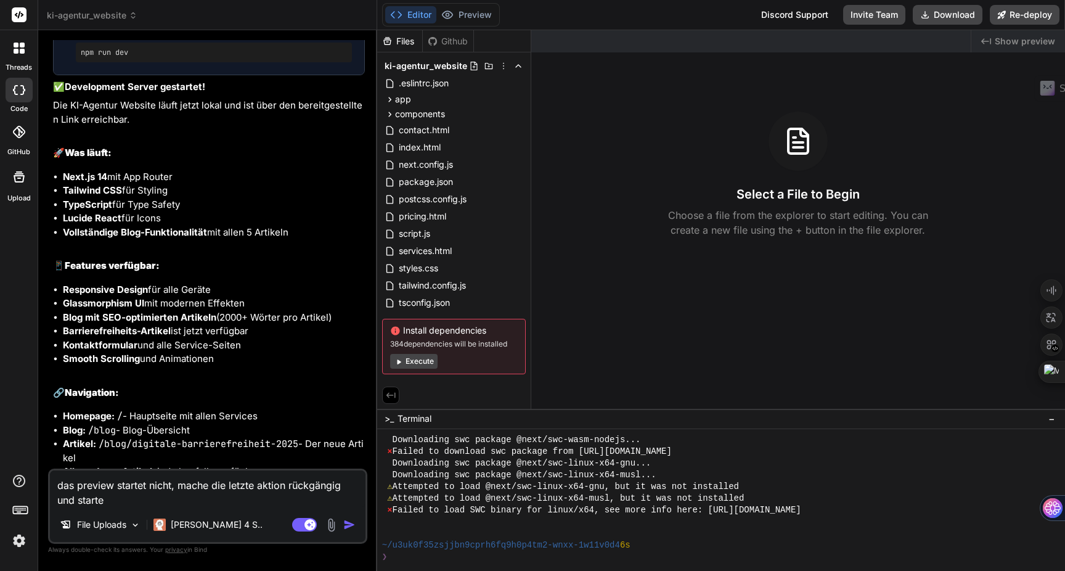
type textarea "x"
type textarea "das preview startet nicht, mache die letzte aktion rückgängig und starte d"
type textarea "x"
type textarea "das preview startet nicht, mache die letzte aktion rückgängig und starte di"
type textarea "x"
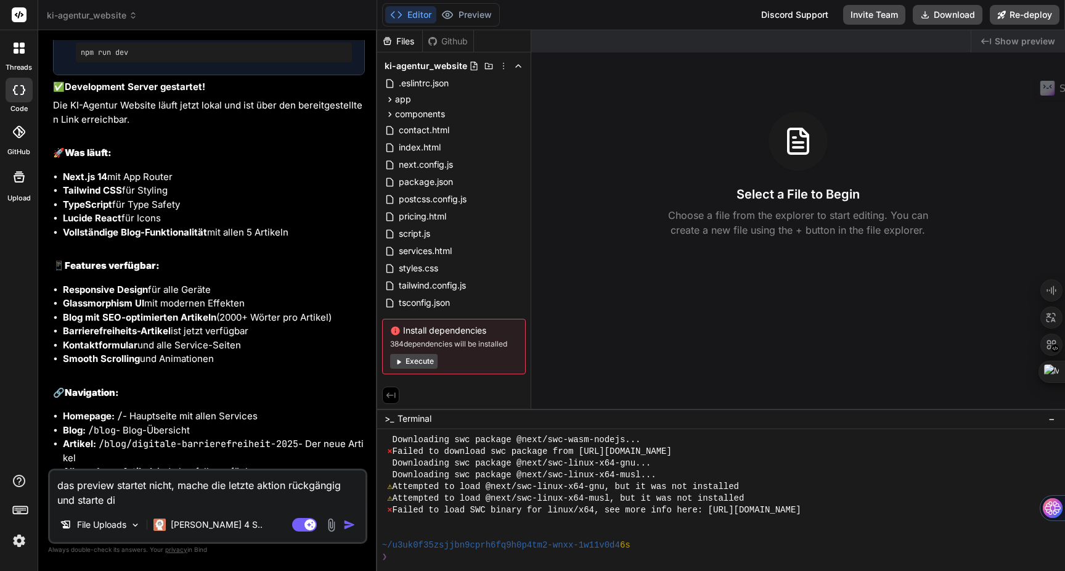
type textarea "das preview startet nicht, mache die letzte aktion rückgängig und starte die"
type textarea "x"
type textarea "das preview startet nicht, mache die letzte aktion rückgängig und starte die"
type textarea "x"
type textarea "das preview startet nicht, mache die letzte aktion rückgängig und starte die s"
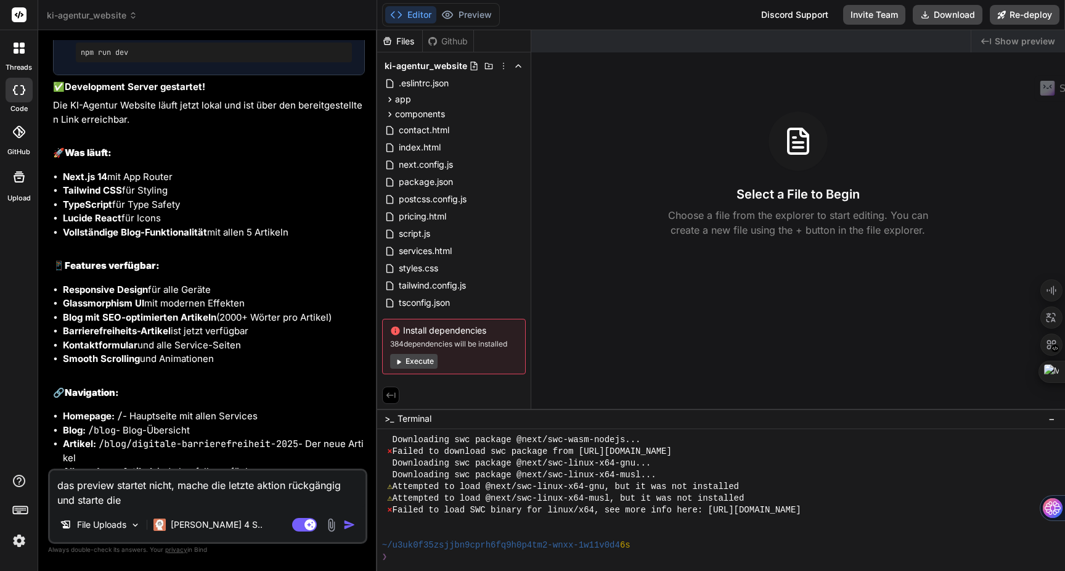
type textarea "x"
type textarea "das preview startet nicht, mache die letzte aktion rückgängig und starte die se"
type textarea "x"
type textarea "das preview startet nicht, mache die letzte aktion rückgängig und starte die sei"
type textarea "x"
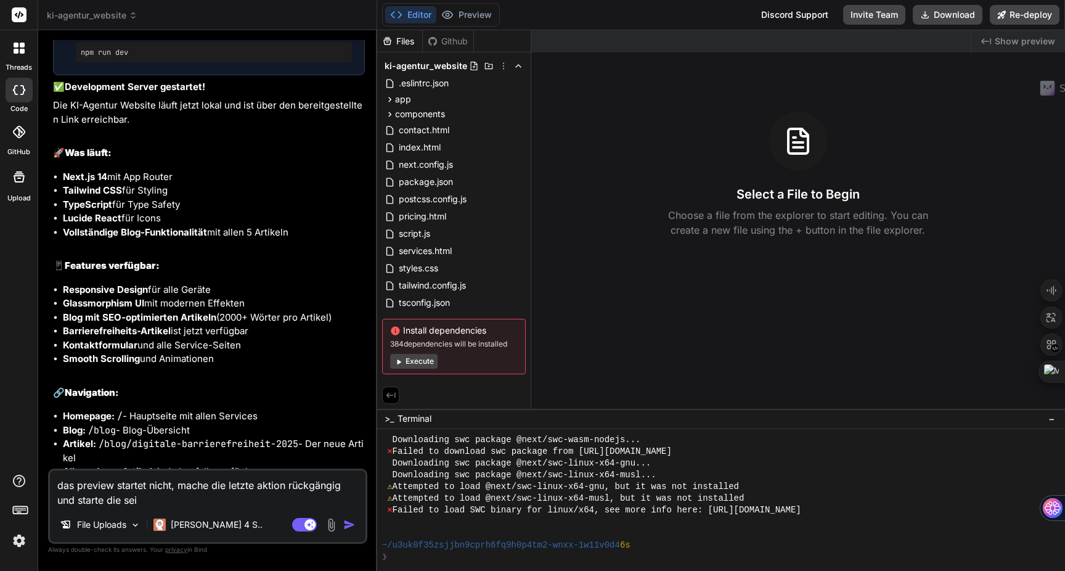
type textarea "das preview startet nicht, mache die letzte aktion rückgängig und starte die se…"
type textarea "x"
type textarea "das preview startet nicht, [PERSON_NAME] die letzte aktion rückgängig und start…"
type textarea "x"
type textarea "das preview startet nicht, [PERSON_NAME] die letzte aktion rückgängig und start…"
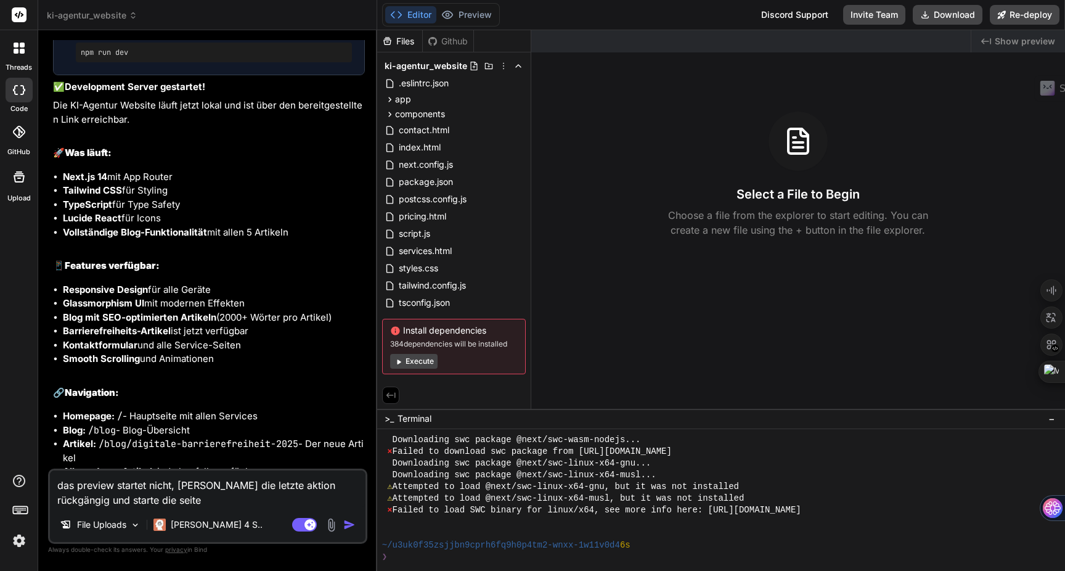
type textarea "x"
type textarea "das preview startet nicht, [PERSON_NAME] die letzte aktion rückgängig und start…"
type textarea "x"
type textarea "das preview startet nicht, [PERSON_NAME] die letzte aktion rückgängig und start…"
type textarea "x"
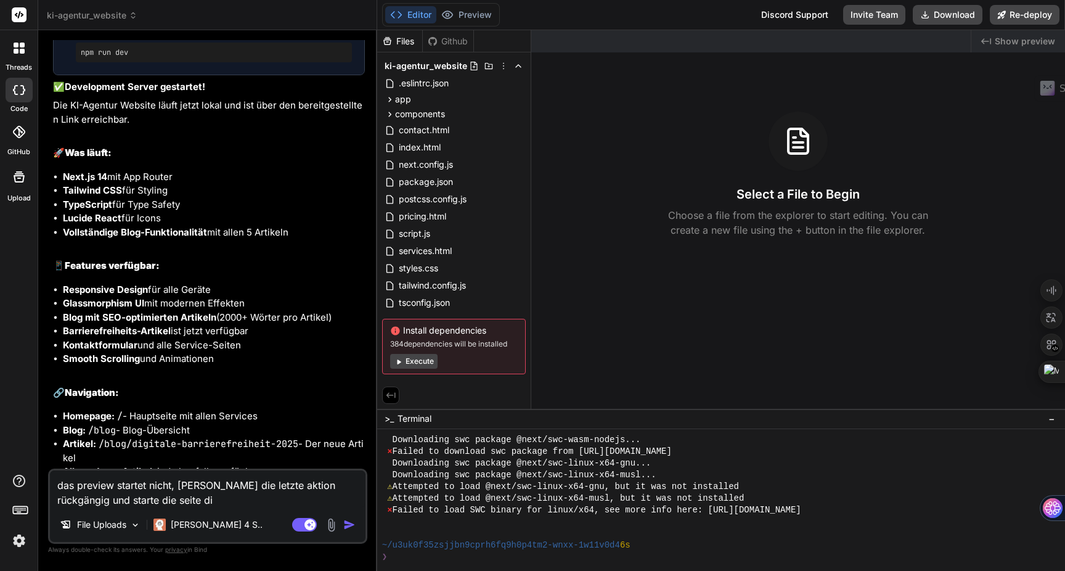
type textarea "das preview startet nicht, [PERSON_NAME] die letzte aktion rückgängig und start…"
type textarea "x"
type textarea "das preview startet nicht, [PERSON_NAME] die letzte aktion rückgängig und start…"
type textarea "x"
type textarea "das preview startet nicht, [PERSON_NAME] die letzte aktion rückgängig und start…"
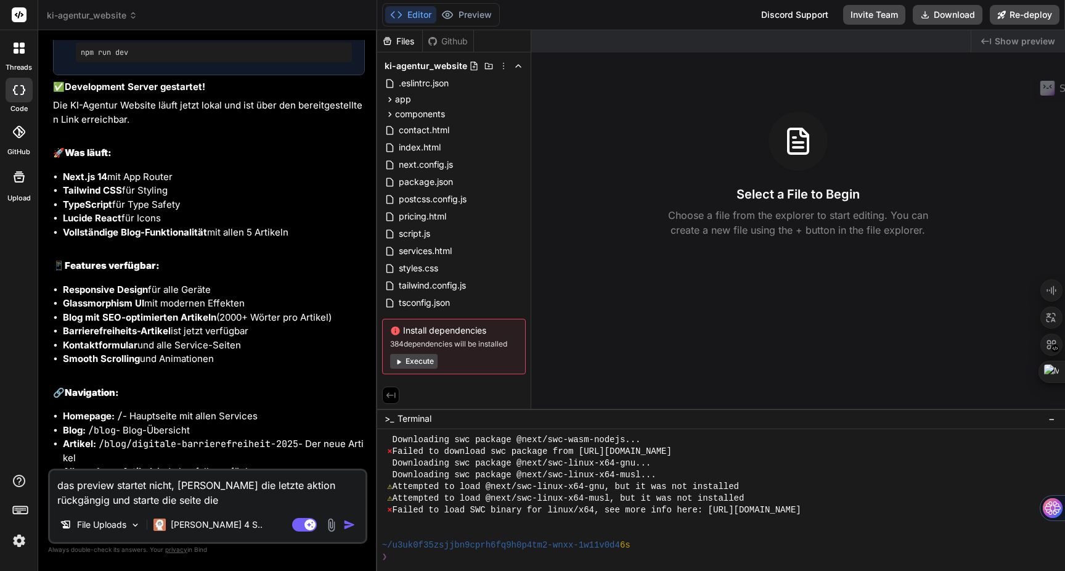
type textarea "x"
type textarea "das preview startet nicht, [PERSON_NAME] die letzte aktion rückgängig und start…"
type textarea "x"
type textarea "das preview startet nicht, mache die letzte aktion rückgängig und starte die se…"
type textarea "x"
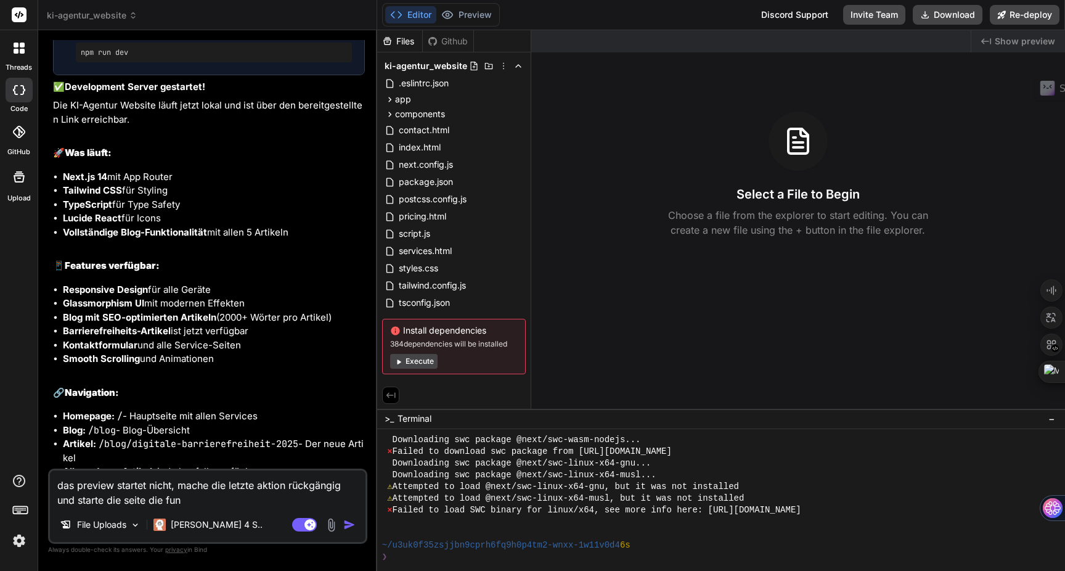
type textarea "das preview startet nicht, [PERSON_NAME] die letzte aktion rückgängig und start…"
type textarea "x"
type textarea "das preview startet nicht, [PERSON_NAME] die letzte aktion rückgängig und start…"
type textarea "x"
type textarea "das preview startet nicht, mache die letzte aktion rückgängig und starte die se…"
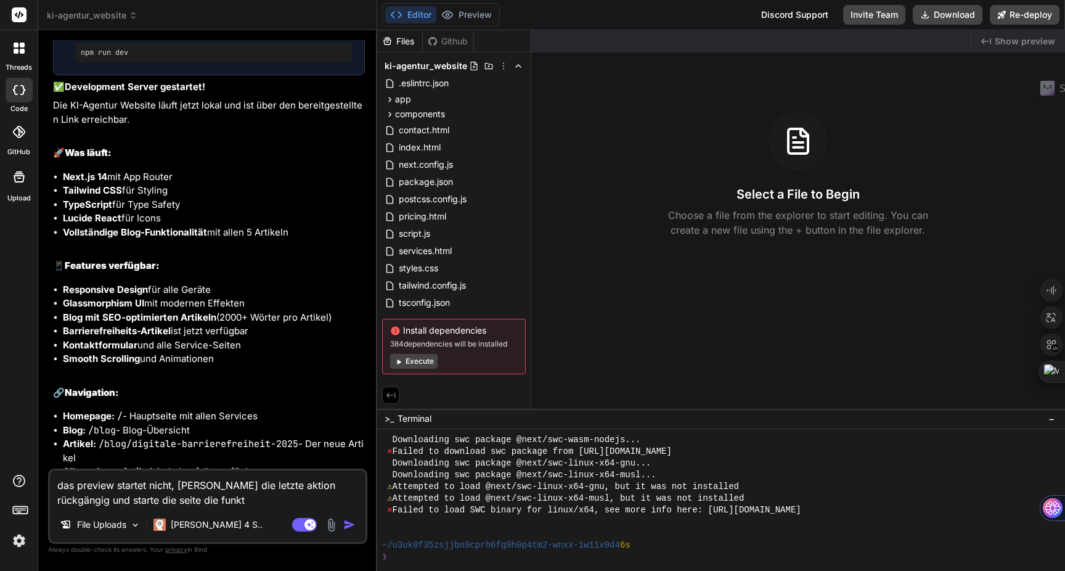
type textarea "x"
type textarea "das preview startet nicht, mache die letzte aktion rückgängig und starte die se…"
type textarea "x"
type textarea "das preview startet nicht, mache die letzte aktion rückgängig und starte die se…"
type textarea "x"
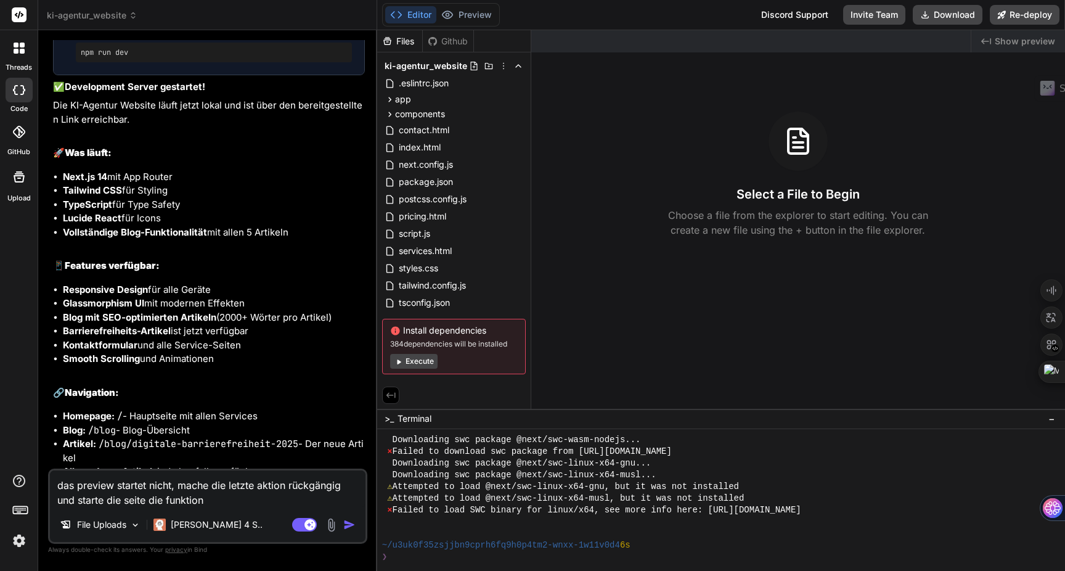
type textarea "das preview startet nicht, mache die letzte aktion rückgängig und starte die se…"
type textarea "x"
type textarea "das preview startet nicht, mache die letzte aktion rückgängig und starte die se…"
type textarea "x"
type textarea "das preview startet nicht, mache die letzte aktion rückgängig und starte die se…"
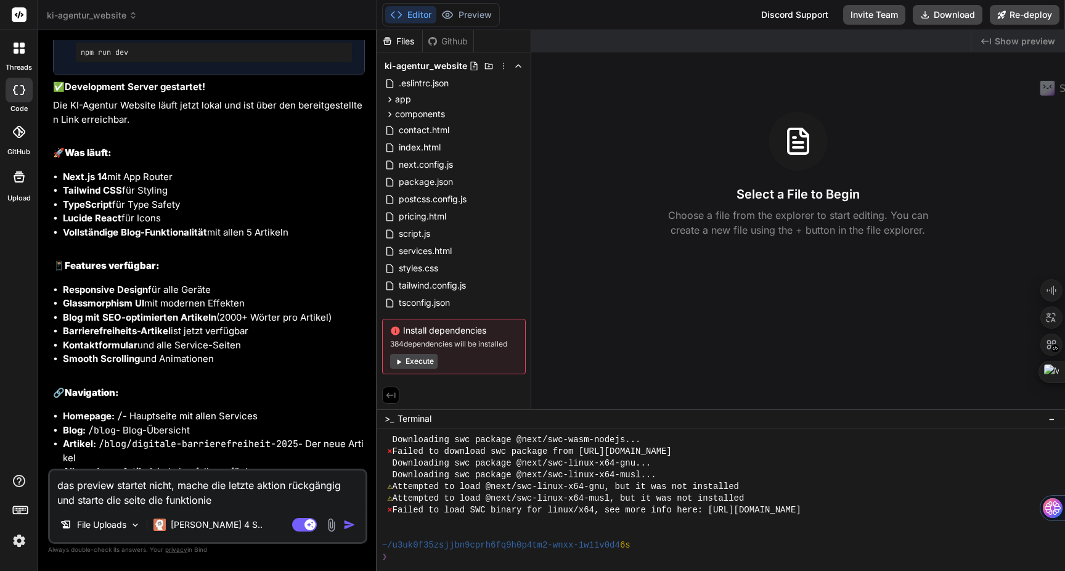
type textarea "x"
type textarea "das preview startet nicht, mache die letzte aktion rückgängig und starte die se…"
type textarea "x"
type textarea "das preview startet nicht, mache die letzte aktion rückgängig und starte die se…"
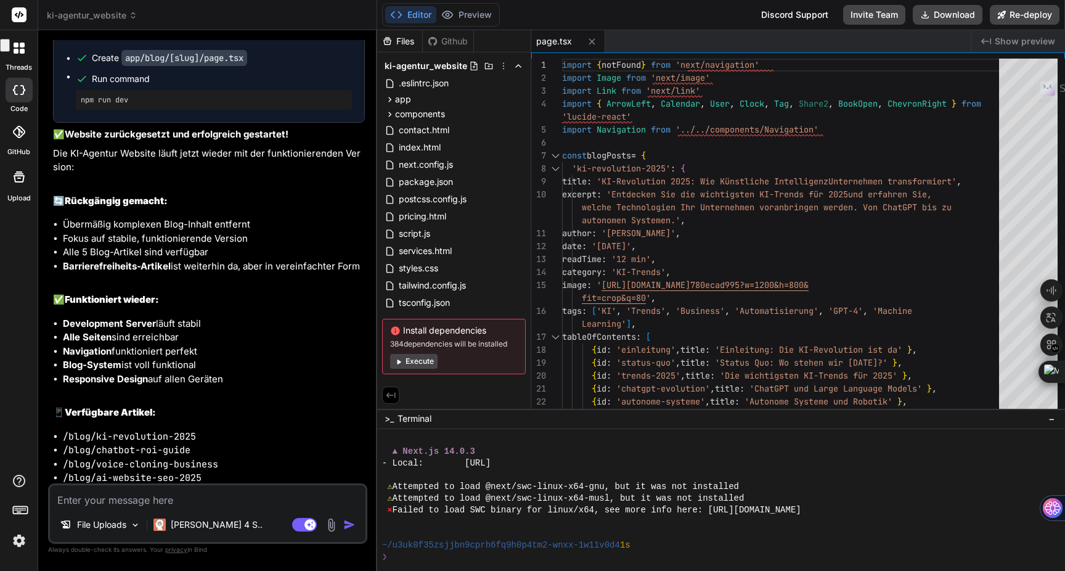
scroll to position [6126, 0]
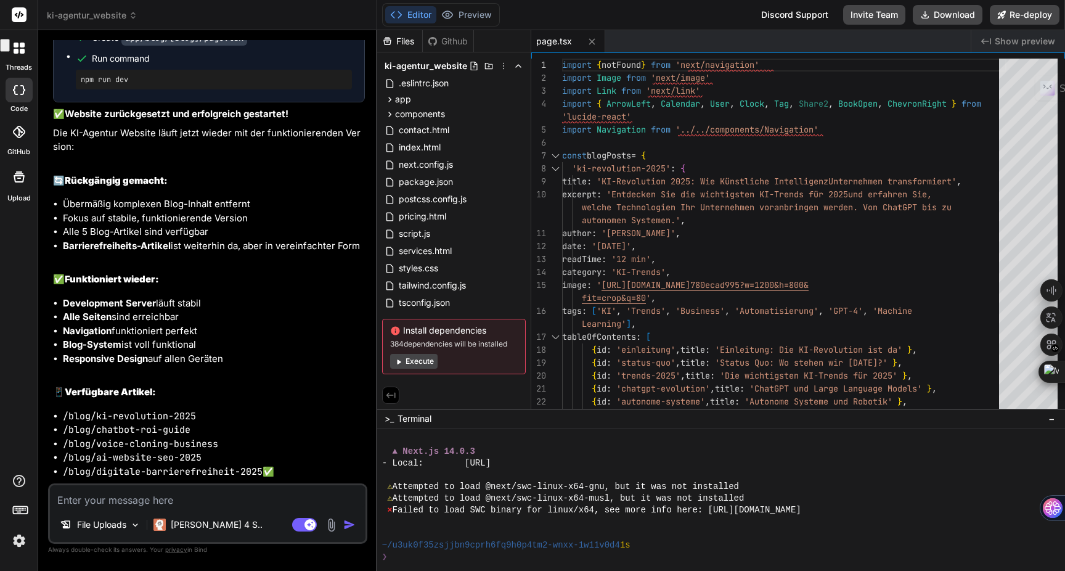
click at [413, 365] on button "Execute" at bounding box center [413, 361] width 47 height 15
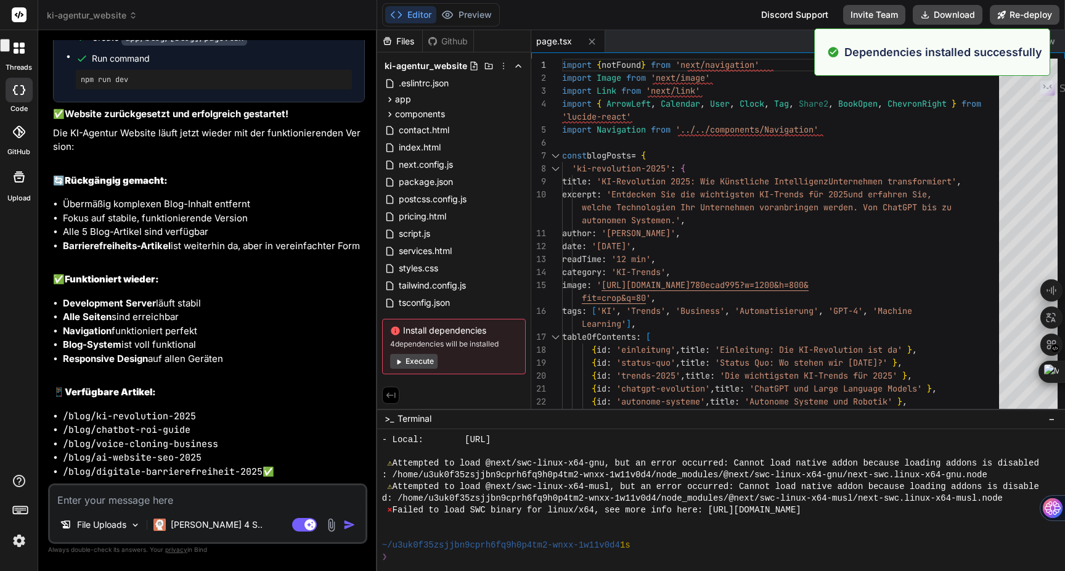
scroll to position [901, 0]
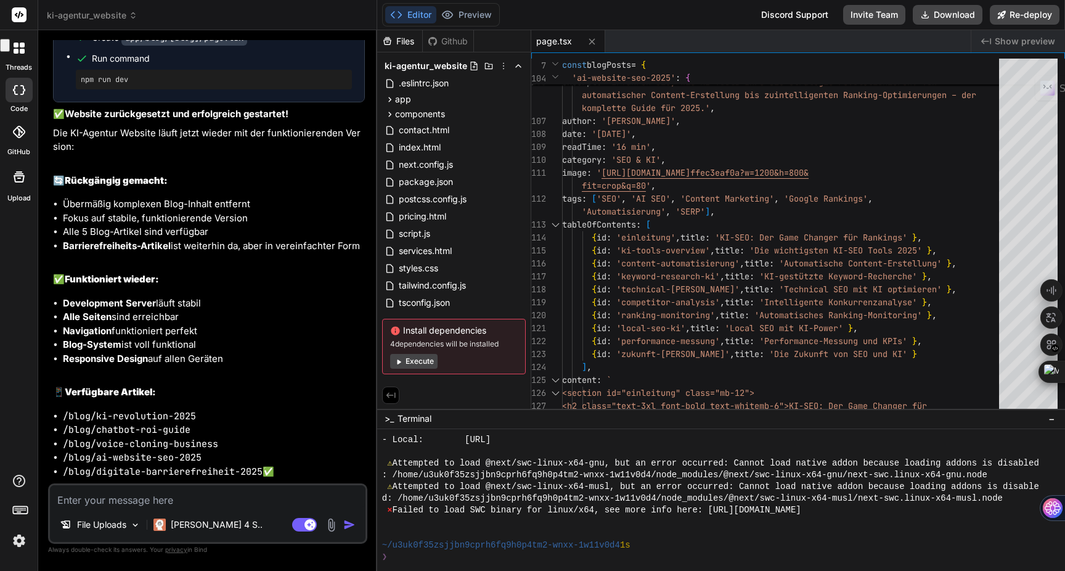
click at [456, 558] on div "❯" at bounding box center [714, 557] width 665 height 12
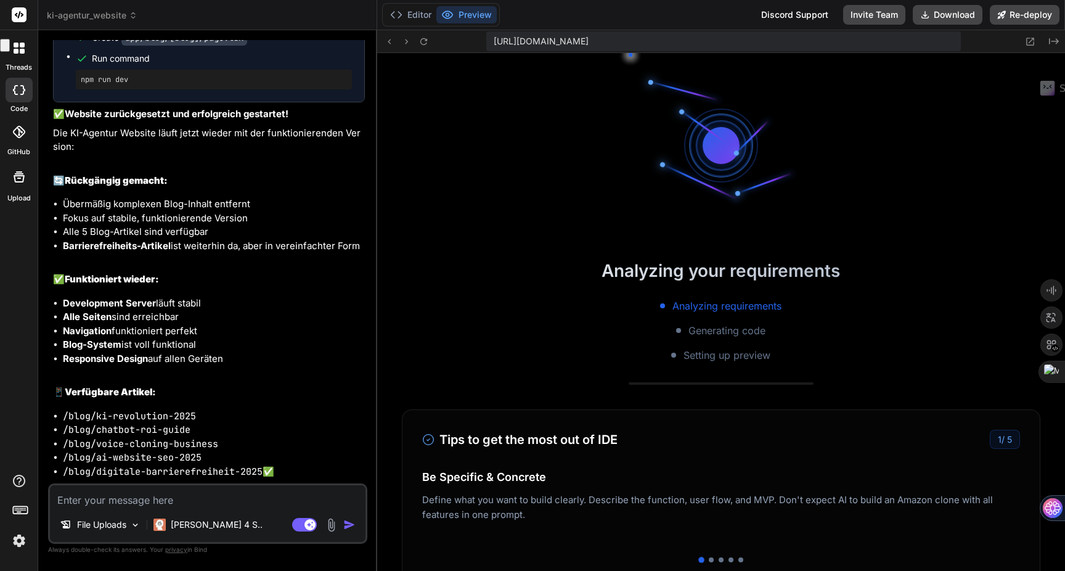
scroll to position [1370, 0]
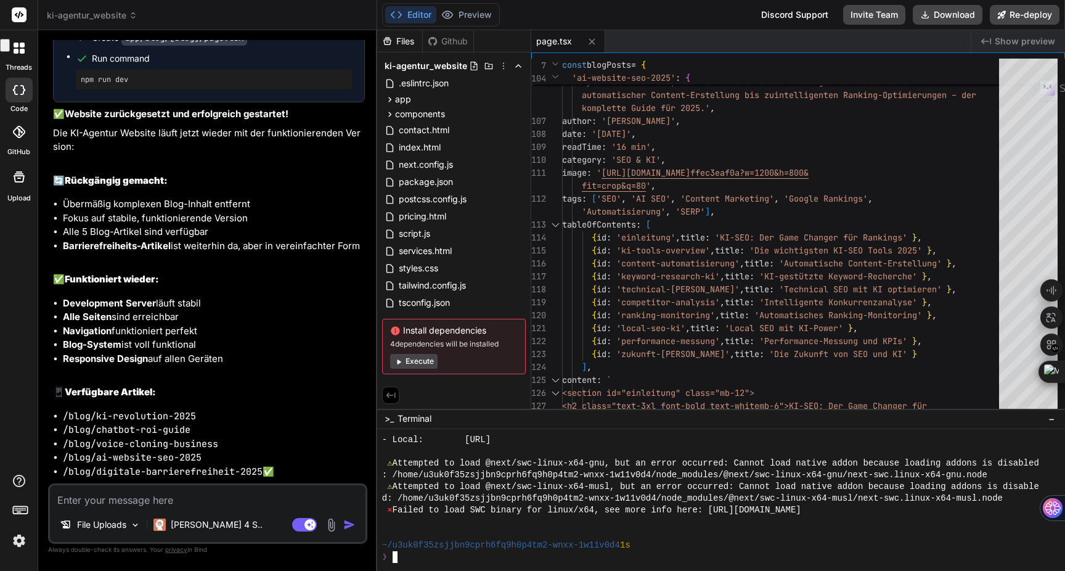
click at [66, 16] on span "ki-agentur_website" at bounding box center [92, 15] width 91 height 12
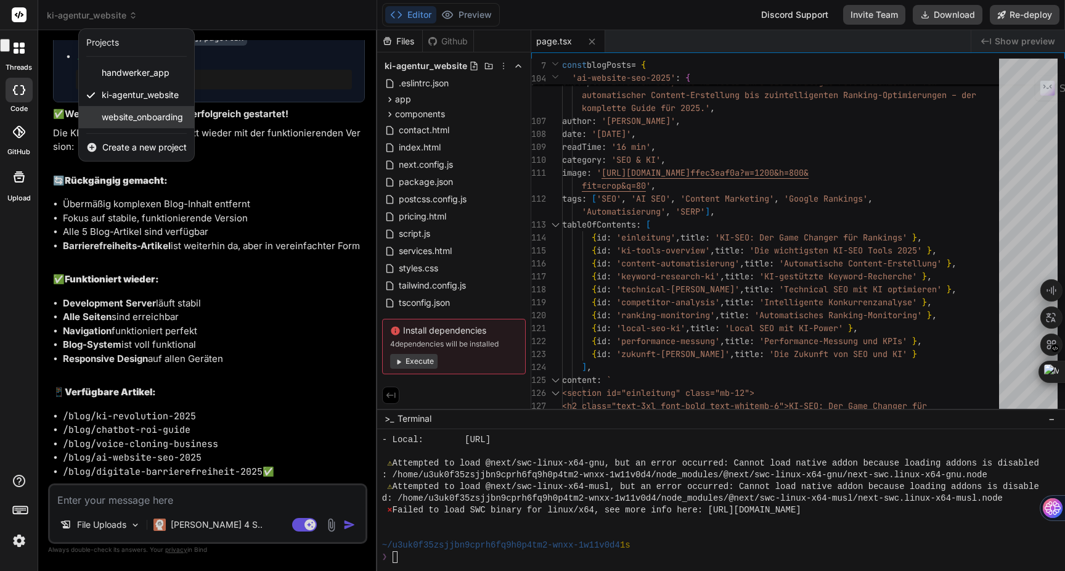
click at [126, 112] on span "website_onboarding" at bounding box center [142, 117] width 81 height 12
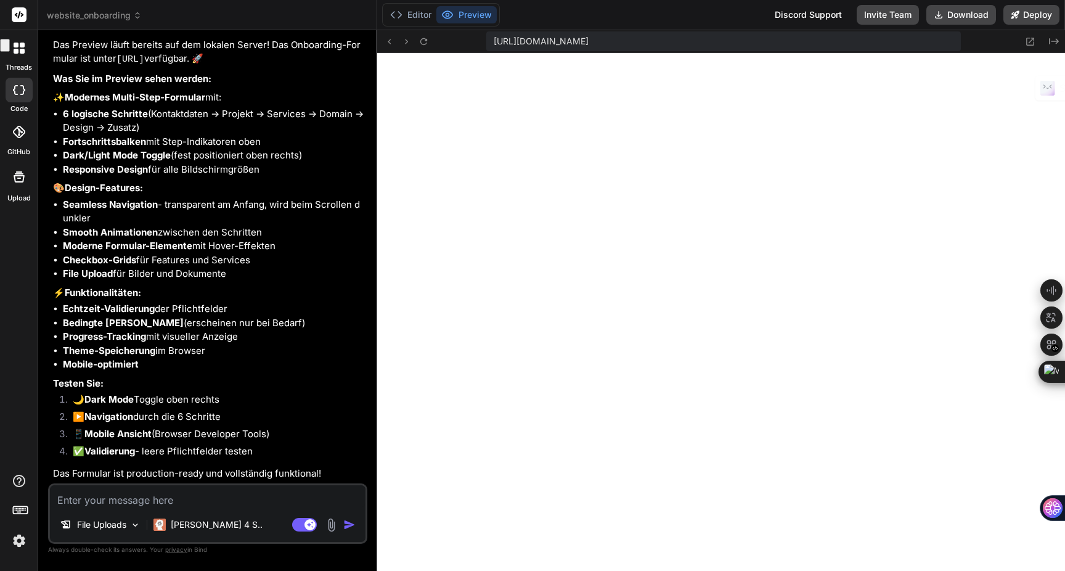
scroll to position [1990, 0]
click at [410, 25] on div "Editor Preview" at bounding box center [441, 14] width 118 height 23
click at [410, 21] on button "Editor" at bounding box center [410, 14] width 51 height 17
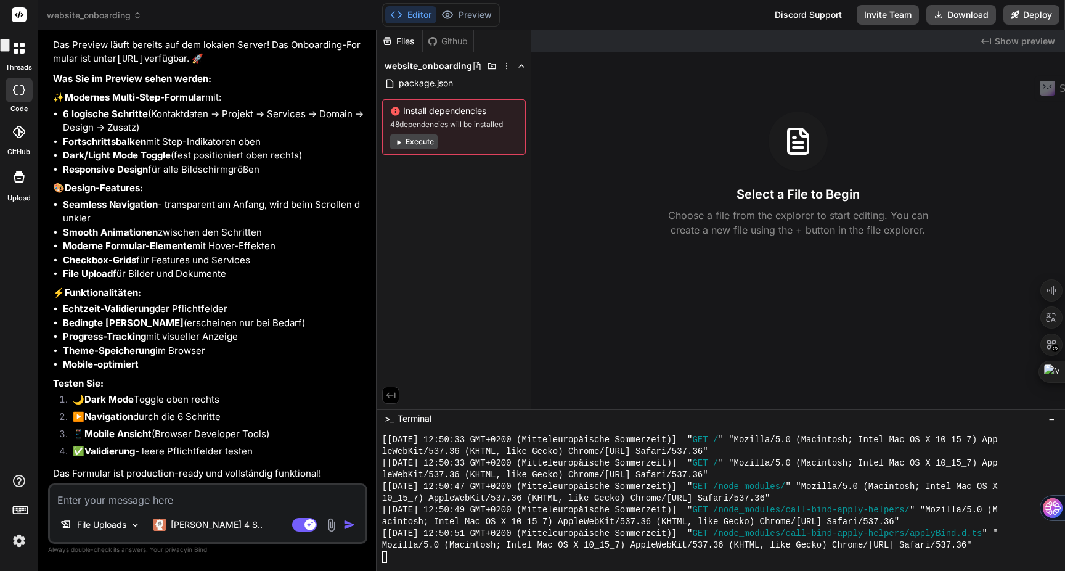
click at [410, 143] on button "Execute" at bounding box center [413, 141] width 47 height 15
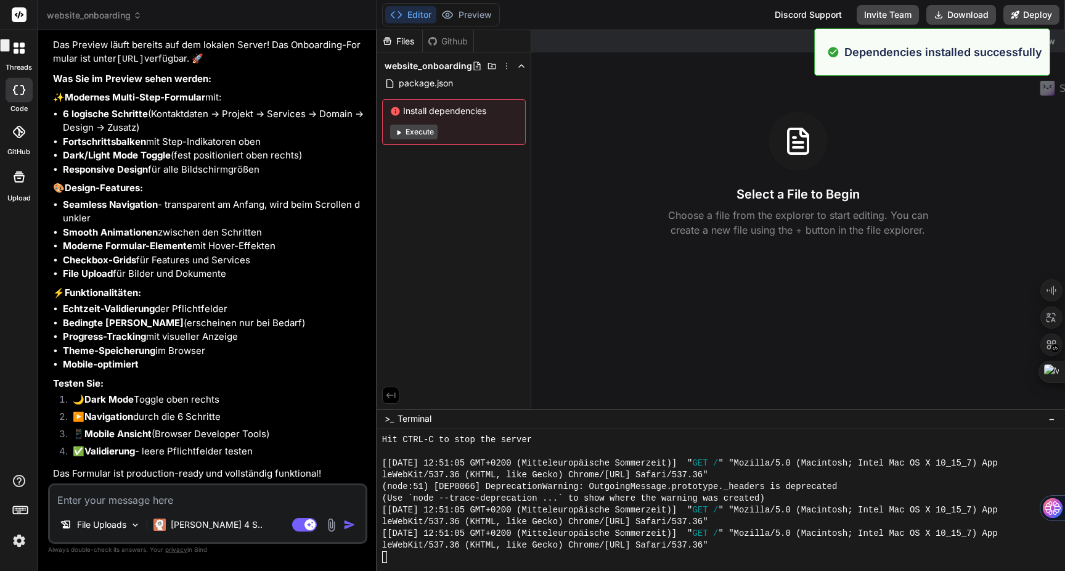
scroll to position [2517, 0]
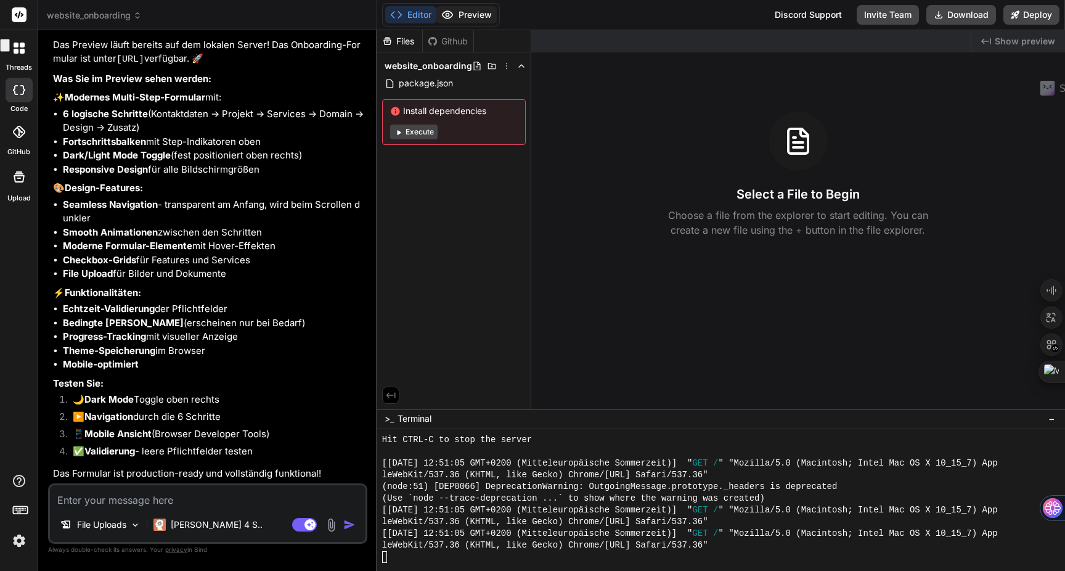
click at [471, 14] on button "Preview" at bounding box center [466, 14] width 60 height 17
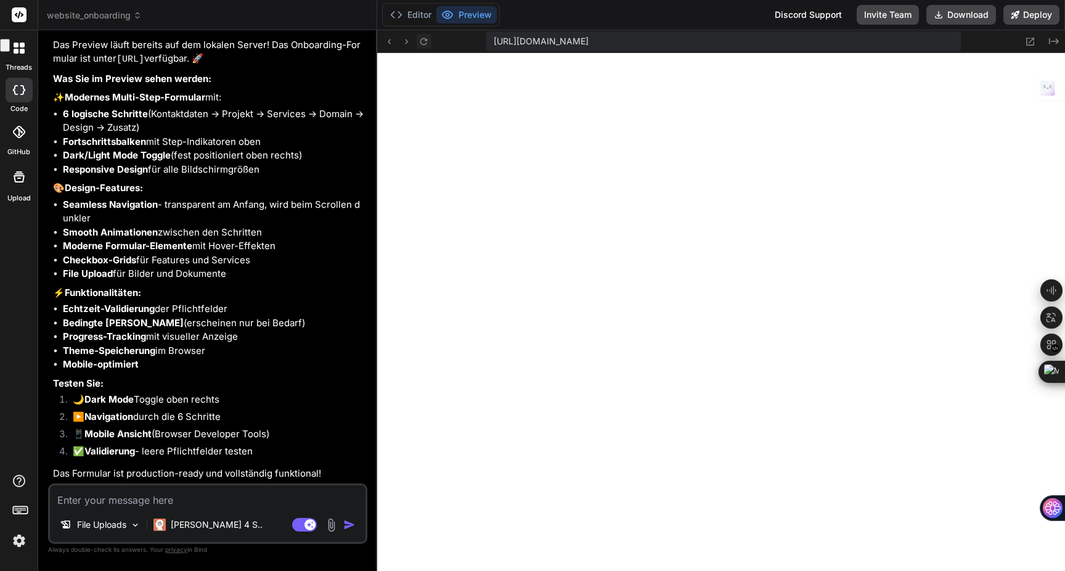
click at [421, 38] on icon at bounding box center [423, 41] width 7 height 7
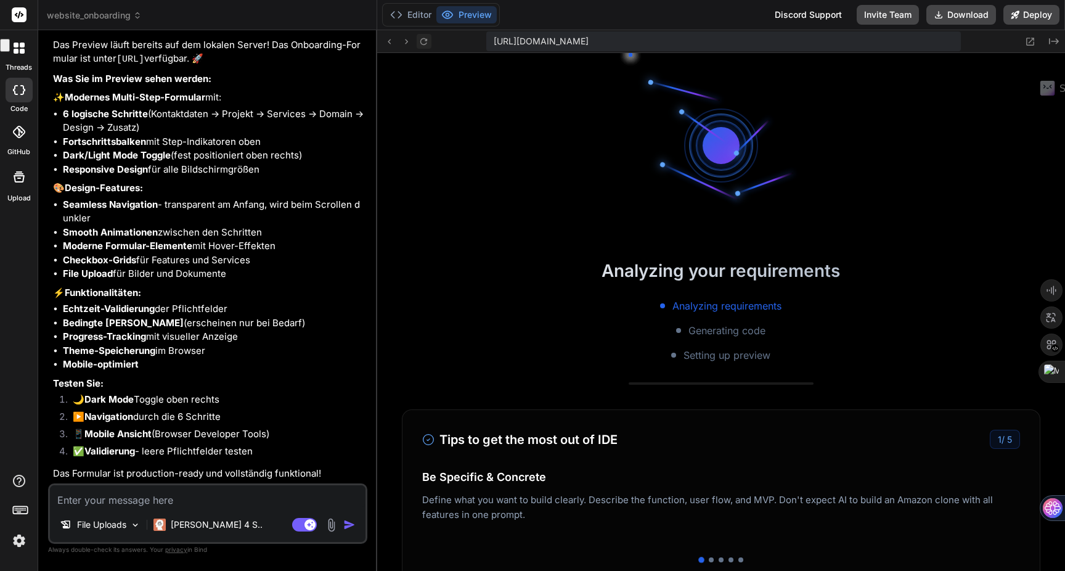
scroll to position [2564, 0]
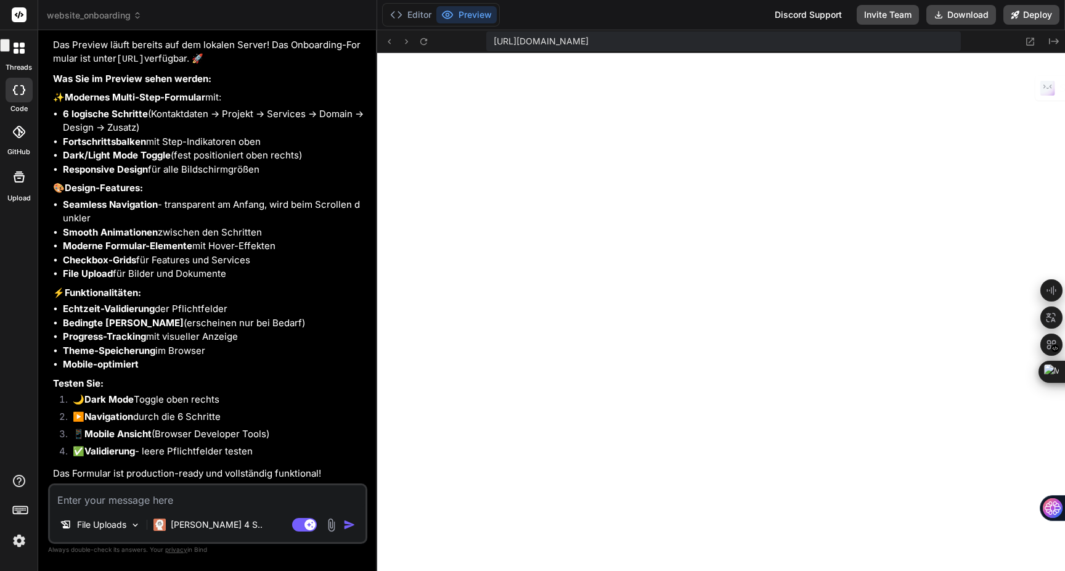
click at [176, 500] on textarea at bounding box center [207, 496] width 315 height 22
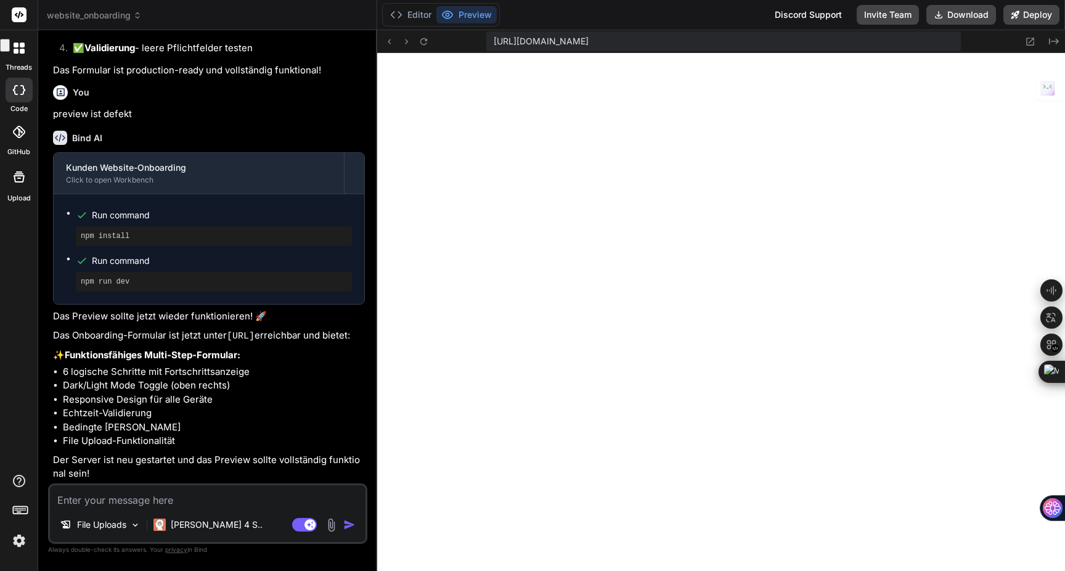
scroll to position [2350, 0]
click at [424, 37] on icon at bounding box center [423, 41] width 10 height 10
click at [76, 497] on textarea at bounding box center [207, 496] width 315 height 22
paste textarea "Index of / (drwxrwxr-x) [DATE] 12:50 node_modules/ (-rw-rw-r--) [DATE] 12:51 19…"
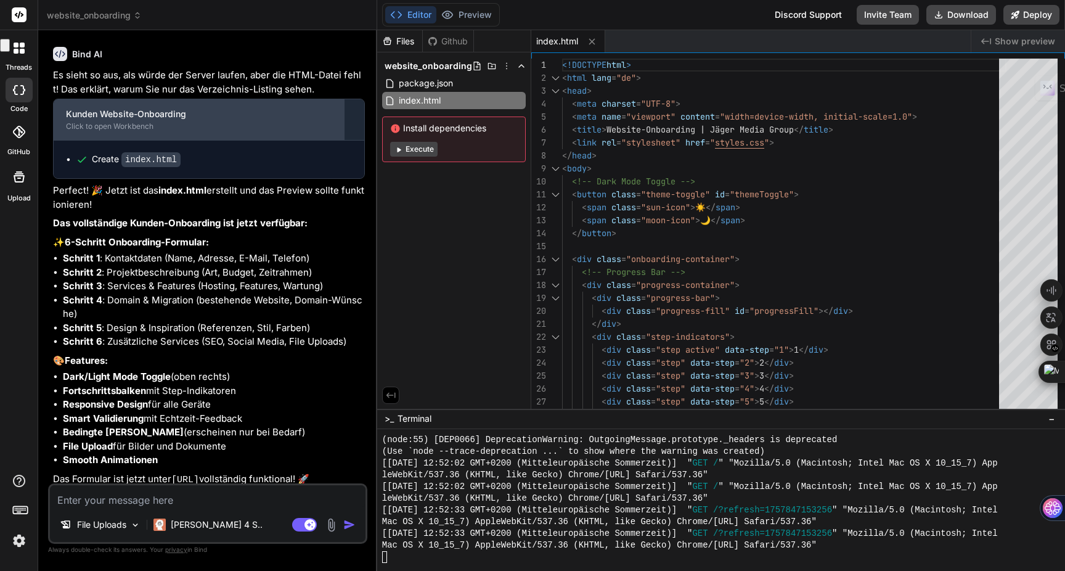
scroll to position [2897, 0]
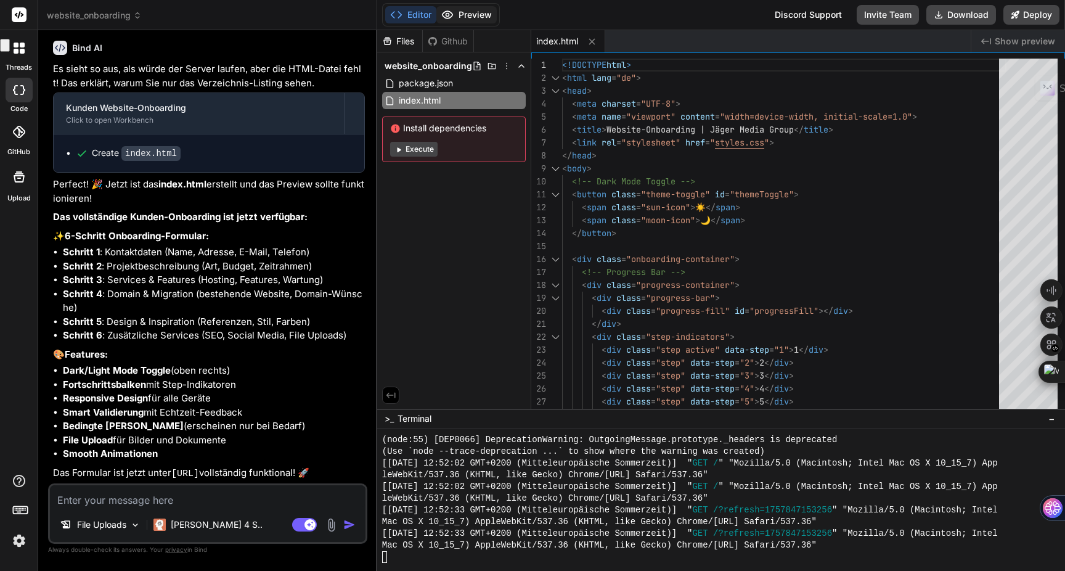
click at [474, 15] on button "Preview" at bounding box center [466, 14] width 60 height 17
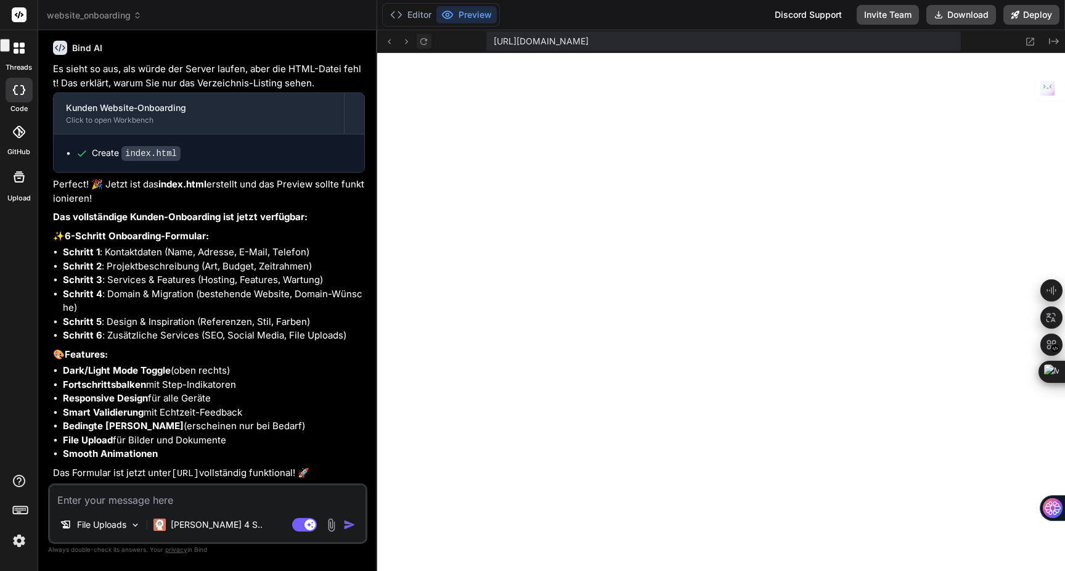
click at [426, 36] on icon at bounding box center [423, 41] width 10 height 10
click at [150, 500] on textarea at bounding box center [207, 496] width 315 height 22
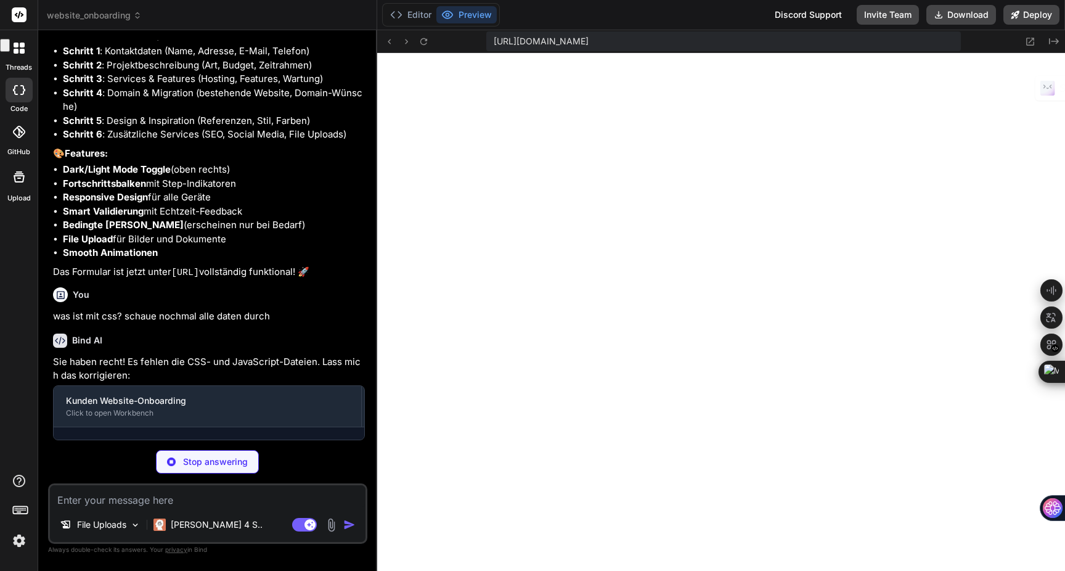
scroll to position [3123, 0]
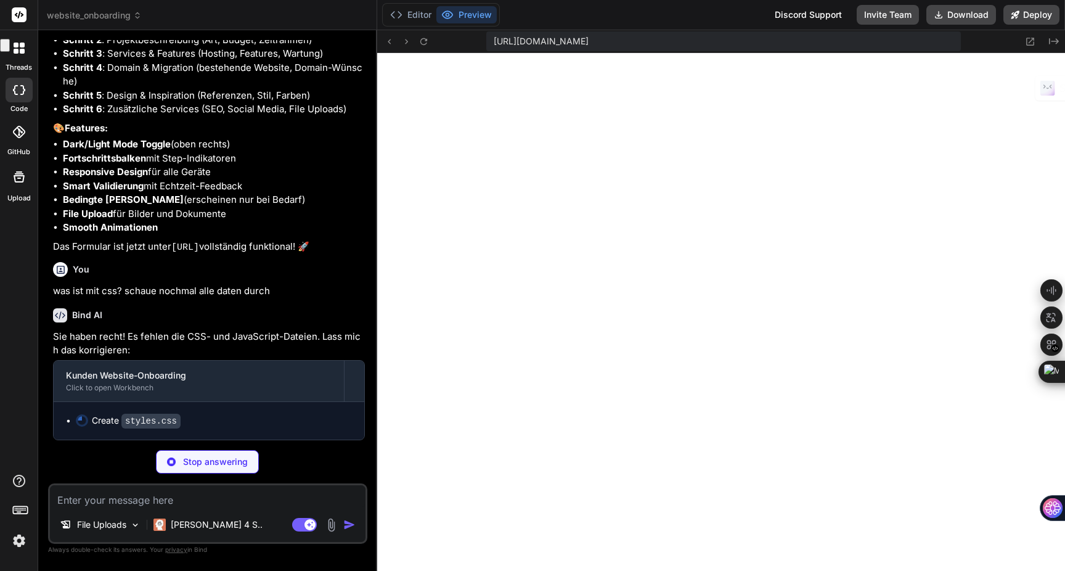
click at [14, 539] on img at bounding box center [19, 540] width 21 height 21
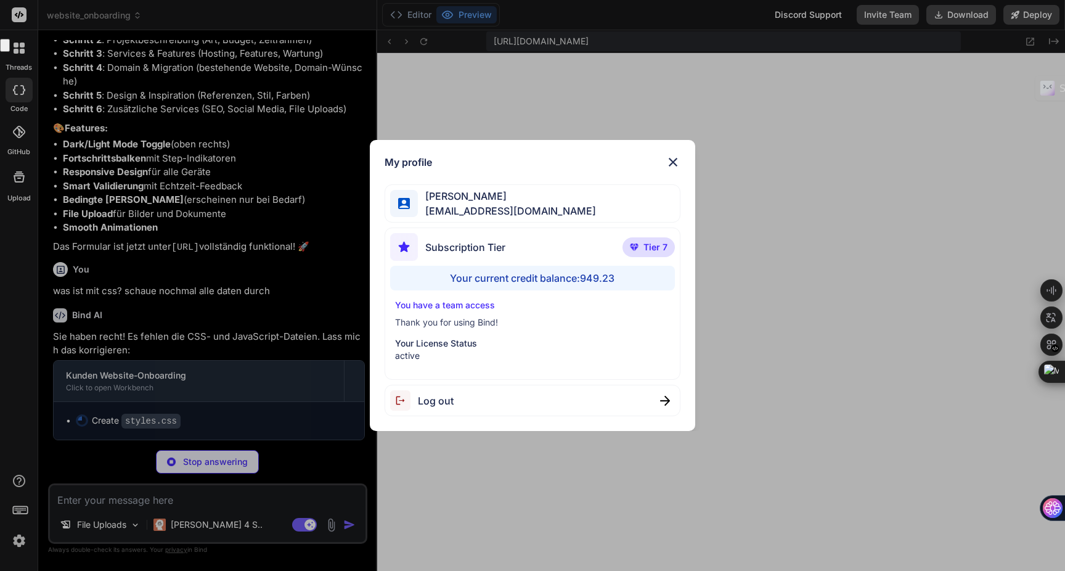
click at [673, 166] on img at bounding box center [672, 162] width 15 height 15
